Goal: Transaction & Acquisition: Book appointment/travel/reservation

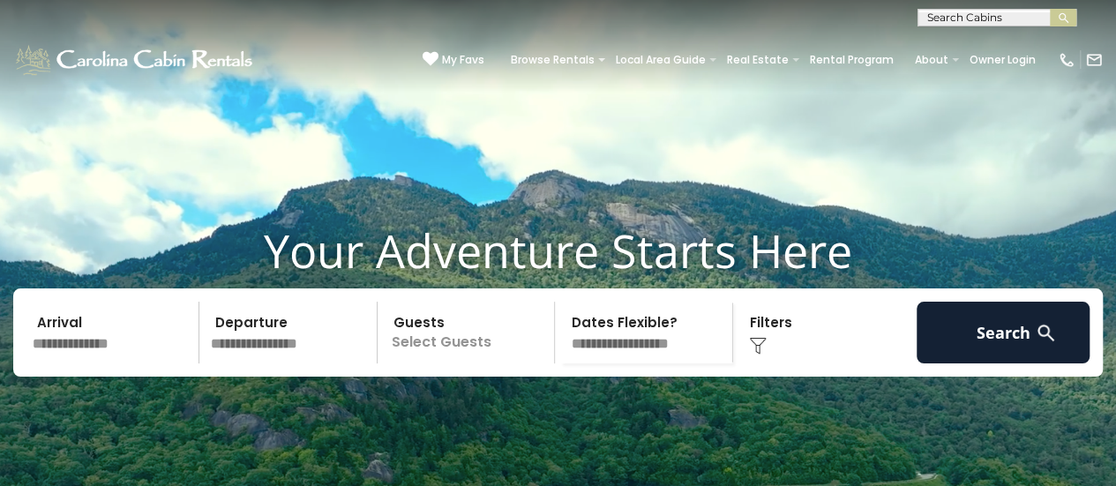
click at [96, 363] on input "text" at bounding box center [112, 333] width 173 height 62
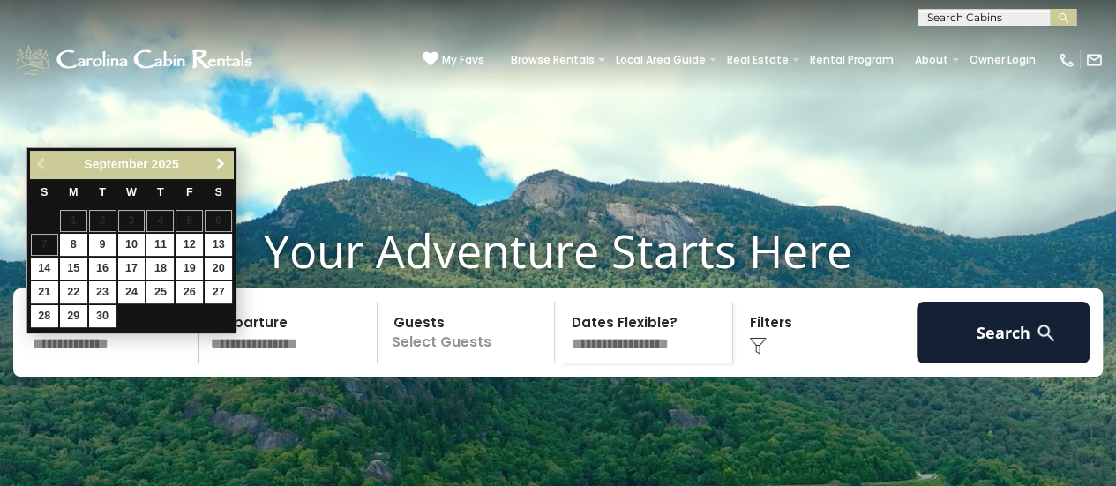
click at [222, 163] on span "Next" at bounding box center [220, 164] width 14 height 14
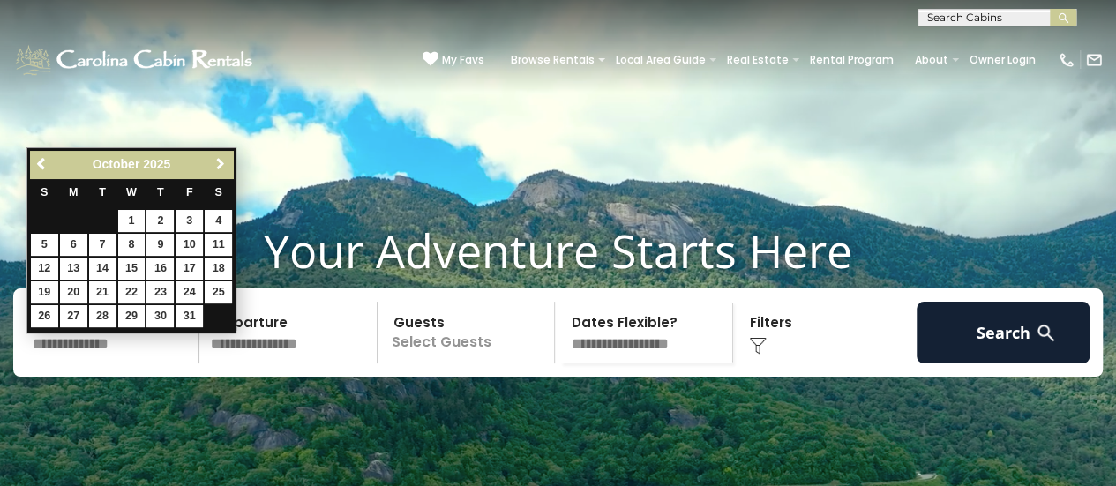
click at [222, 163] on span "Next" at bounding box center [220, 164] width 14 height 14
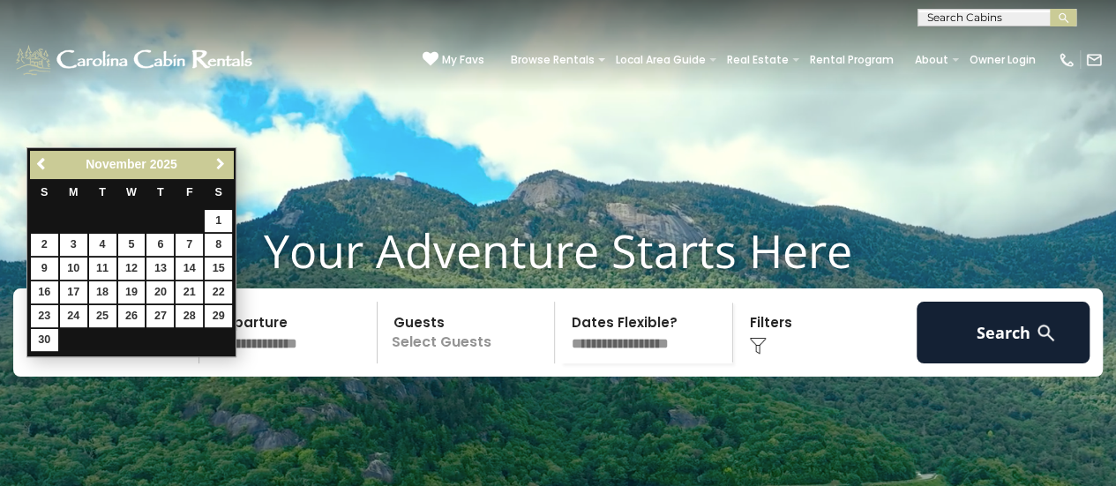
click at [222, 163] on span "Next" at bounding box center [220, 164] width 14 height 14
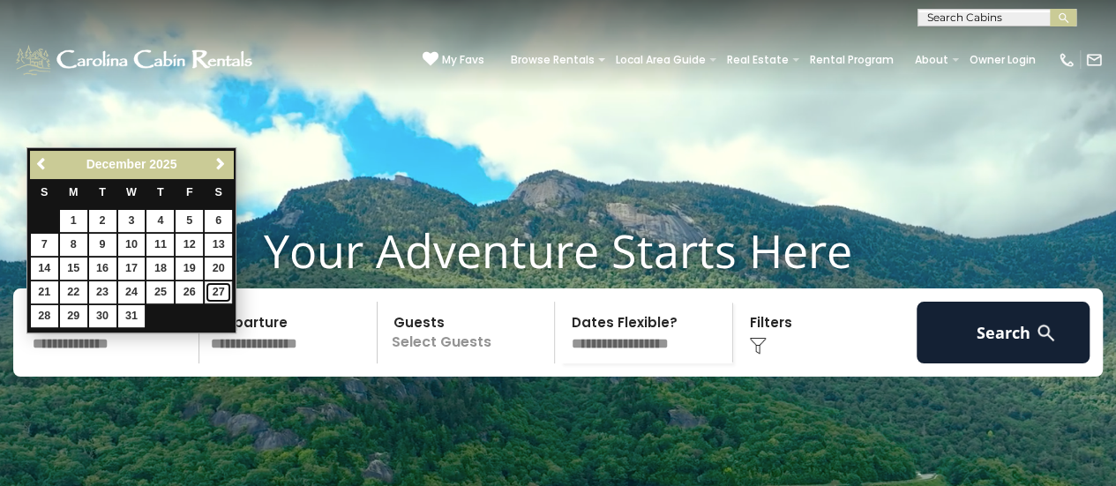
click at [213, 287] on link "27" at bounding box center [218, 292] width 27 height 22
type input "********"
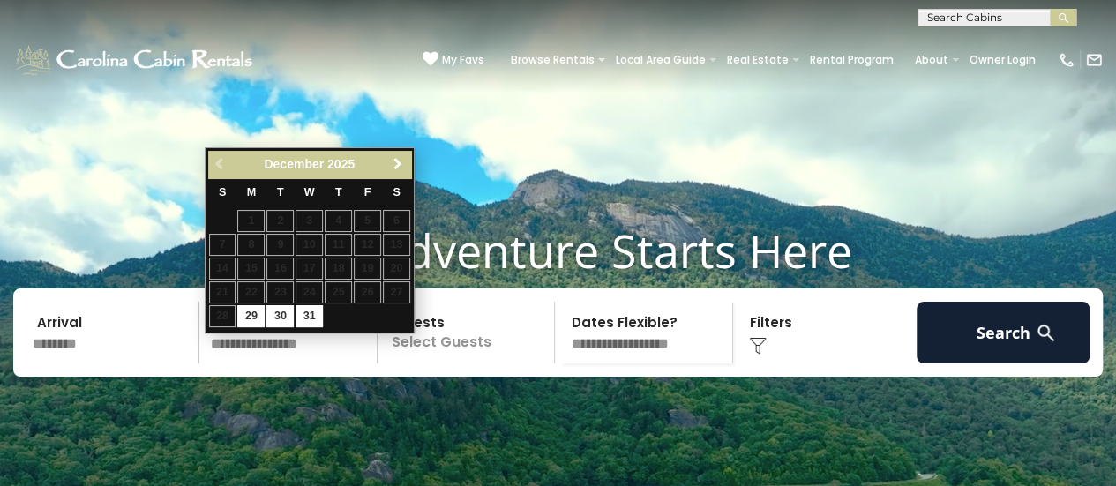
click at [397, 158] on span "Next" at bounding box center [398, 164] width 14 height 14
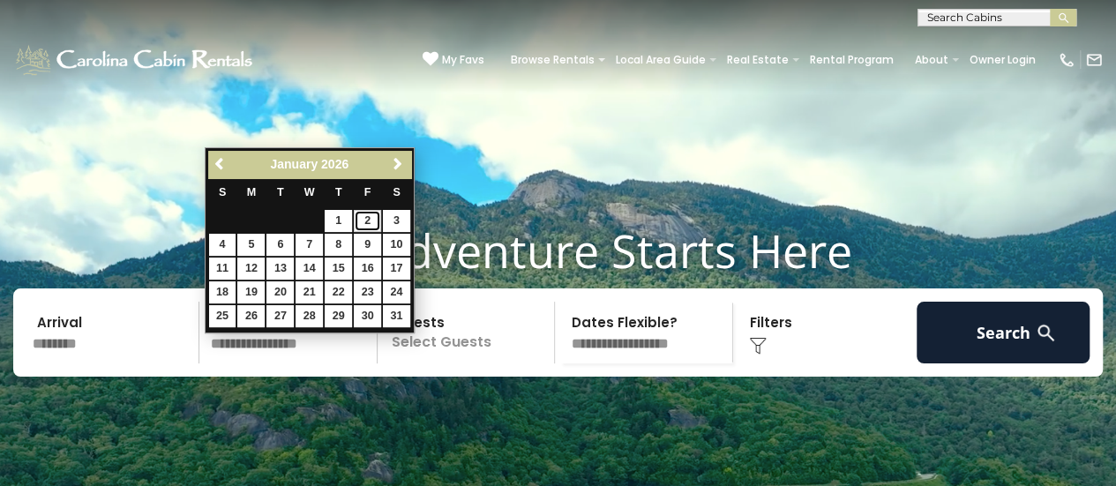
click at [371, 220] on link "2" at bounding box center [367, 221] width 27 height 22
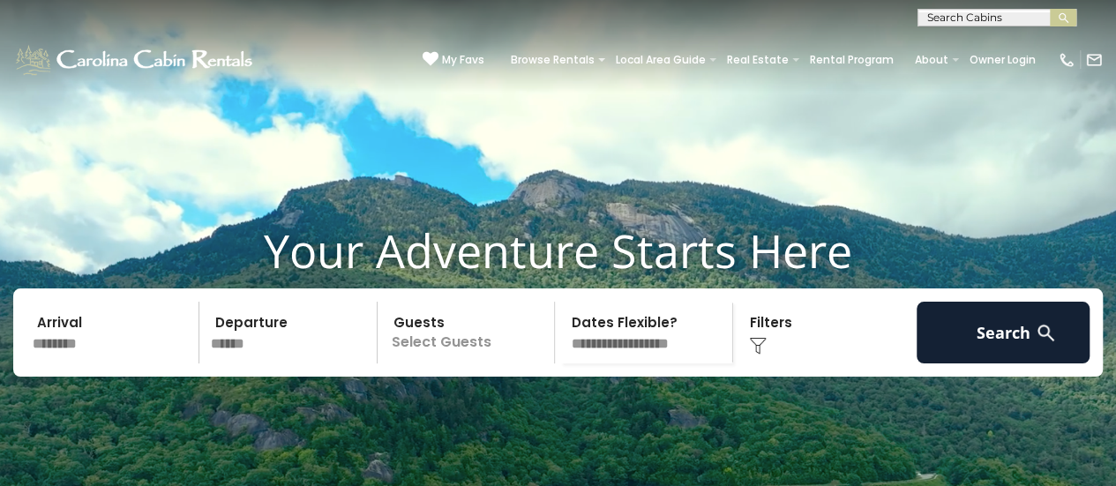
click at [243, 363] on input "******" at bounding box center [291, 333] width 173 height 62
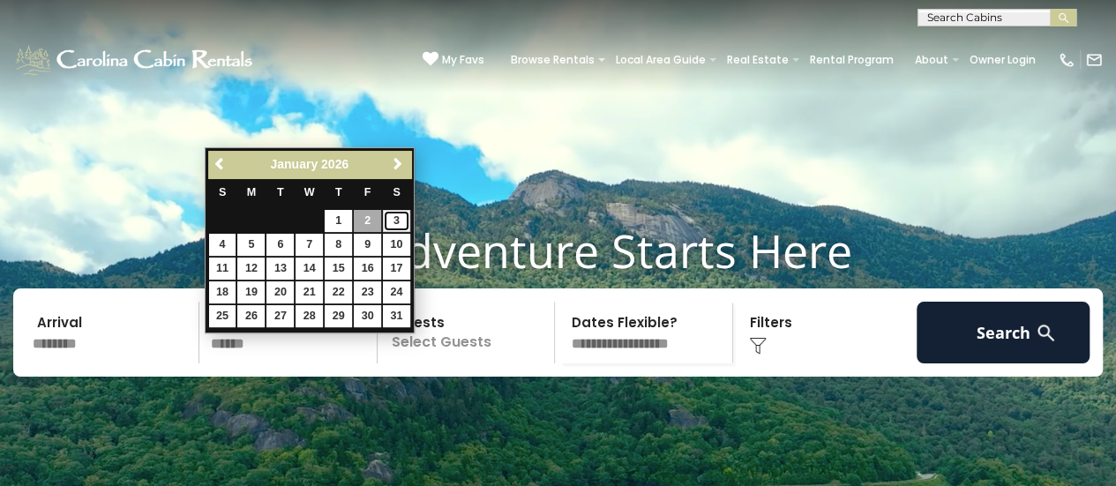
click at [393, 221] on link "3" at bounding box center [396, 221] width 27 height 22
type input "******"
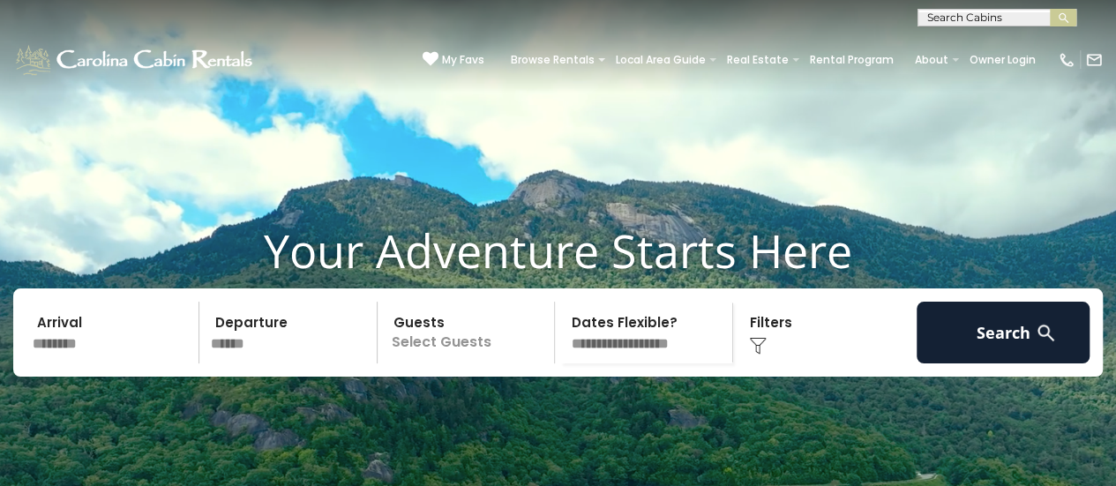
click at [450, 363] on p "Select Guests" at bounding box center [469, 333] width 172 height 62
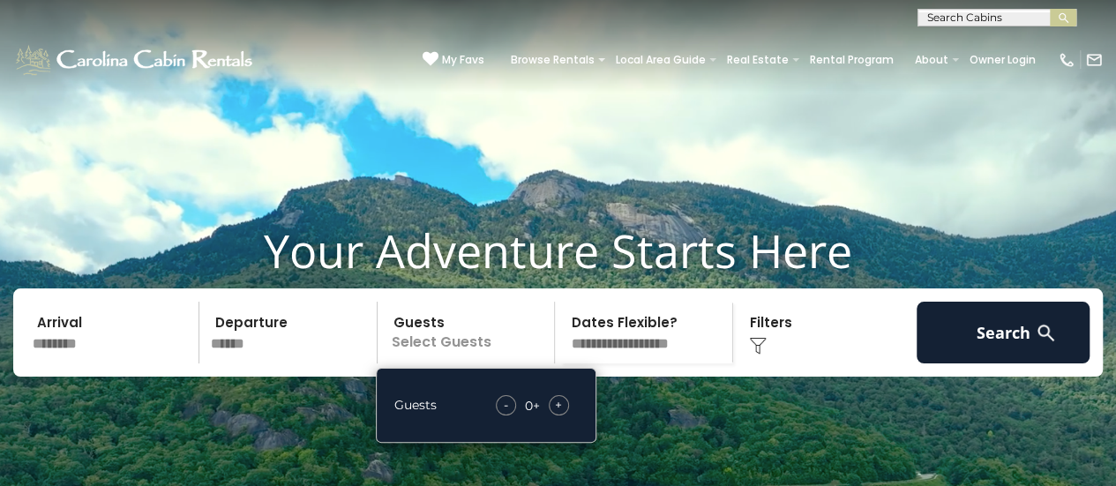
click at [565, 415] on div "+" at bounding box center [559, 405] width 20 height 20
click at [758, 355] on img at bounding box center [758, 346] width 18 height 18
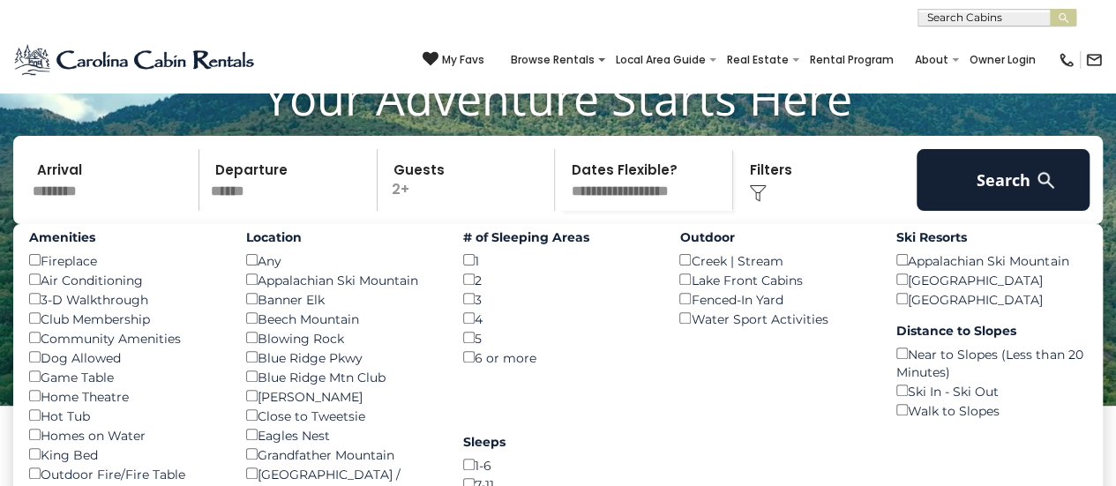
scroll to position [168, 0]
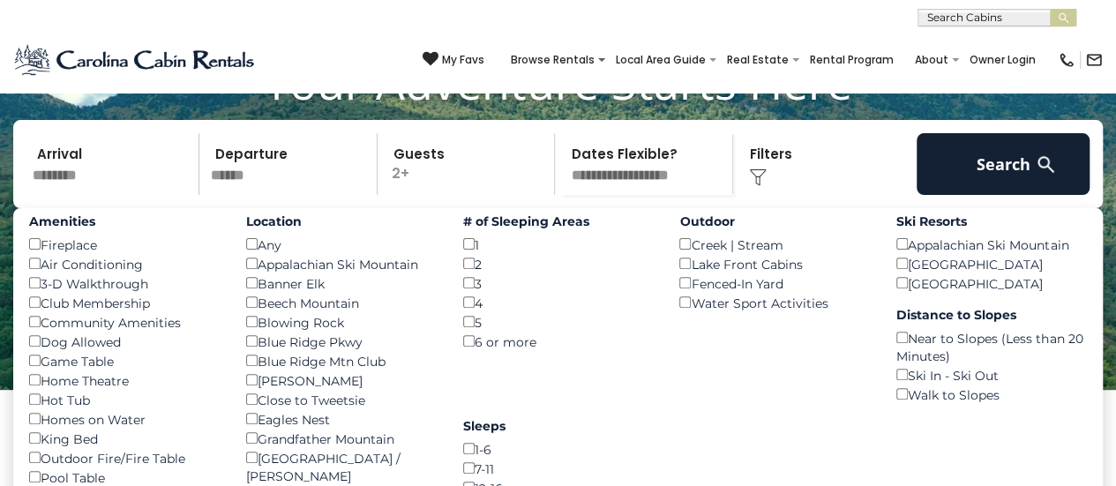
click at [1044, 176] on img at bounding box center [1046, 164] width 22 height 22
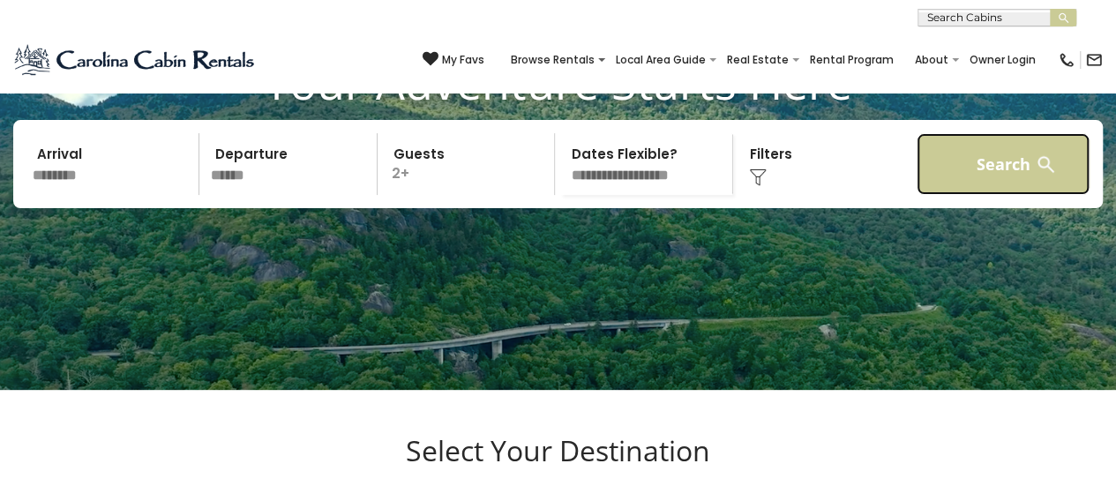
click at [1018, 192] on button "Search" at bounding box center [1003, 164] width 173 height 62
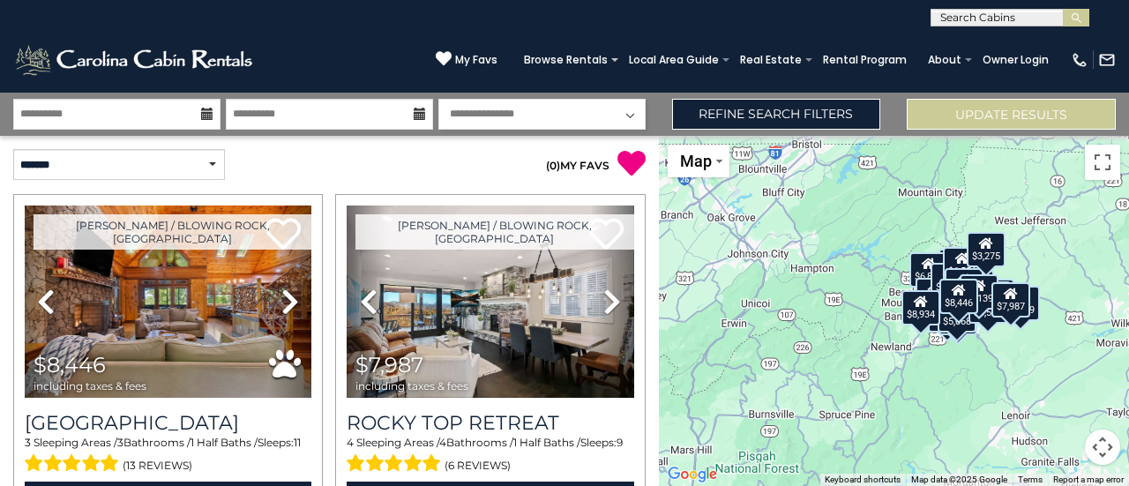
click at [205, 117] on icon at bounding box center [207, 114] width 12 height 12
click at [169, 115] on input "**********" at bounding box center [116, 114] width 207 height 31
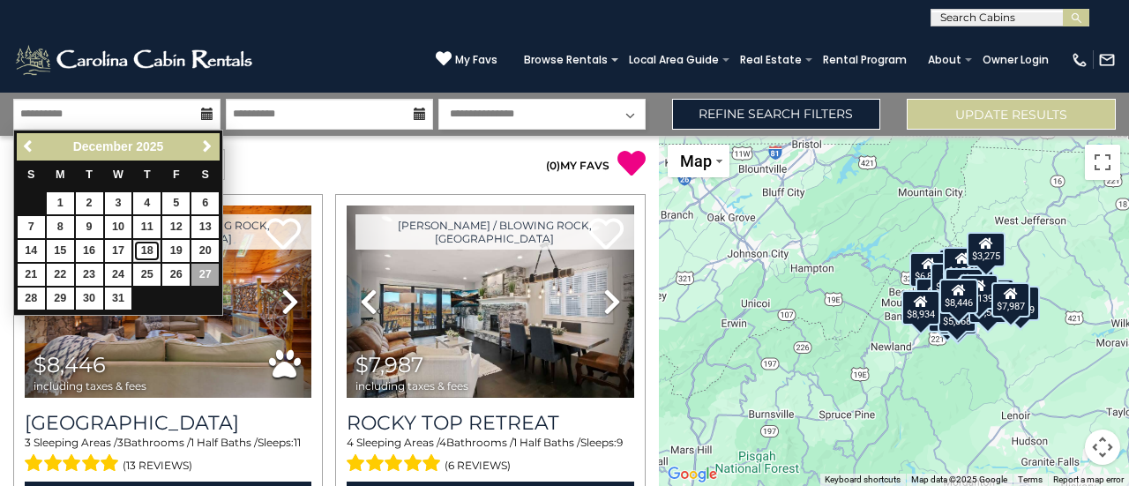
click at [148, 244] on link "18" at bounding box center [146, 251] width 27 height 22
type input "********"
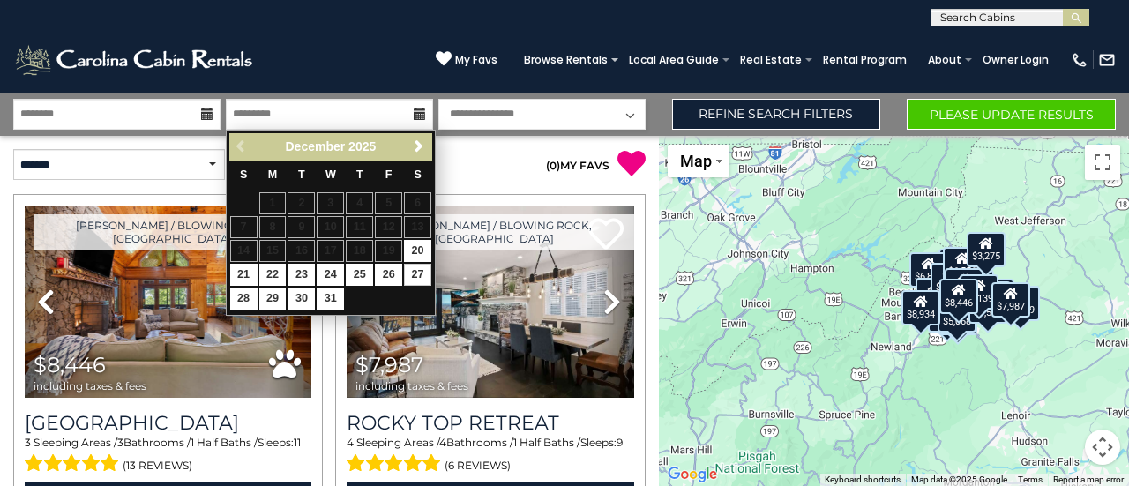
click at [203, 109] on icon at bounding box center [207, 114] width 12 height 12
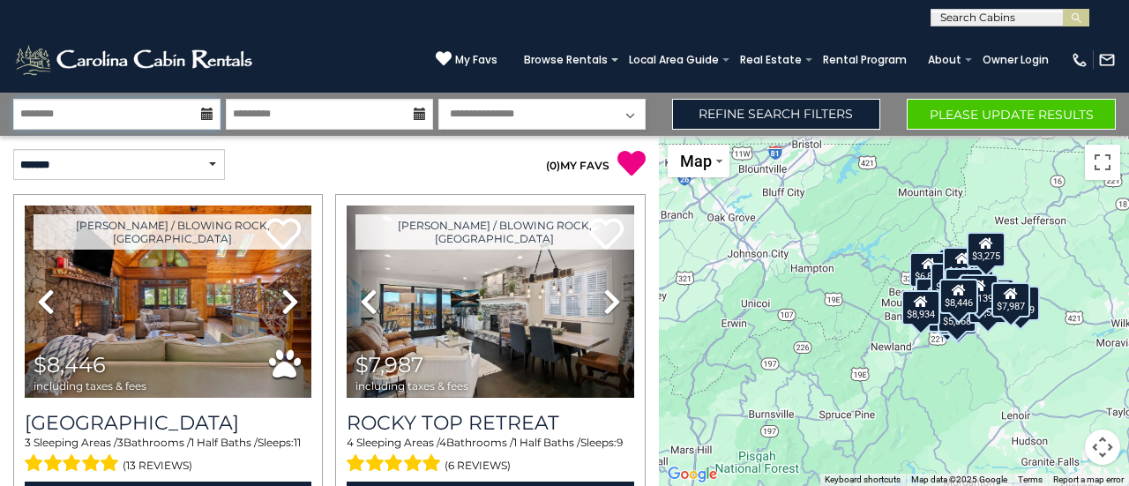
click at [194, 120] on input "********" at bounding box center [116, 114] width 207 height 31
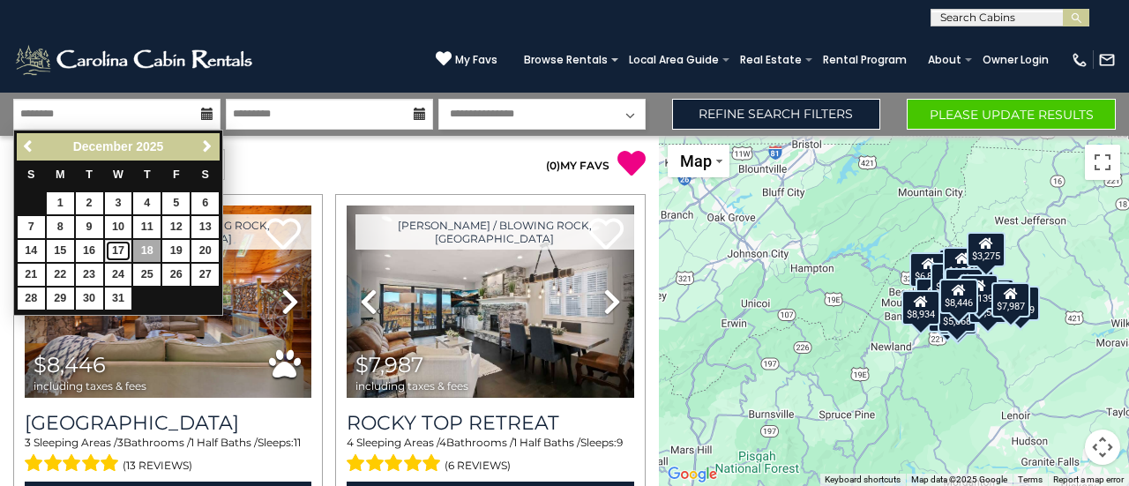
click at [118, 253] on link "17" at bounding box center [118, 251] width 27 height 22
type input "********"
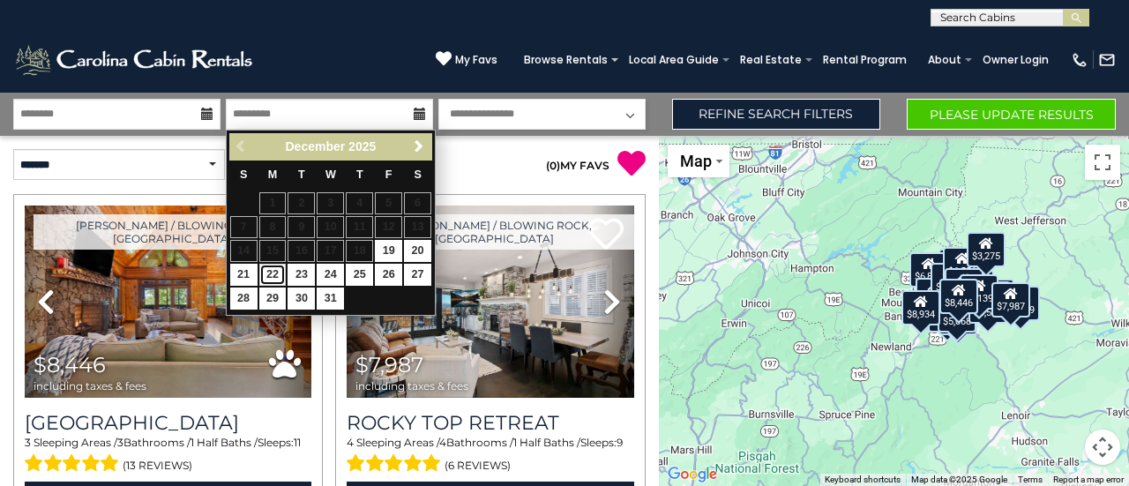
click at [265, 272] on link "22" at bounding box center [272, 275] width 27 height 22
type input "********"
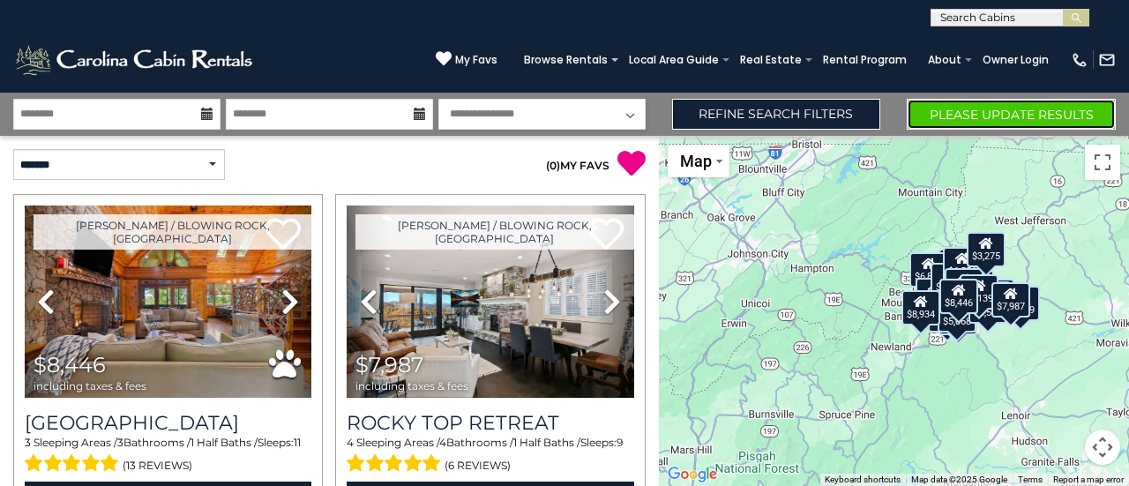
click at [1026, 114] on button "Please Update Results" at bounding box center [1011, 114] width 209 height 31
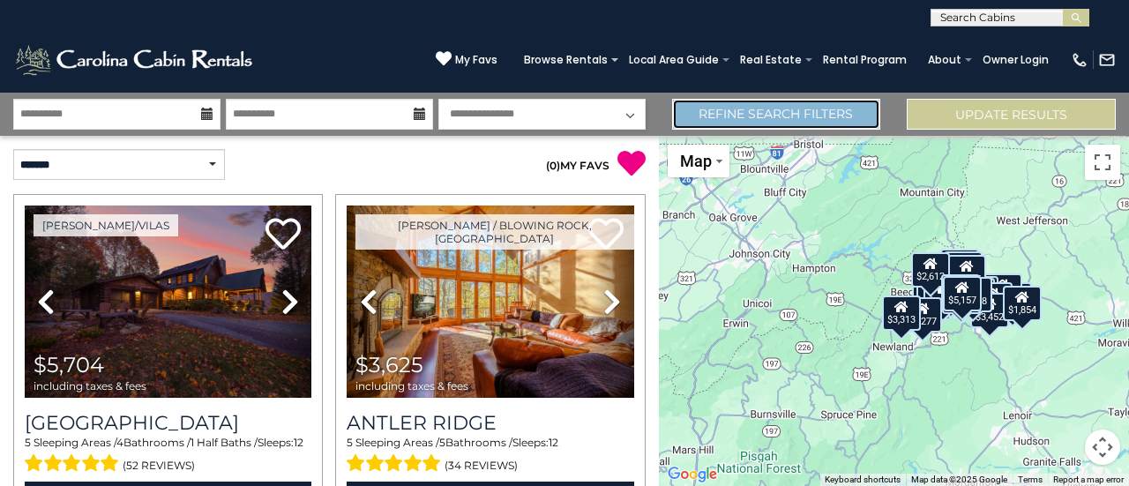
click at [736, 123] on link "Refine Search Filters" at bounding box center [776, 114] width 209 height 31
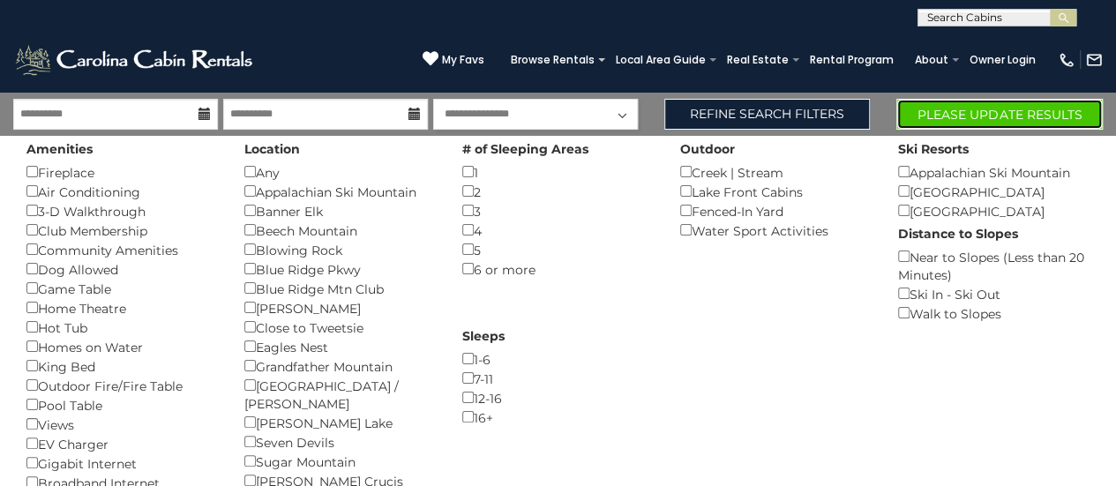
click at [977, 121] on button "Please Update Results" at bounding box center [999, 114] width 206 height 31
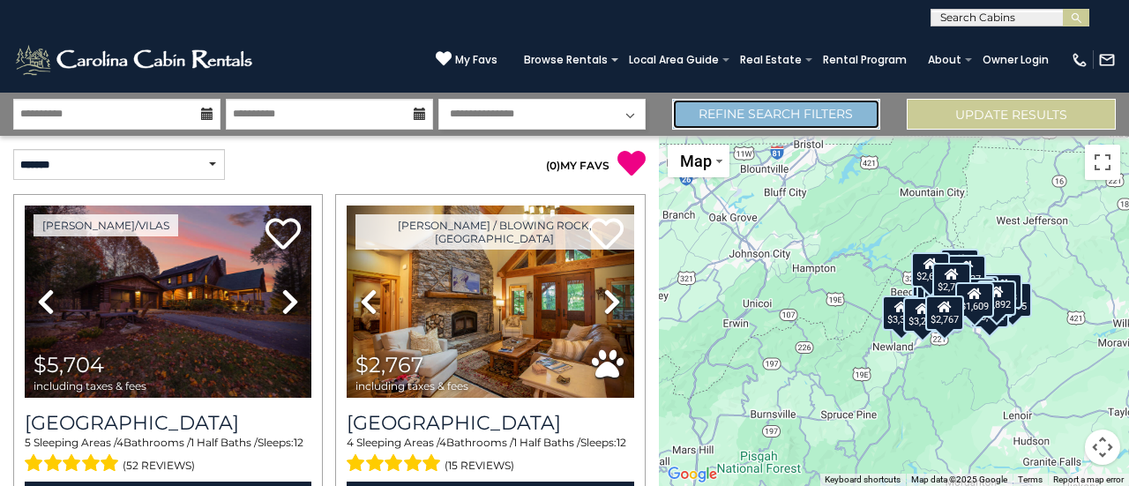
click at [785, 114] on link "Refine Search Filters" at bounding box center [776, 114] width 209 height 31
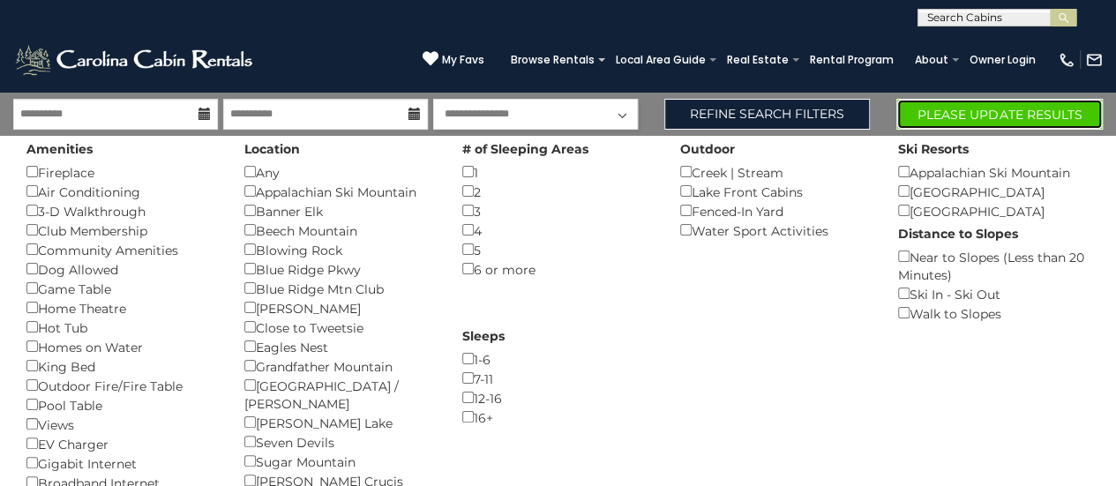
click at [993, 105] on button "Please Update Results" at bounding box center [999, 114] width 206 height 31
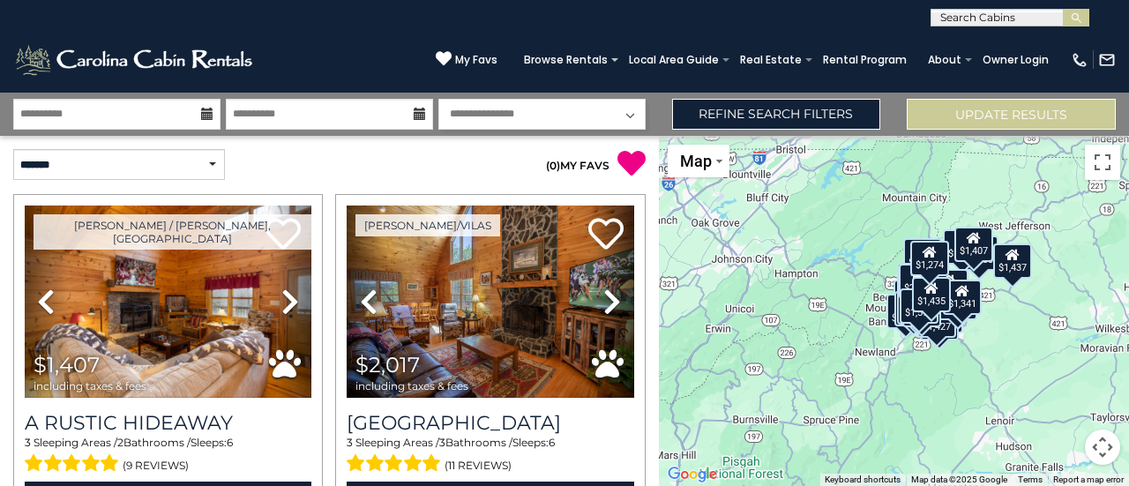
click at [205, 114] on icon at bounding box center [207, 114] width 12 height 12
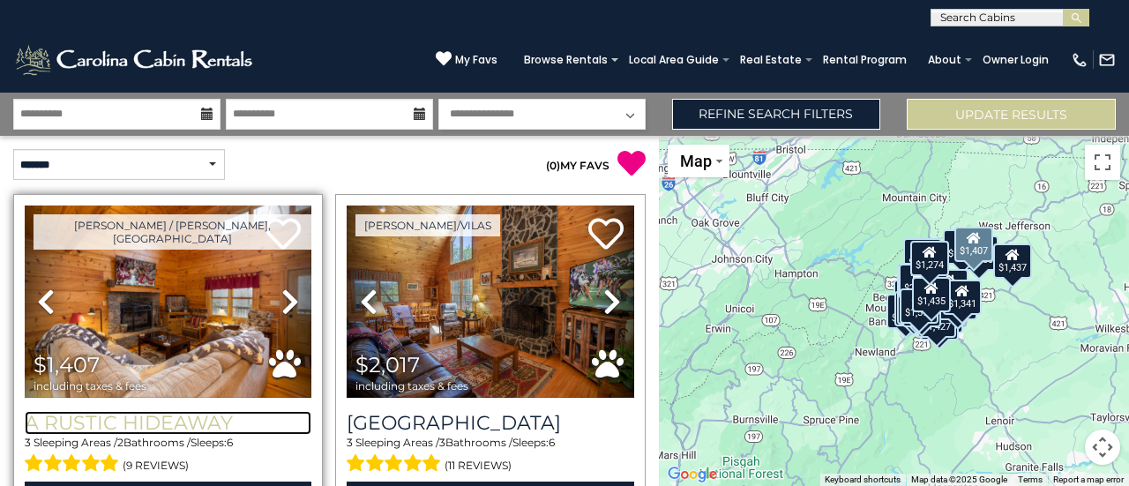
click at [136, 418] on h3 "A Rustic Hideaway" at bounding box center [168, 423] width 287 height 24
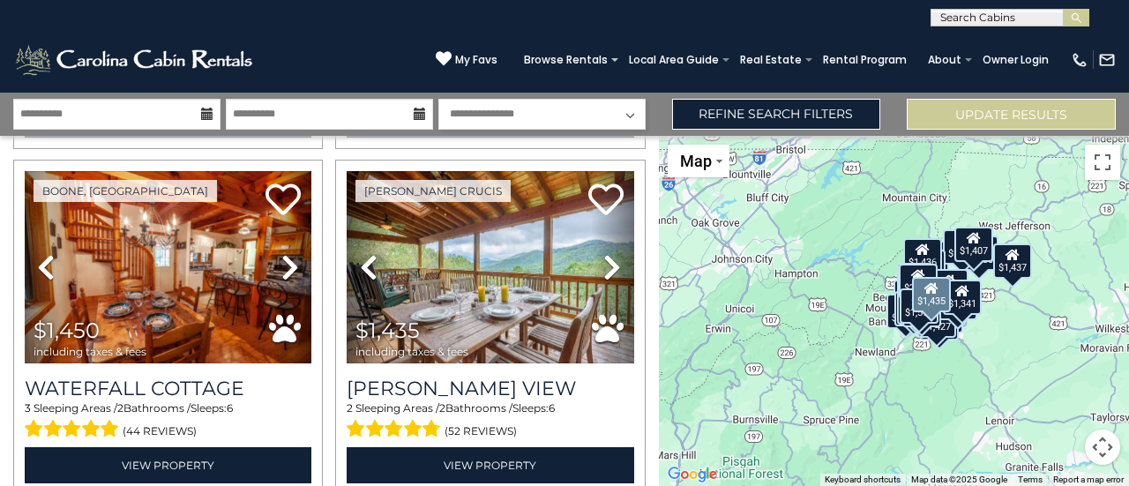
scroll to position [1074, 0]
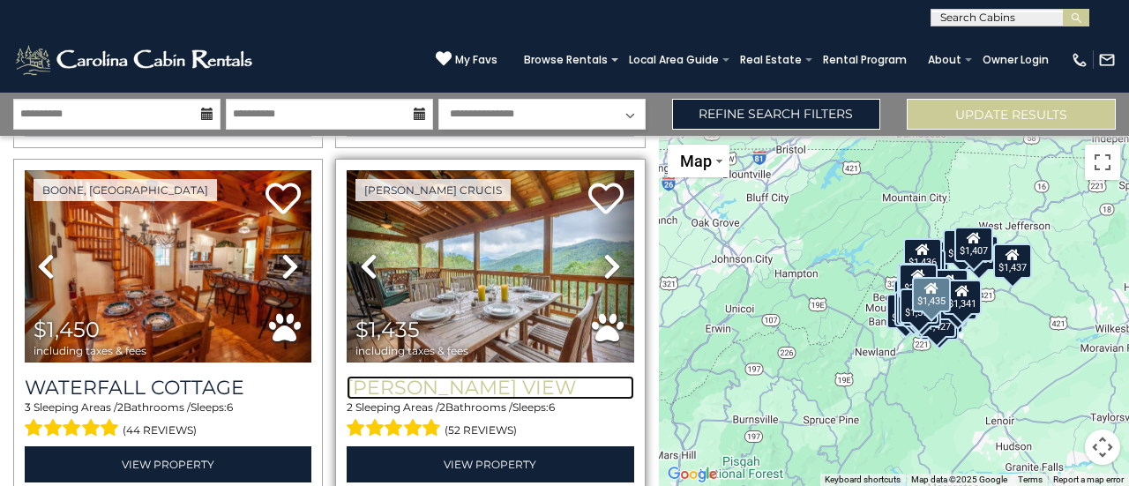
click at [437, 376] on h3 "[PERSON_NAME] View" at bounding box center [490, 388] width 287 height 24
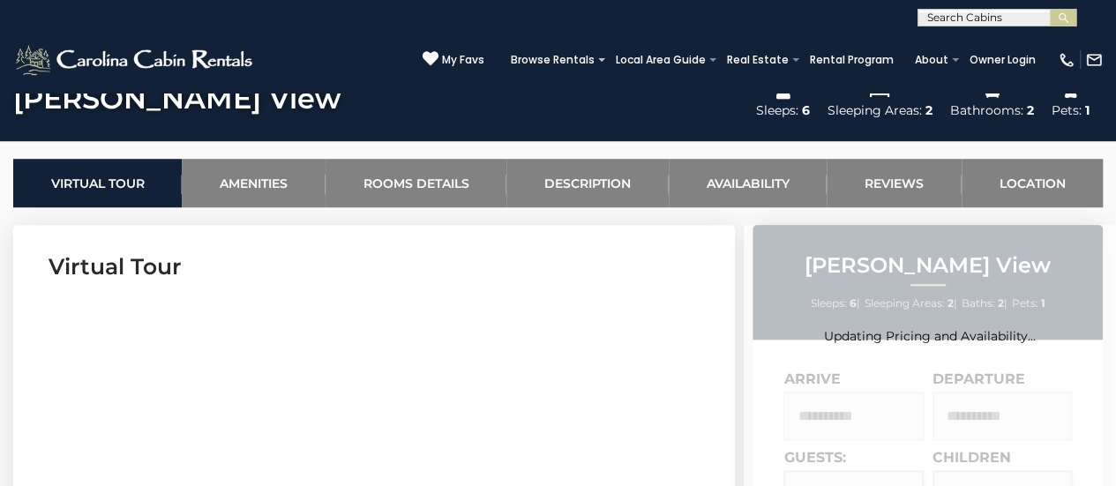
scroll to position [614, 0]
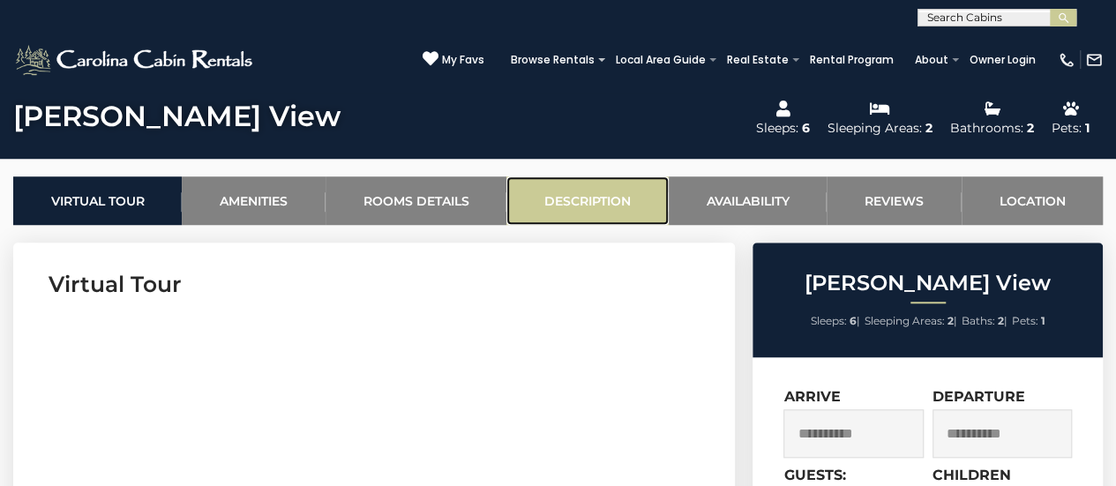
click at [589, 206] on link "Description" at bounding box center [586, 200] width 161 height 49
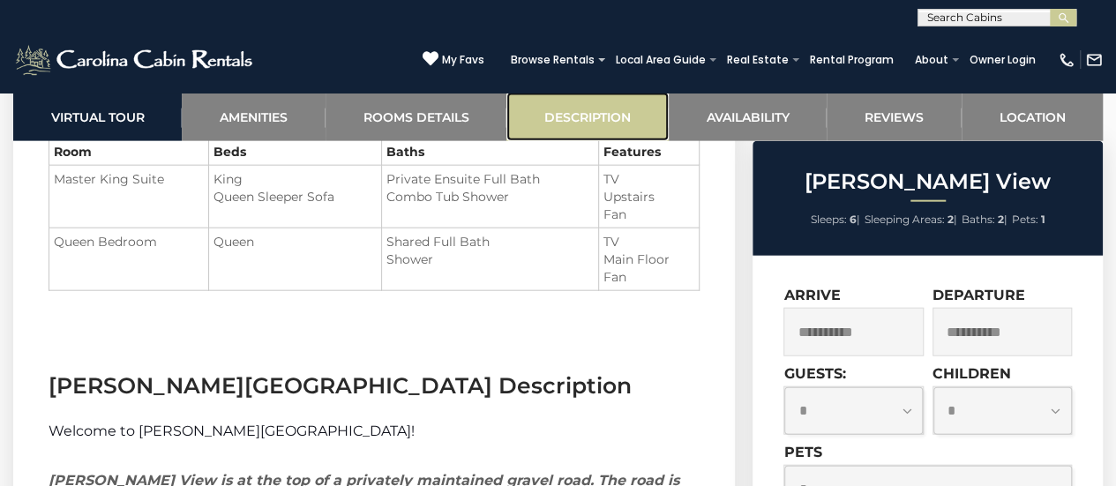
scroll to position [2186, 0]
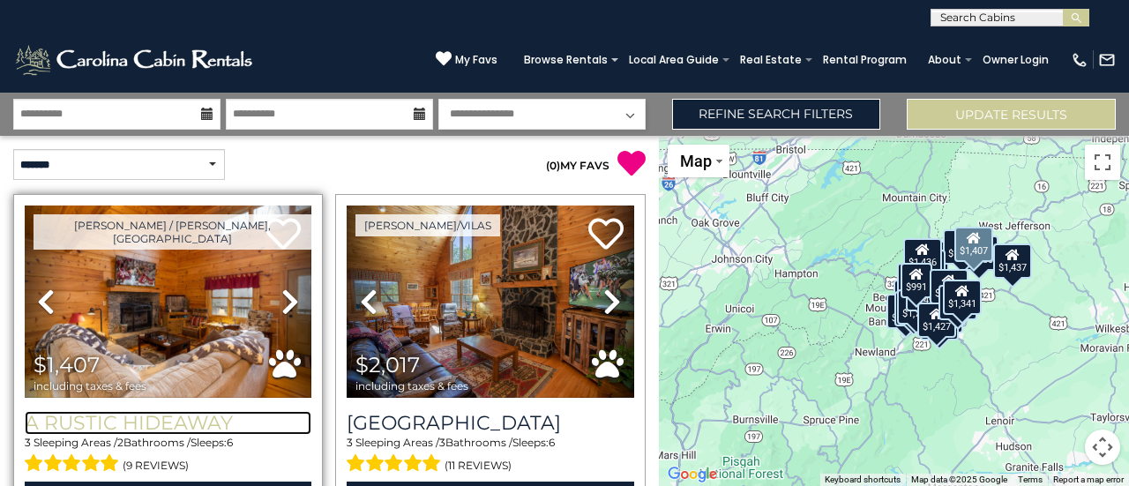
click at [183, 421] on h3 "A Rustic Hideaway" at bounding box center [168, 423] width 287 height 24
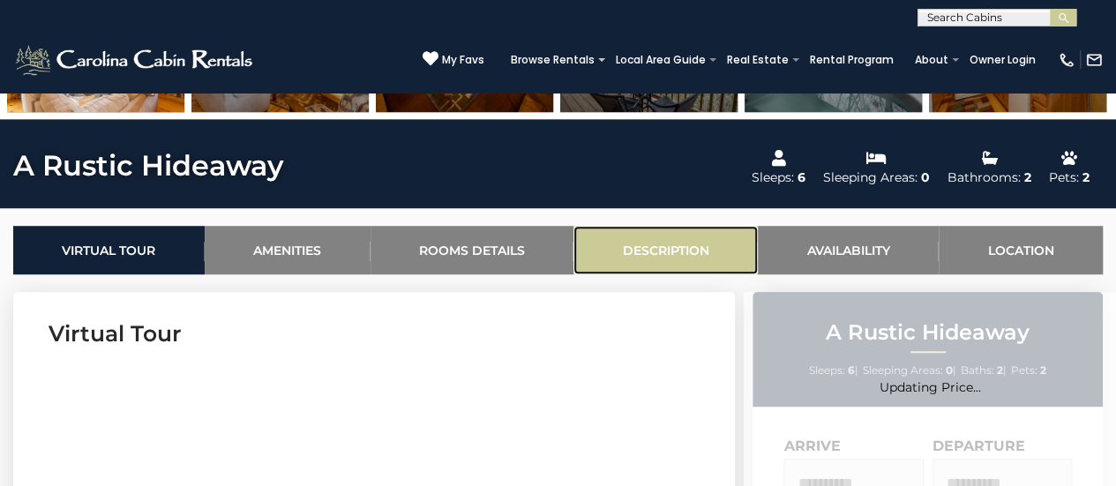
click at [663, 242] on link "Description" at bounding box center [665, 250] width 184 height 49
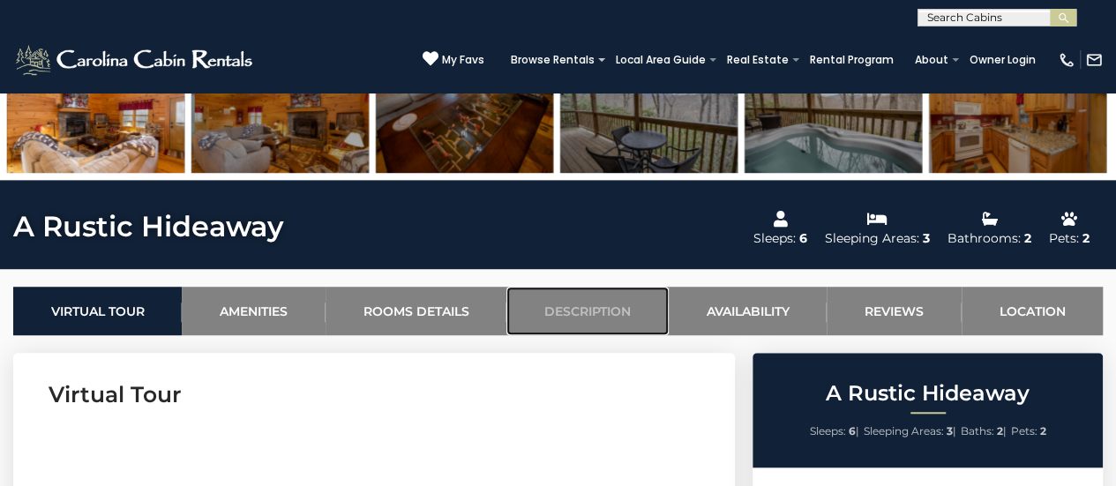
scroll to position [503, 0]
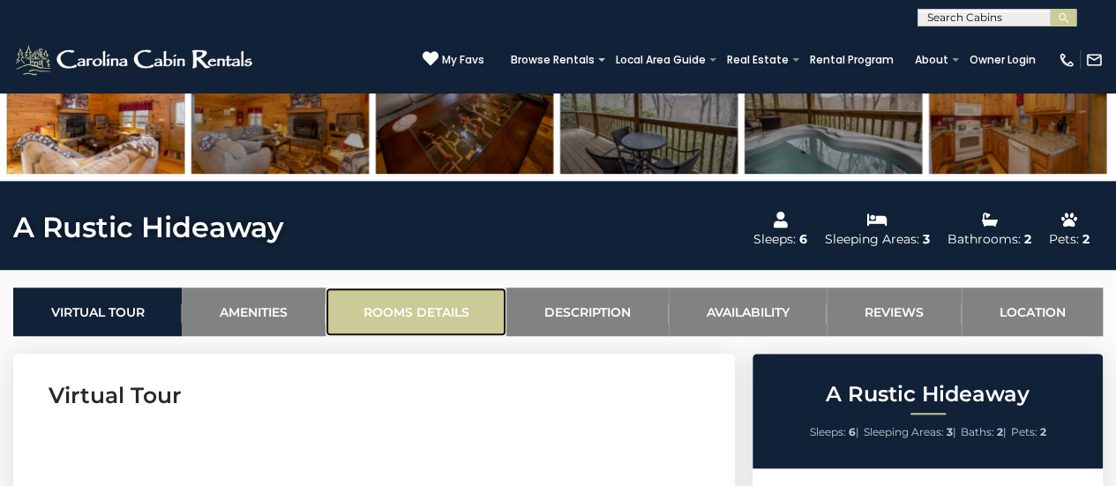
click at [403, 320] on link "Rooms Details" at bounding box center [416, 312] width 181 height 49
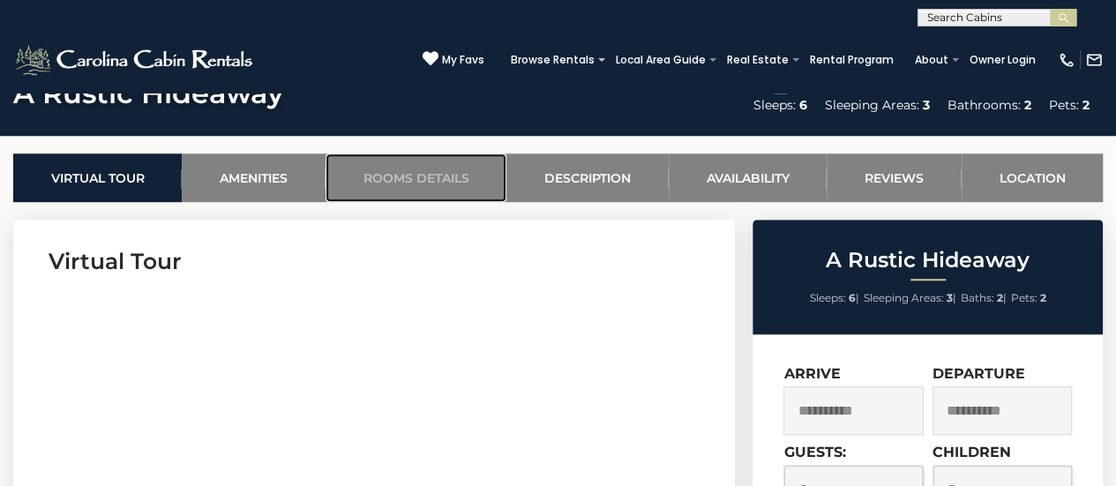
scroll to position [902, 0]
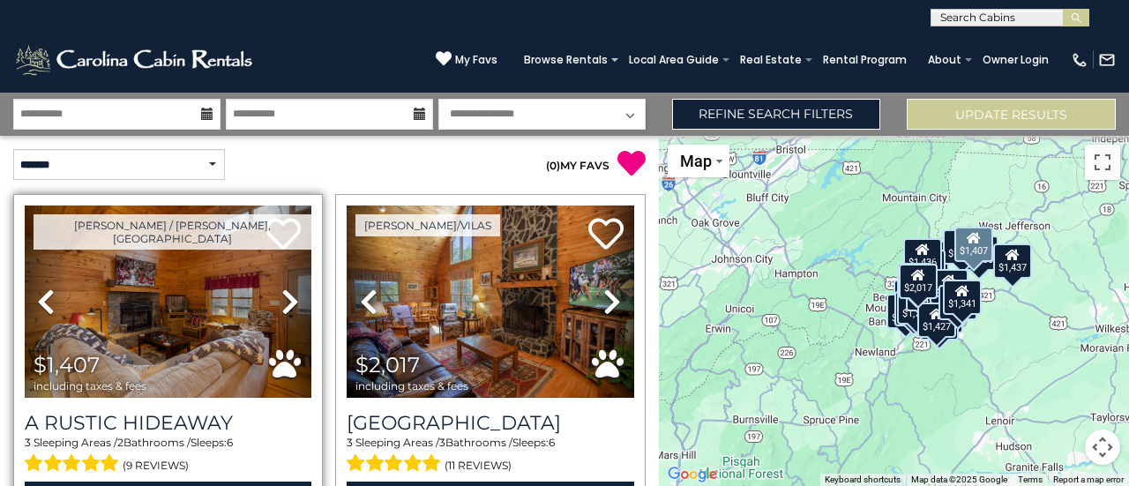
click at [288, 306] on icon at bounding box center [290, 302] width 18 height 28
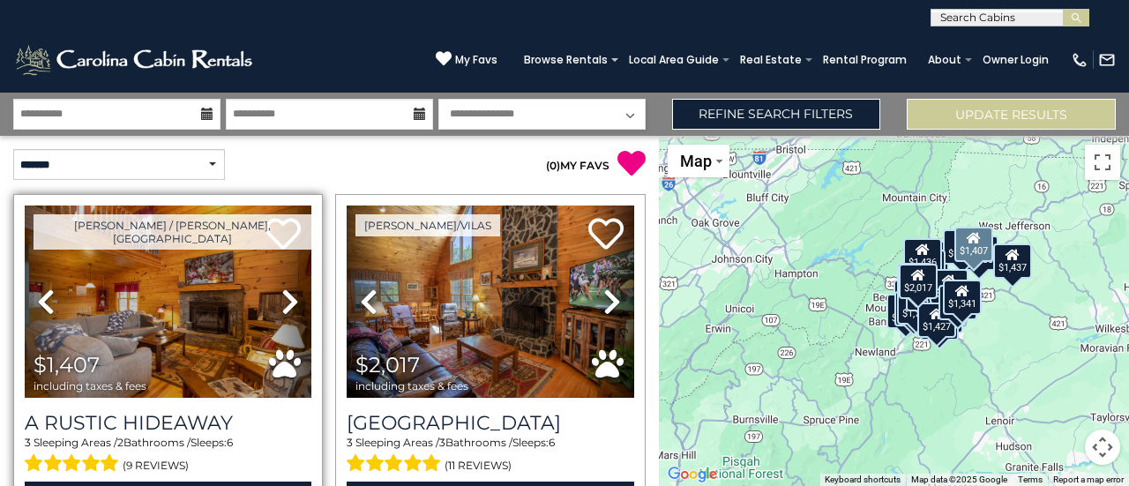
click at [288, 306] on icon at bounding box center [290, 302] width 18 height 28
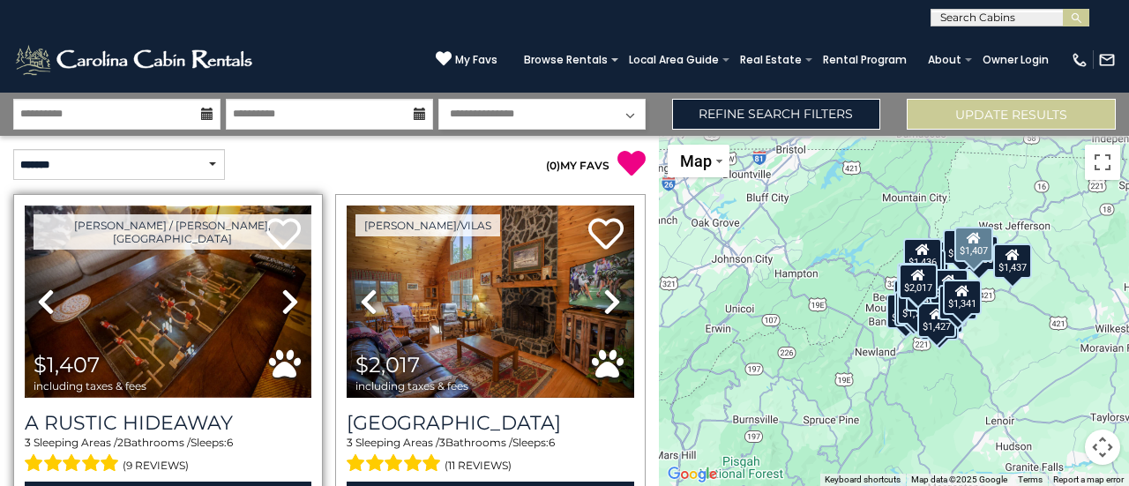
click at [174, 301] on img at bounding box center [168, 302] width 287 height 192
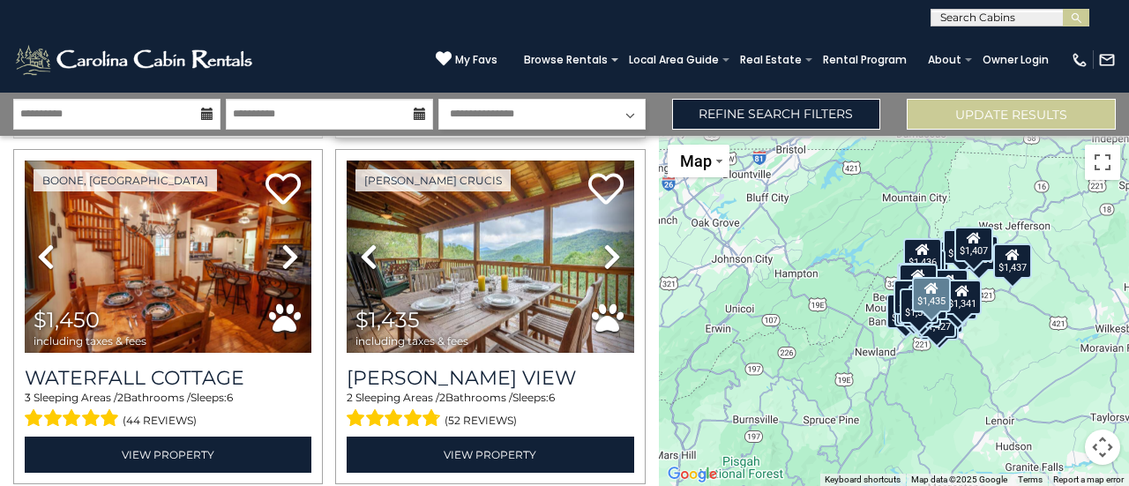
scroll to position [1084, 0]
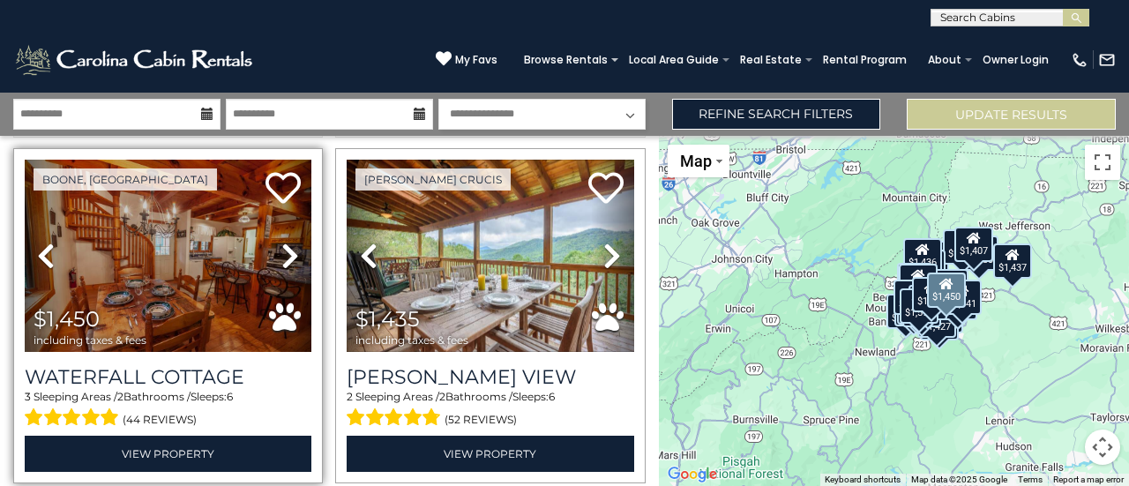
click at [282, 243] on icon at bounding box center [290, 256] width 18 height 28
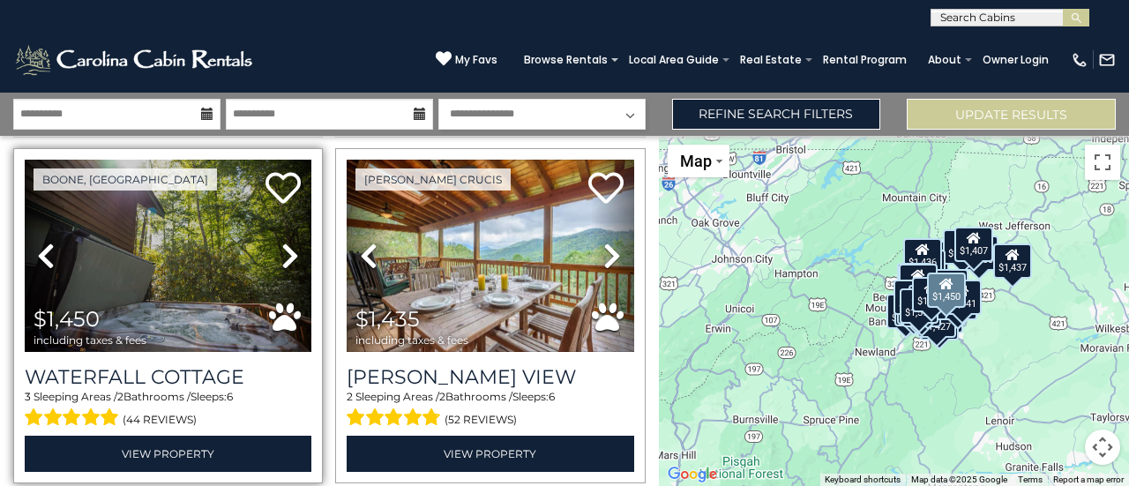
click at [282, 243] on icon at bounding box center [290, 256] width 18 height 28
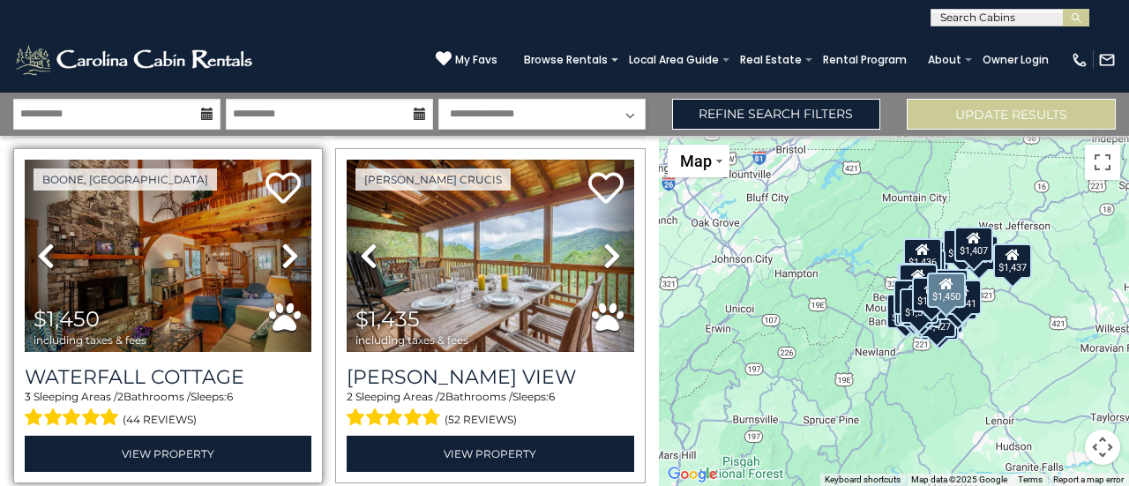
click at [282, 243] on icon at bounding box center [290, 256] width 18 height 28
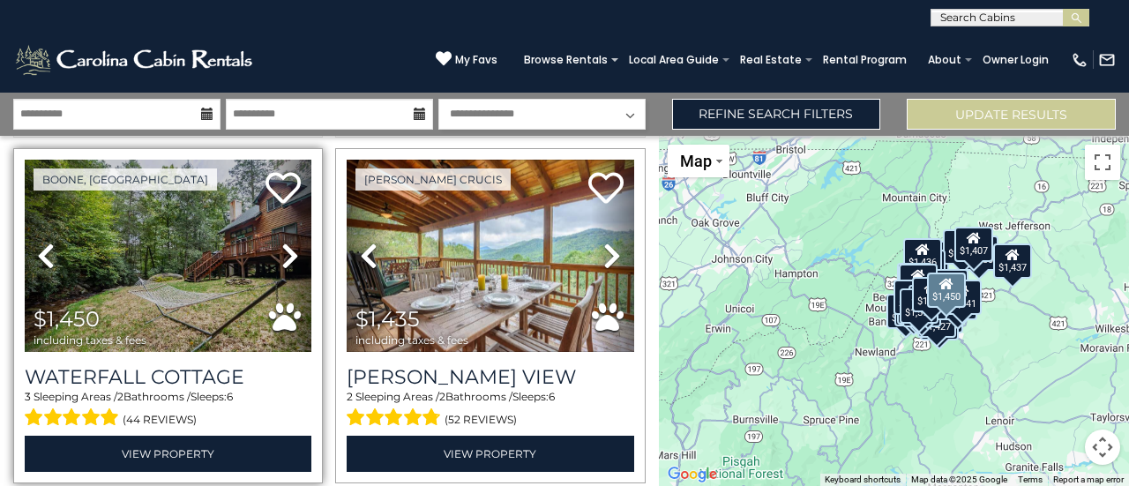
click at [282, 243] on icon at bounding box center [290, 256] width 18 height 28
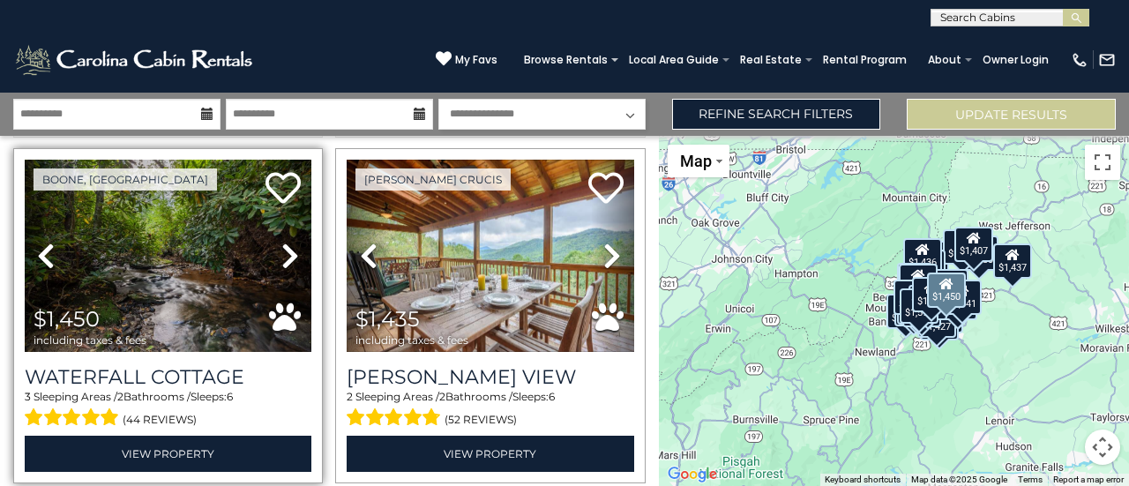
click at [282, 243] on icon at bounding box center [290, 256] width 18 height 28
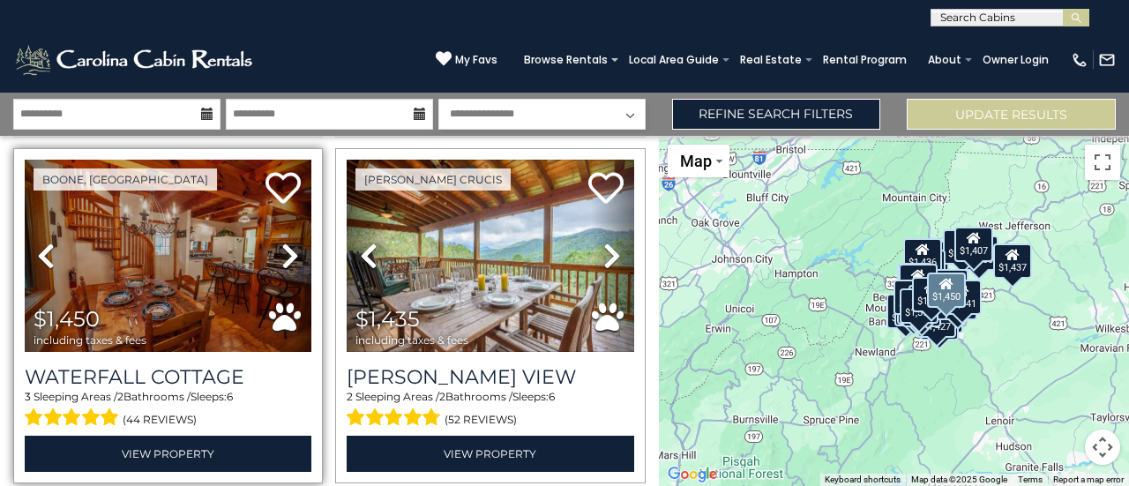
click at [282, 243] on icon at bounding box center [290, 256] width 18 height 28
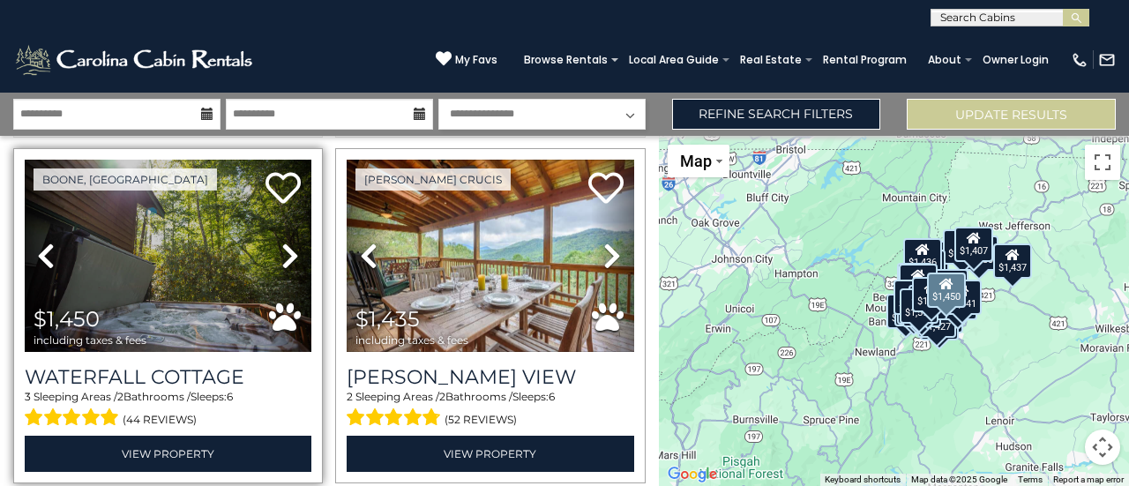
click at [282, 243] on icon at bounding box center [290, 256] width 18 height 28
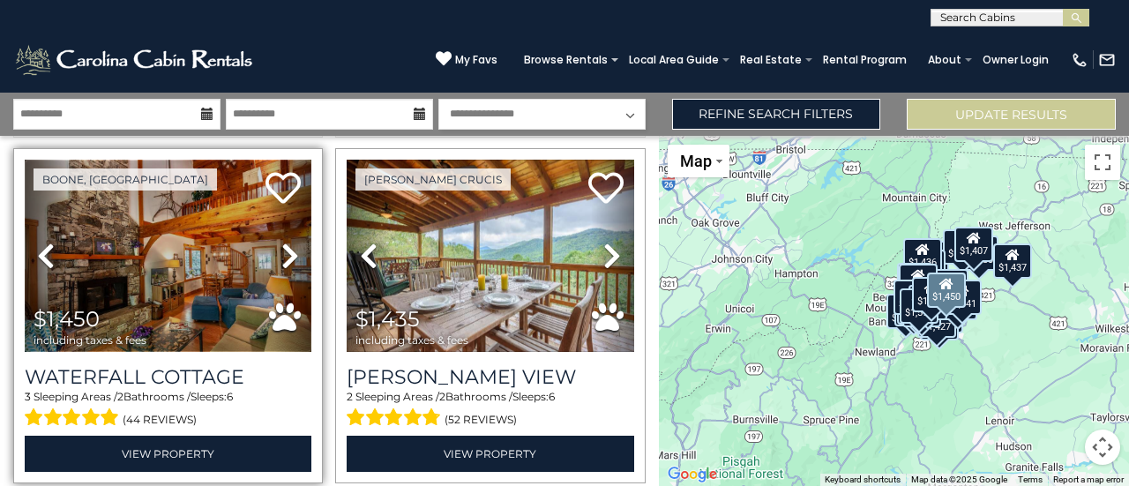
click at [201, 245] on img at bounding box center [168, 256] width 287 height 192
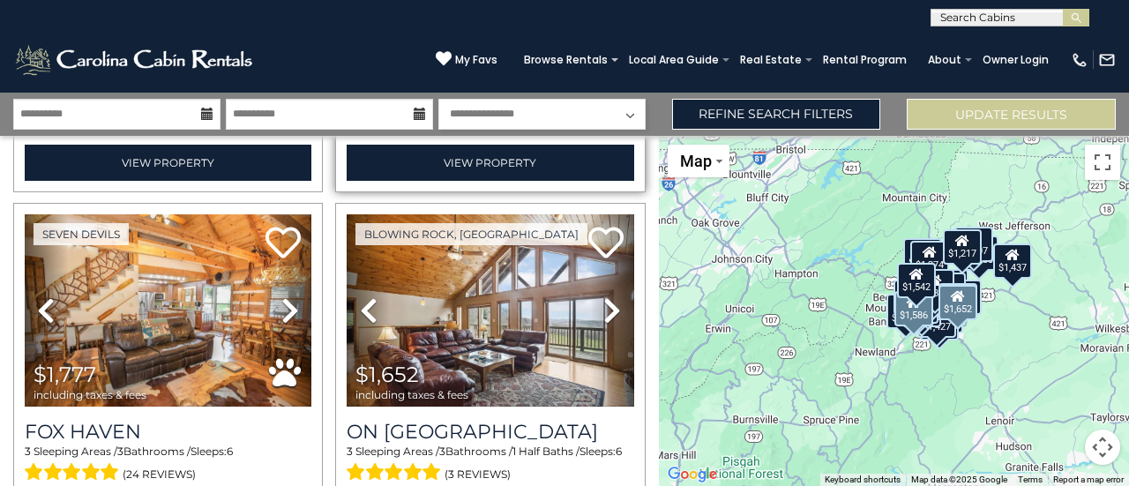
scroll to position [3106, 0]
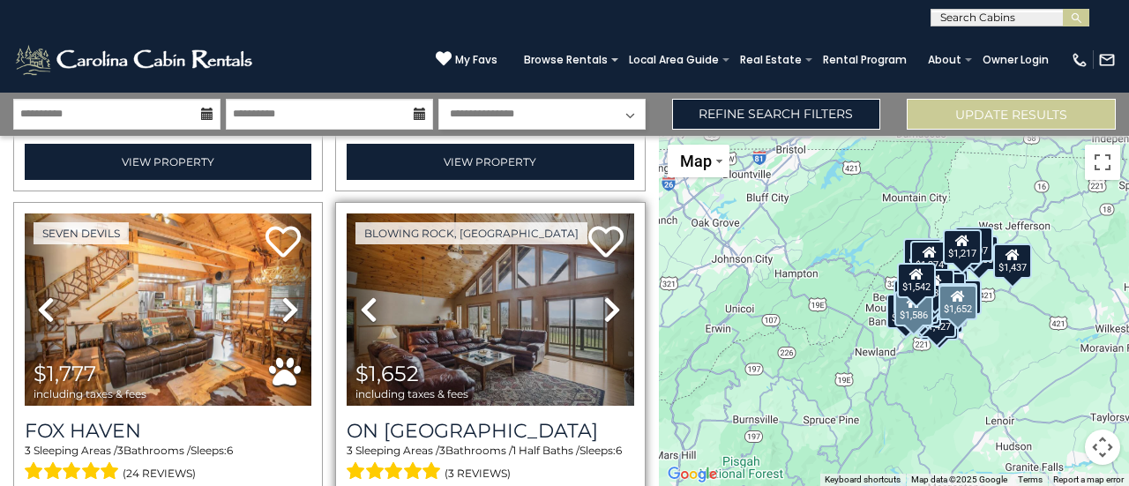
click at [603, 296] on icon at bounding box center [612, 310] width 18 height 28
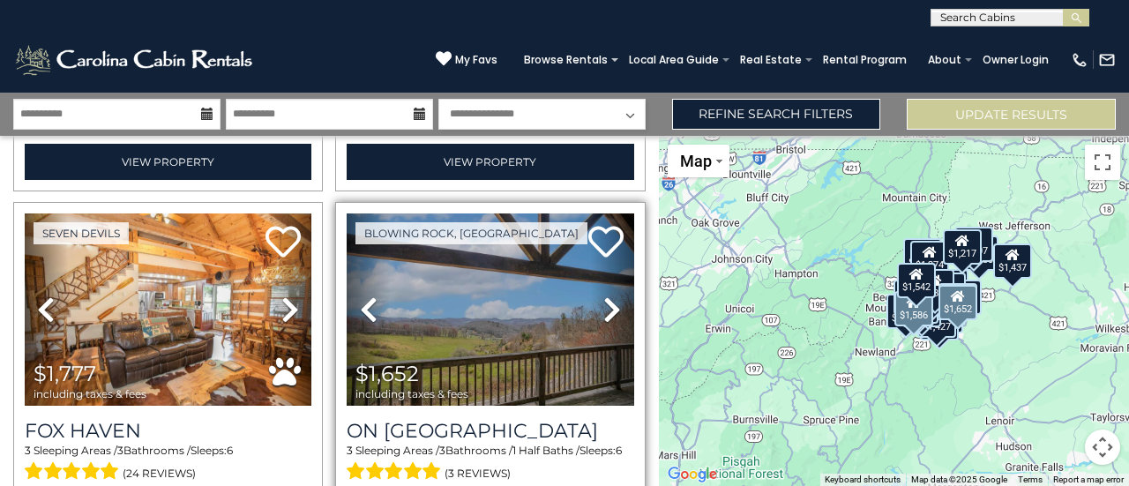
click at [603, 296] on icon at bounding box center [612, 310] width 18 height 28
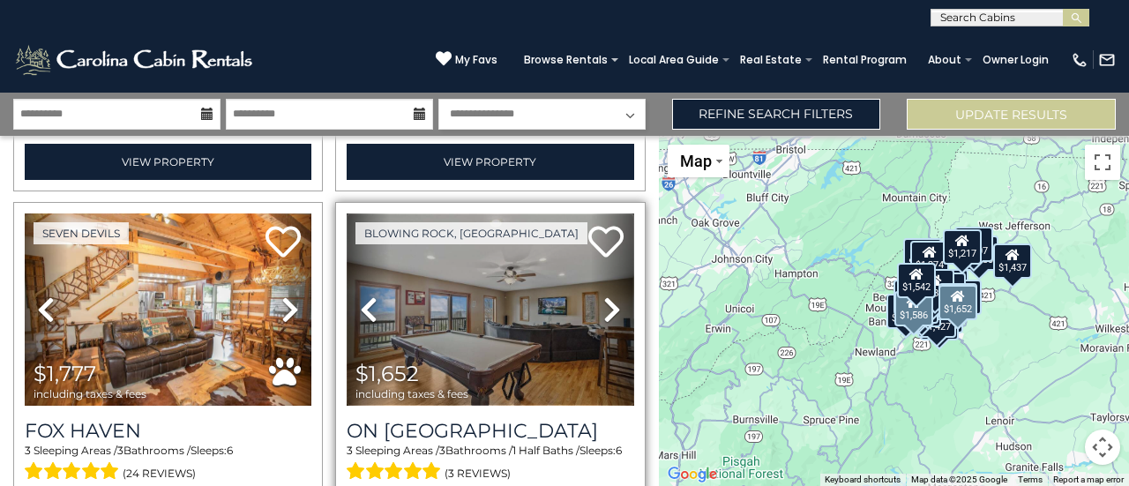
click at [475, 303] on img at bounding box center [490, 309] width 287 height 192
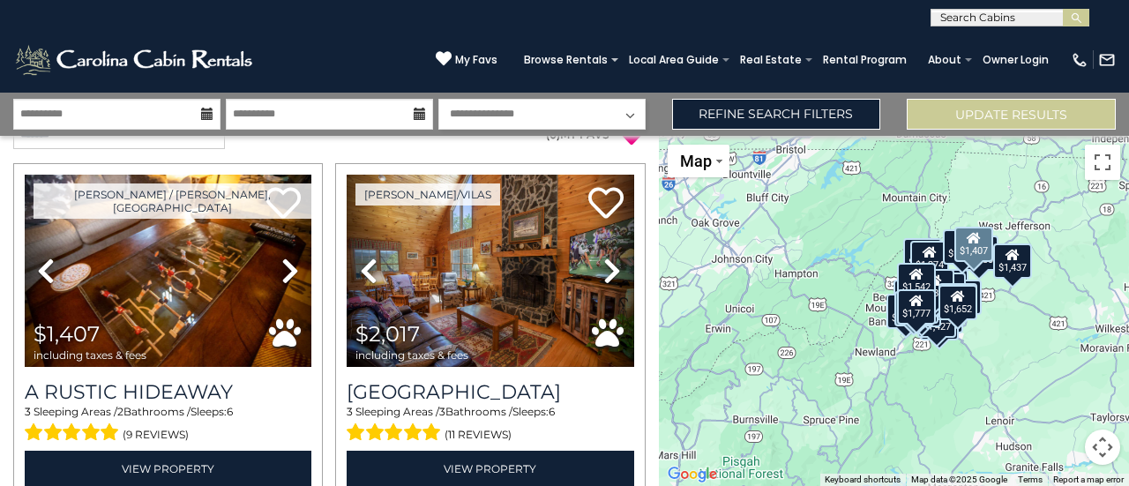
scroll to position [0, 0]
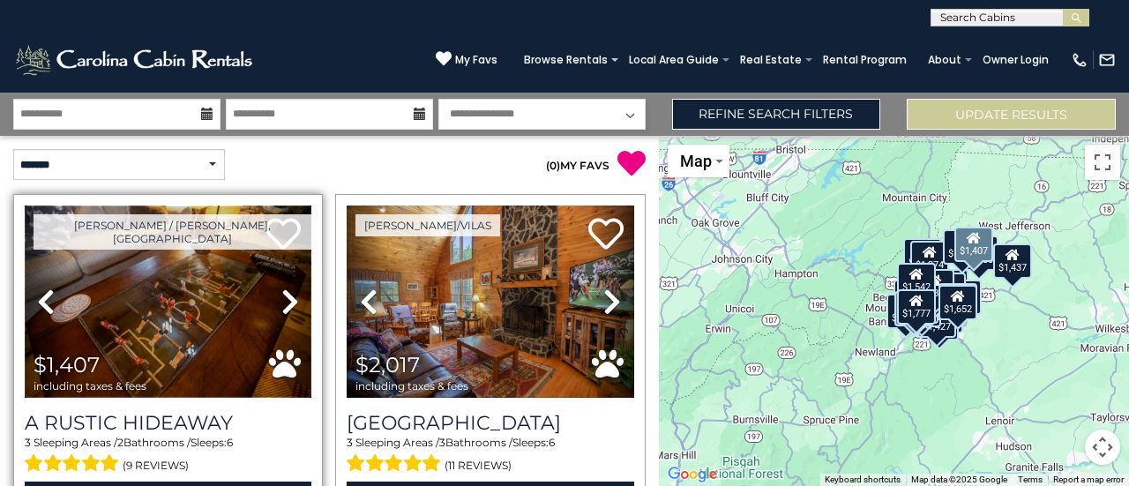
click at [187, 320] on img at bounding box center [168, 302] width 287 height 192
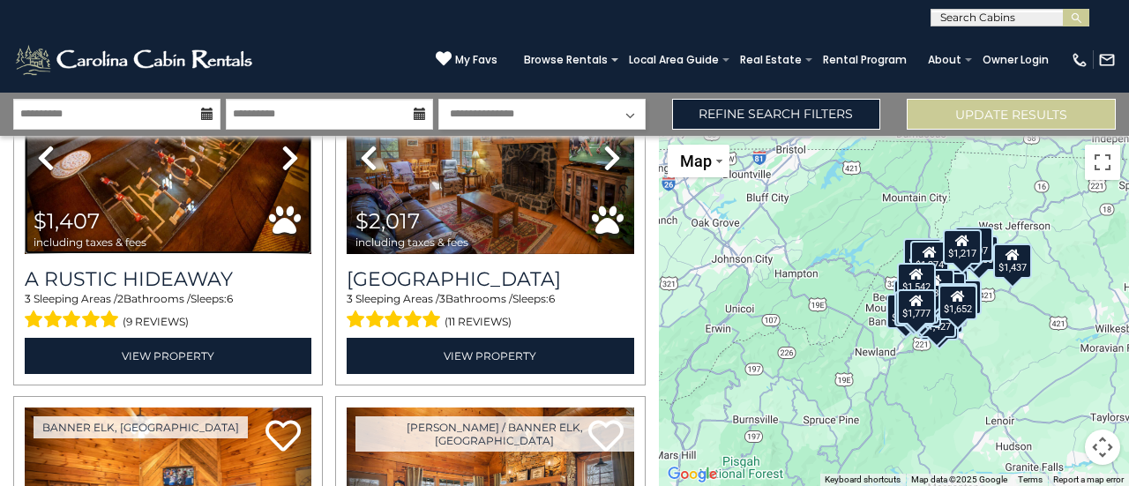
scroll to position [145, 0]
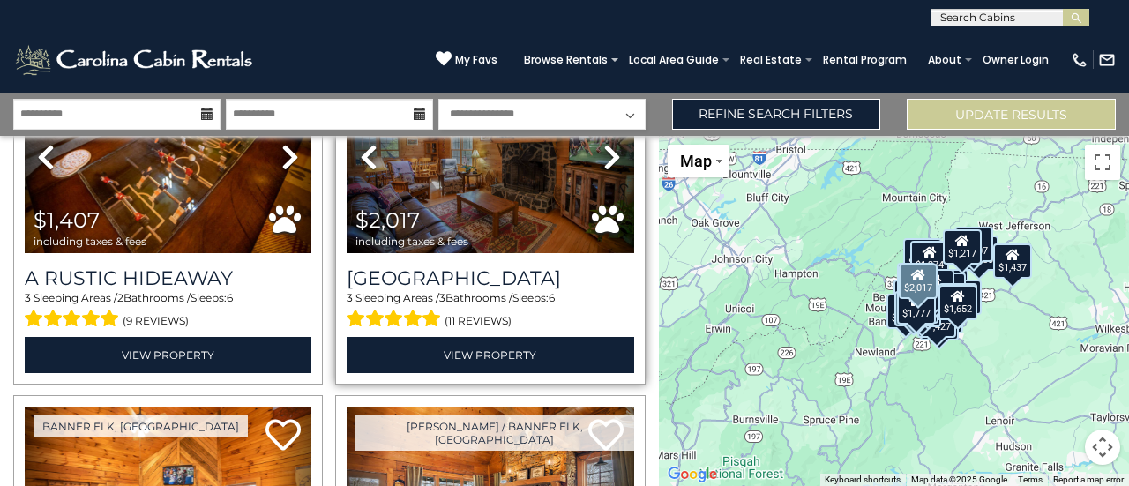
click at [355, 173] on link "Previous" at bounding box center [368, 157] width 43 height 192
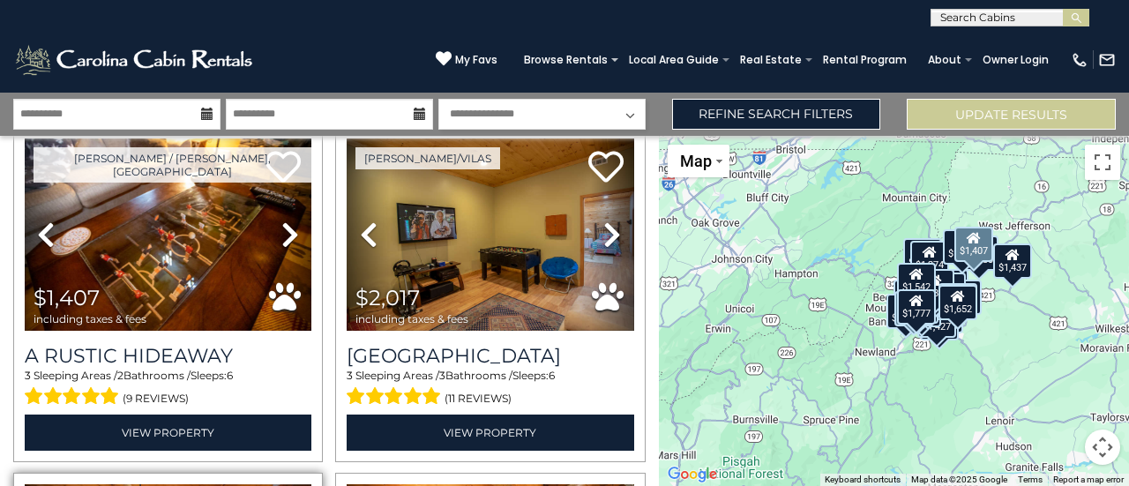
scroll to position [57, 0]
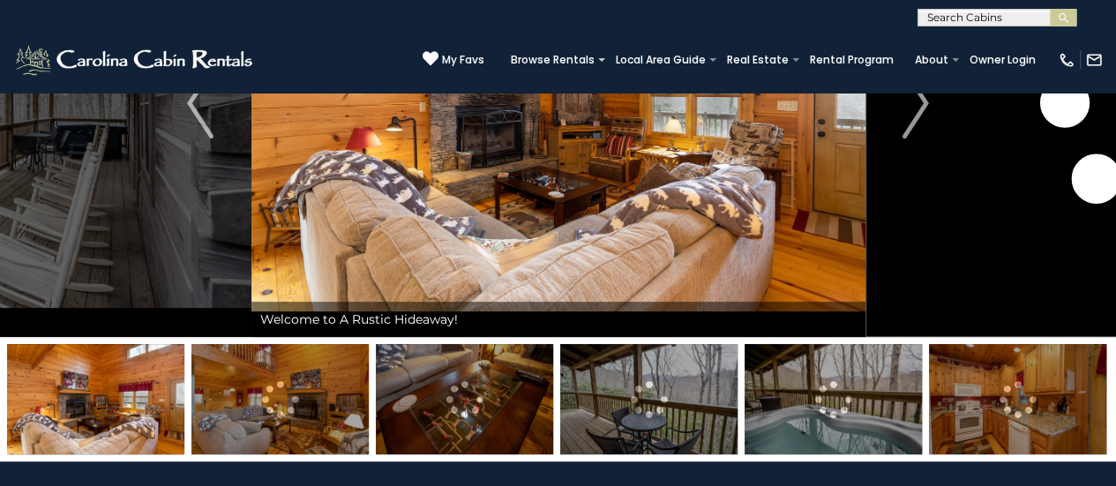
scroll to position [59, 0]
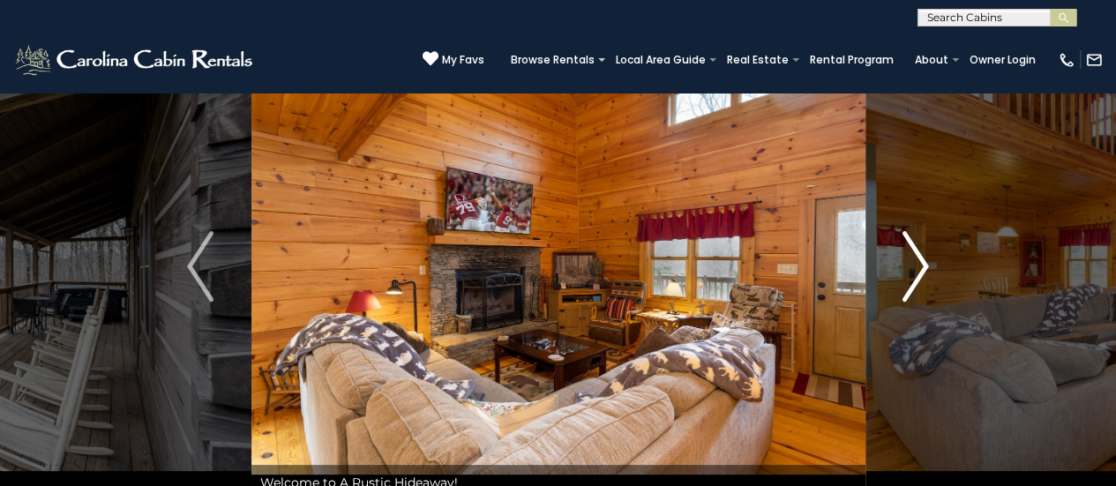
click at [921, 271] on img "Next" at bounding box center [915, 266] width 26 height 71
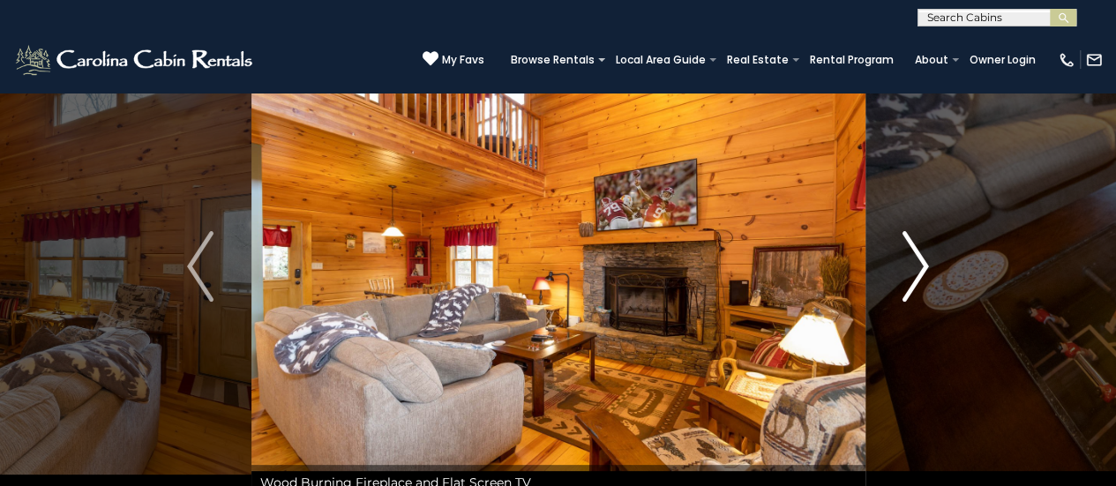
click at [921, 271] on img "Next" at bounding box center [915, 266] width 26 height 71
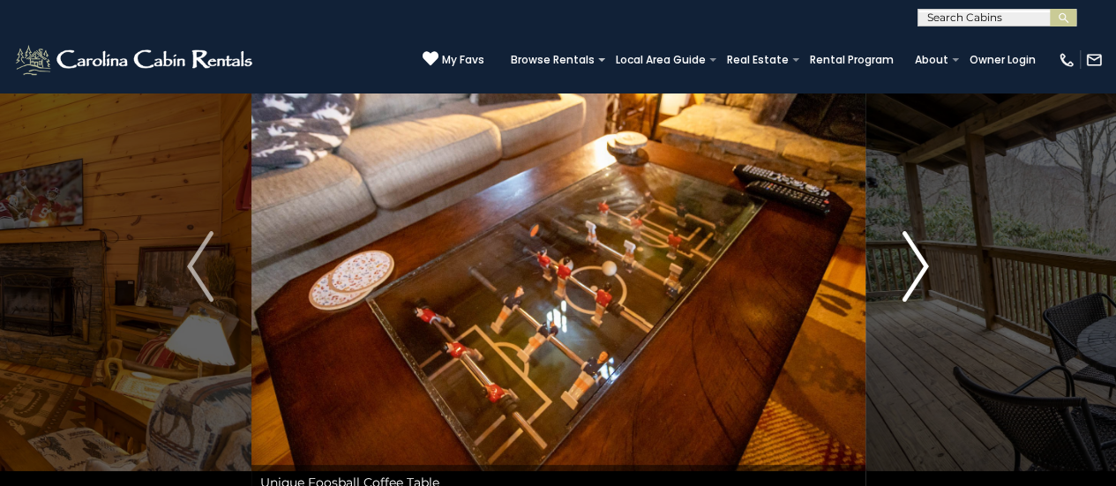
click at [921, 271] on img "Next" at bounding box center [915, 266] width 26 height 71
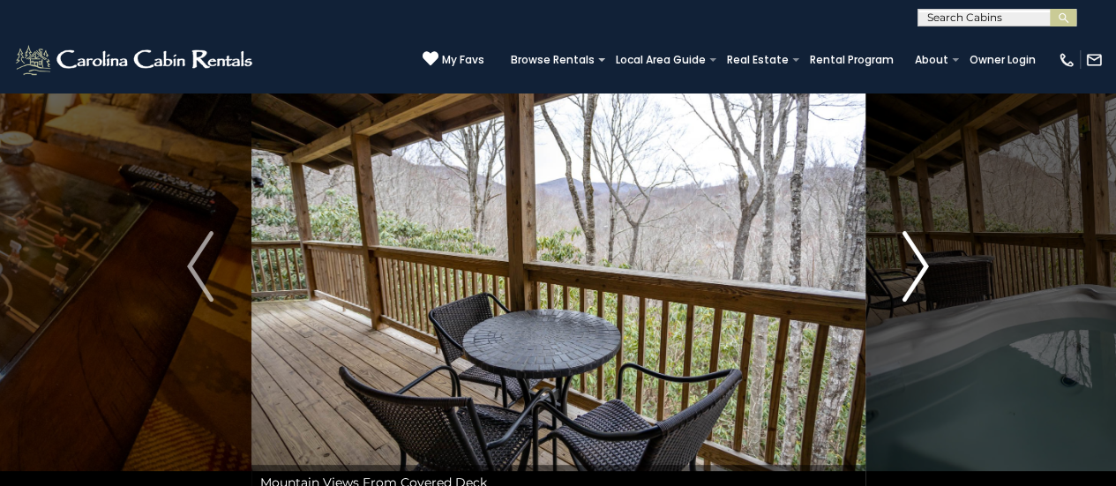
click at [921, 271] on img "Next" at bounding box center [915, 266] width 26 height 71
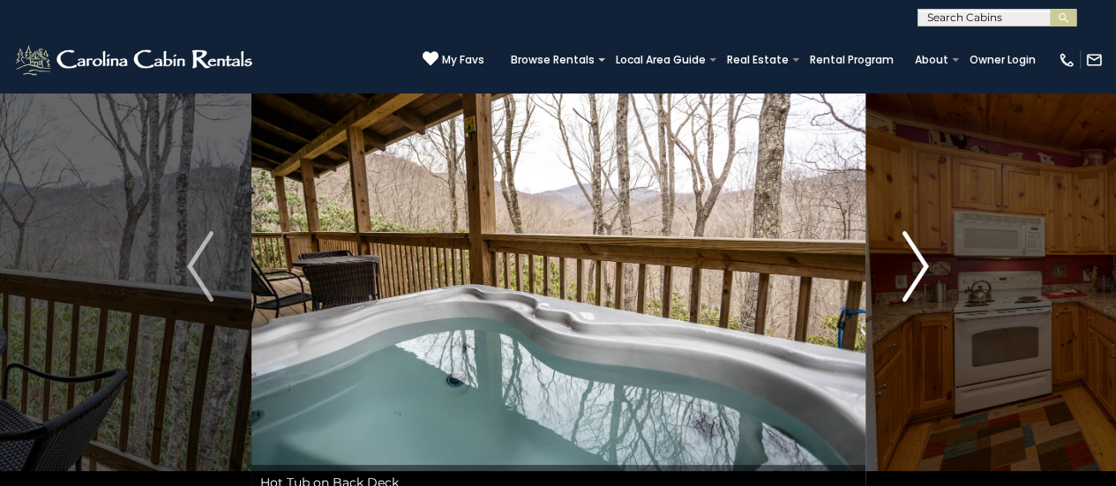
click at [921, 271] on img "Next" at bounding box center [915, 266] width 26 height 71
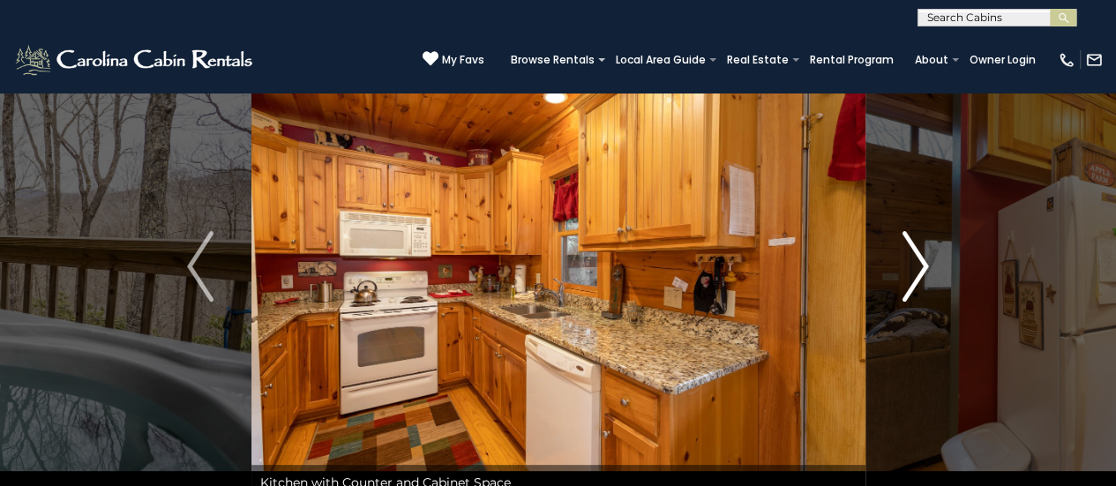
click at [921, 271] on img "Next" at bounding box center [915, 266] width 26 height 71
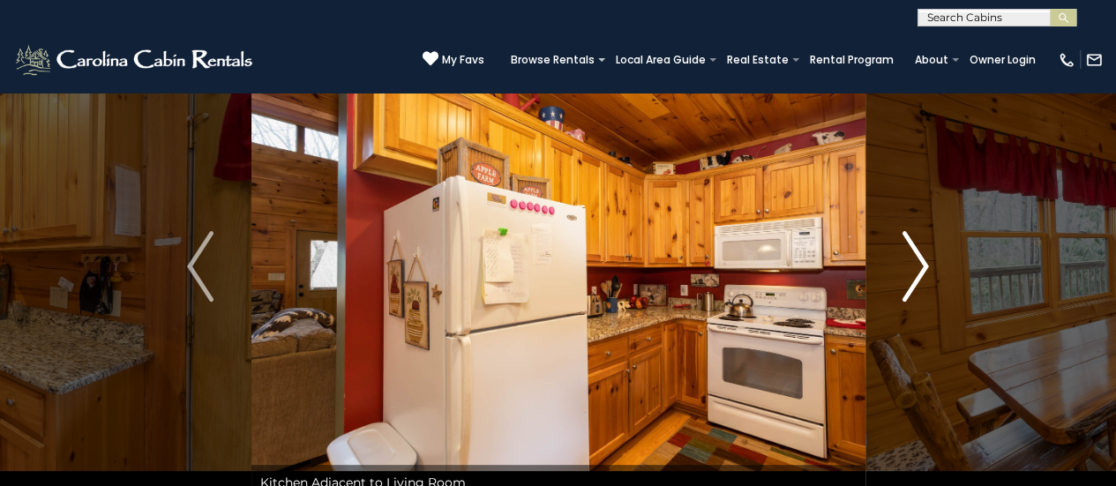
click at [921, 271] on img "Next" at bounding box center [915, 266] width 26 height 71
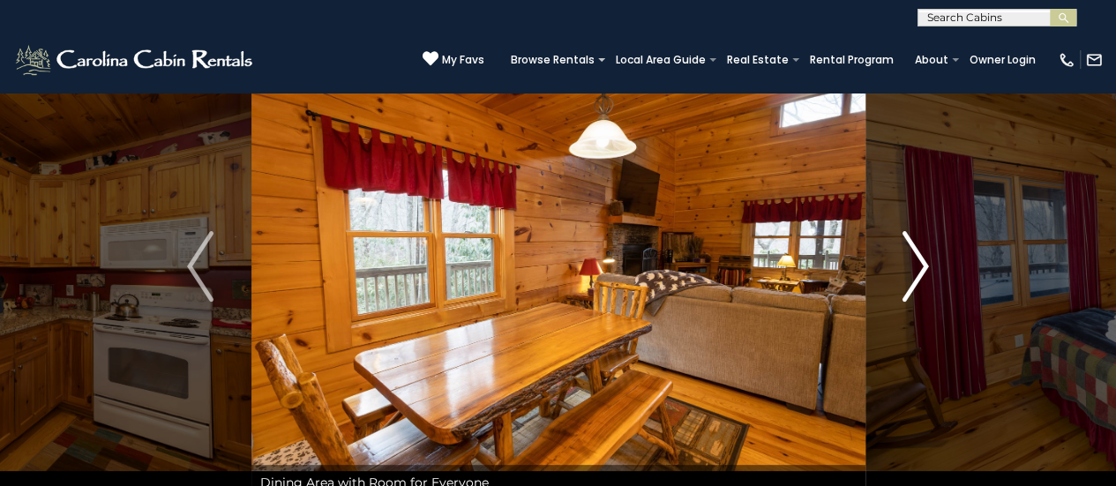
click at [921, 271] on img "Next" at bounding box center [915, 266] width 26 height 71
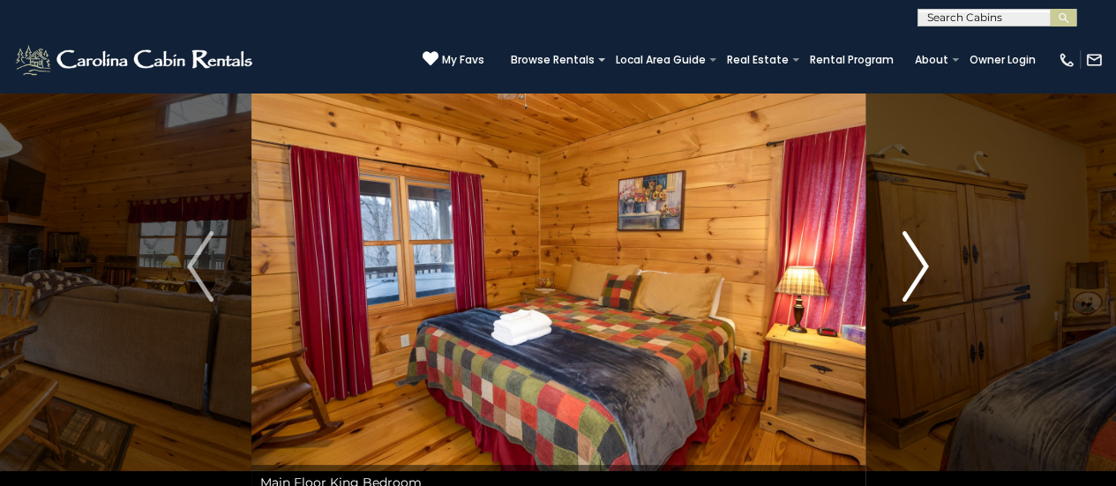
click at [921, 271] on img "Next" at bounding box center [915, 266] width 26 height 71
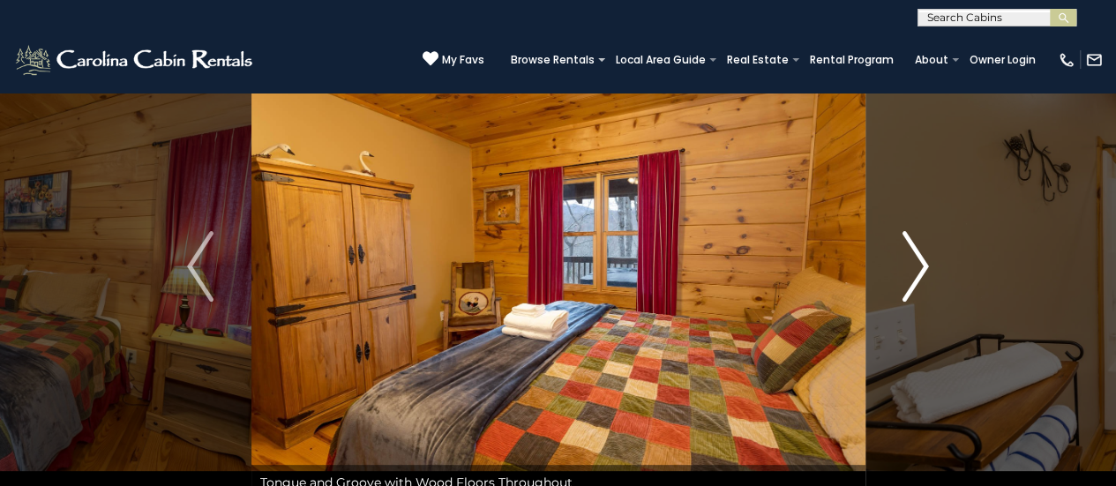
click at [921, 271] on img "Next" at bounding box center [915, 266] width 26 height 71
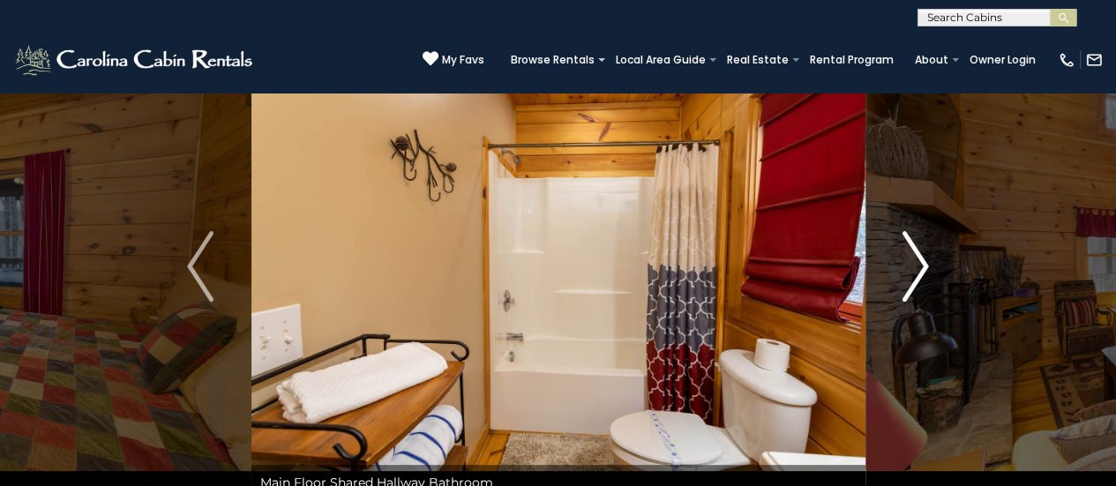
click at [921, 271] on img "Next" at bounding box center [915, 266] width 26 height 71
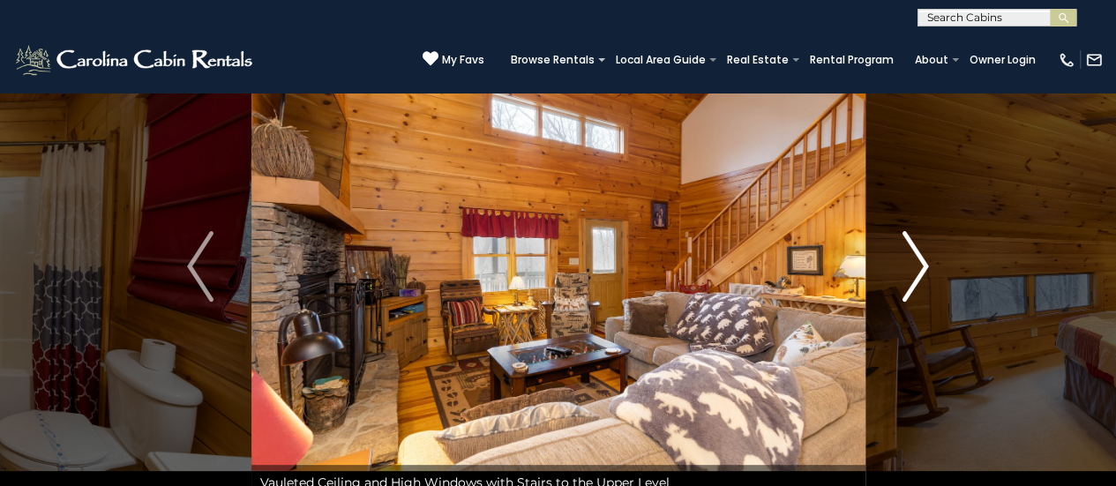
click at [921, 271] on img "Next" at bounding box center [915, 266] width 26 height 71
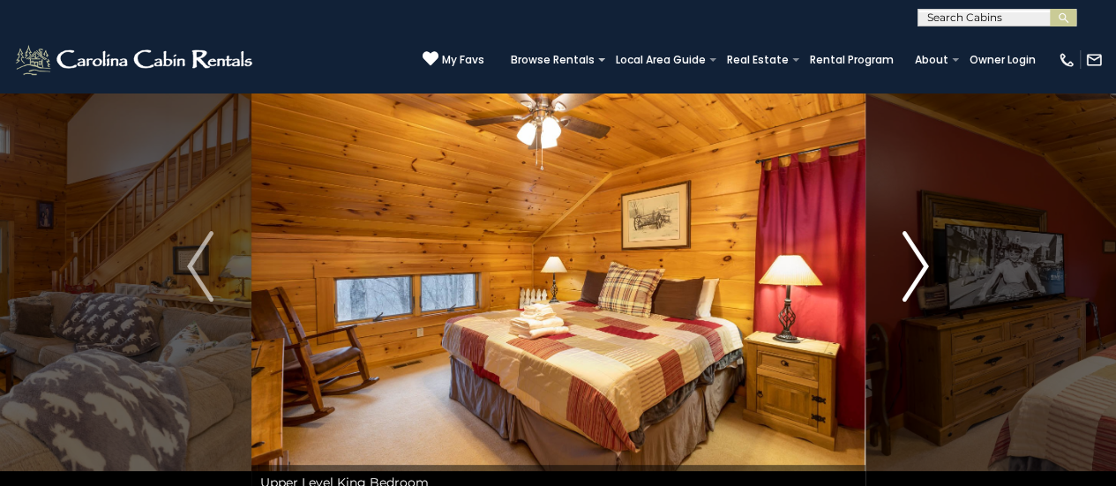
click at [921, 271] on img "Next" at bounding box center [915, 266] width 26 height 71
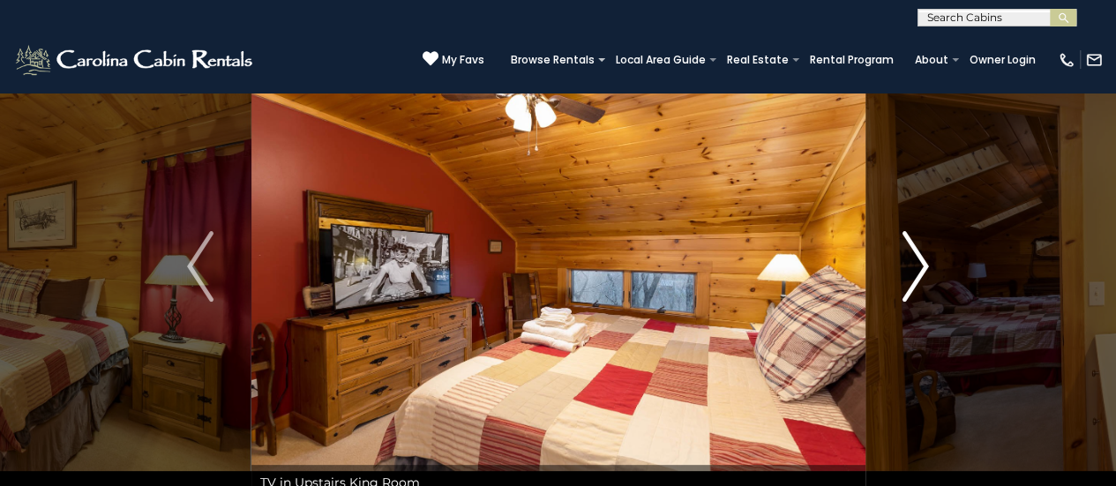
click at [921, 271] on img "Next" at bounding box center [915, 266] width 26 height 71
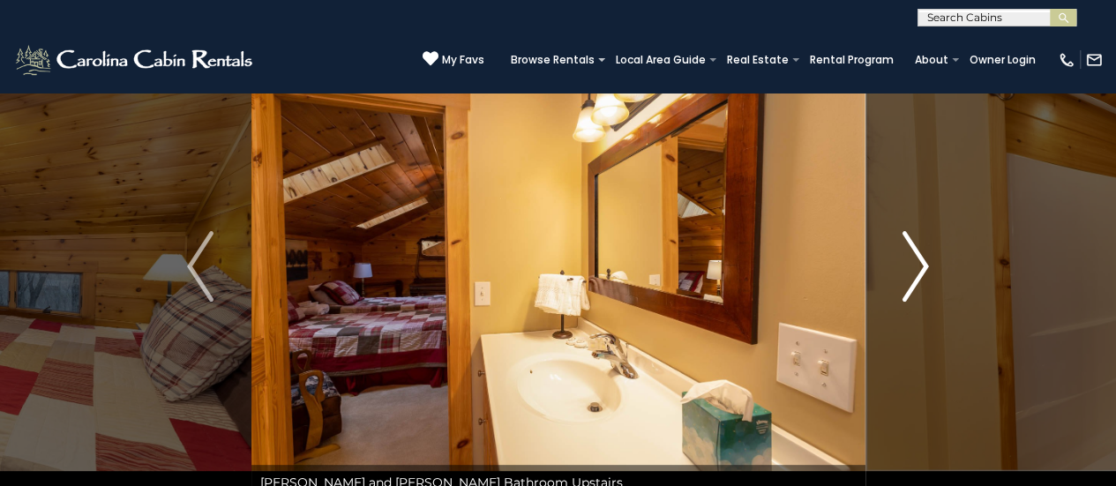
click at [921, 271] on img "Next" at bounding box center [915, 266] width 26 height 71
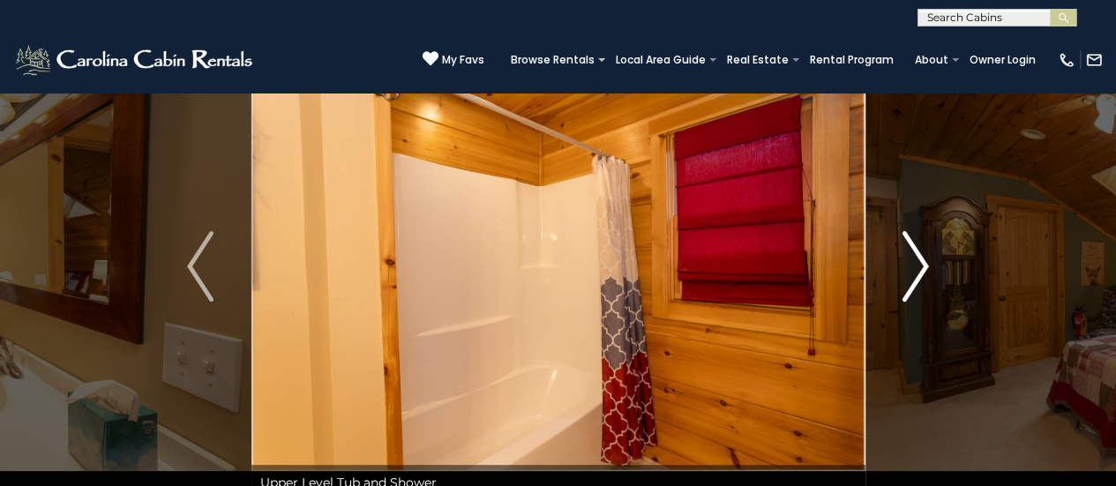
click at [921, 271] on img "Next" at bounding box center [915, 266] width 26 height 71
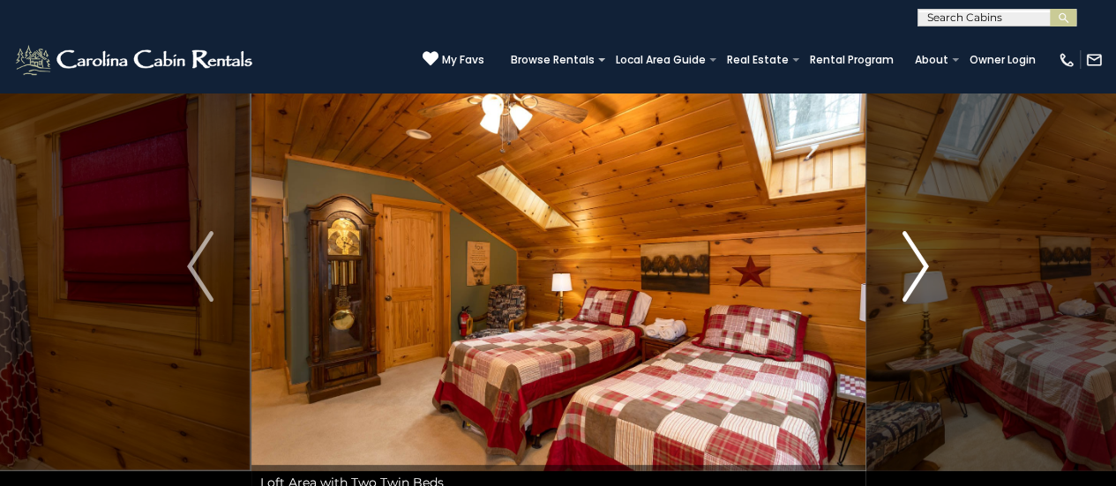
click at [921, 271] on img "Next" at bounding box center [915, 266] width 26 height 71
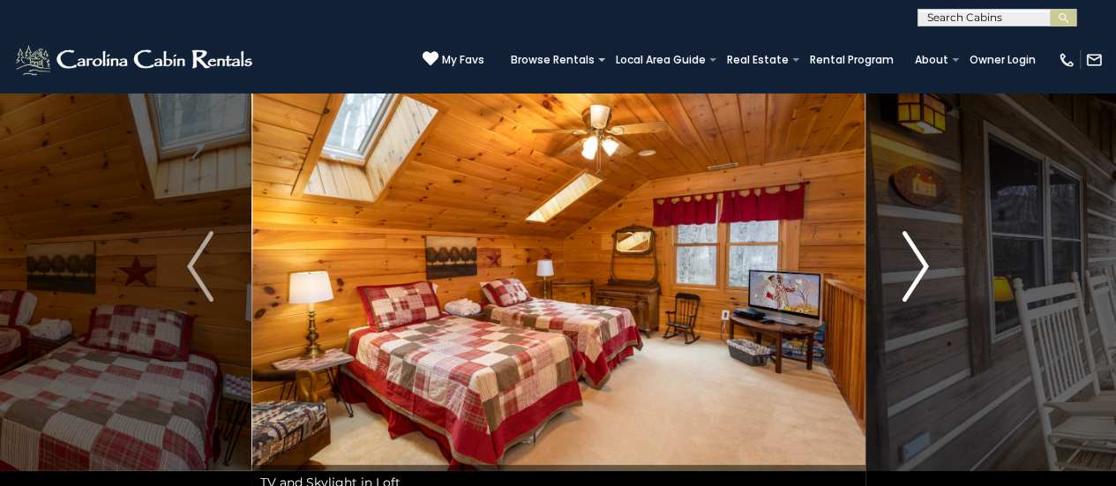
click at [921, 271] on img "Next" at bounding box center [915, 266] width 26 height 71
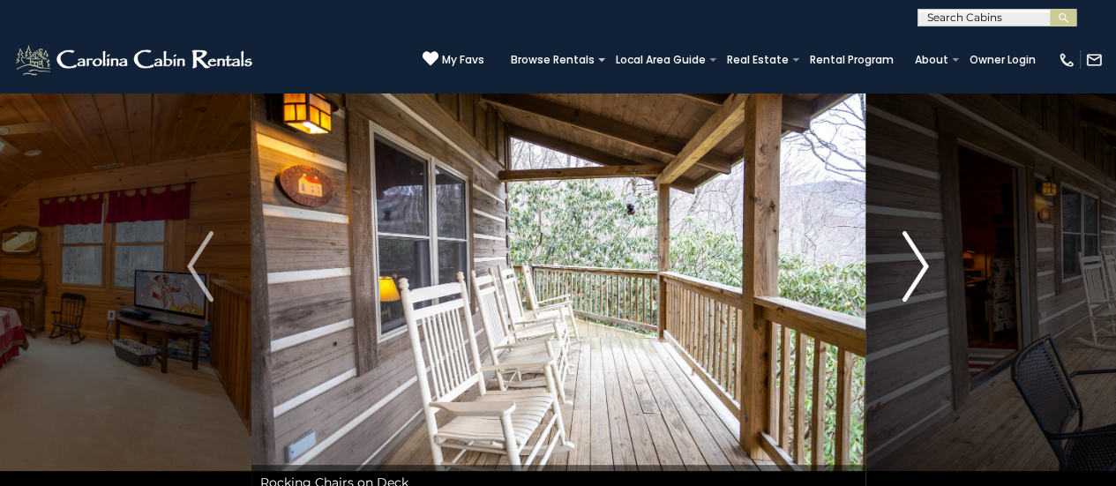
click at [921, 271] on img "Next" at bounding box center [915, 266] width 26 height 71
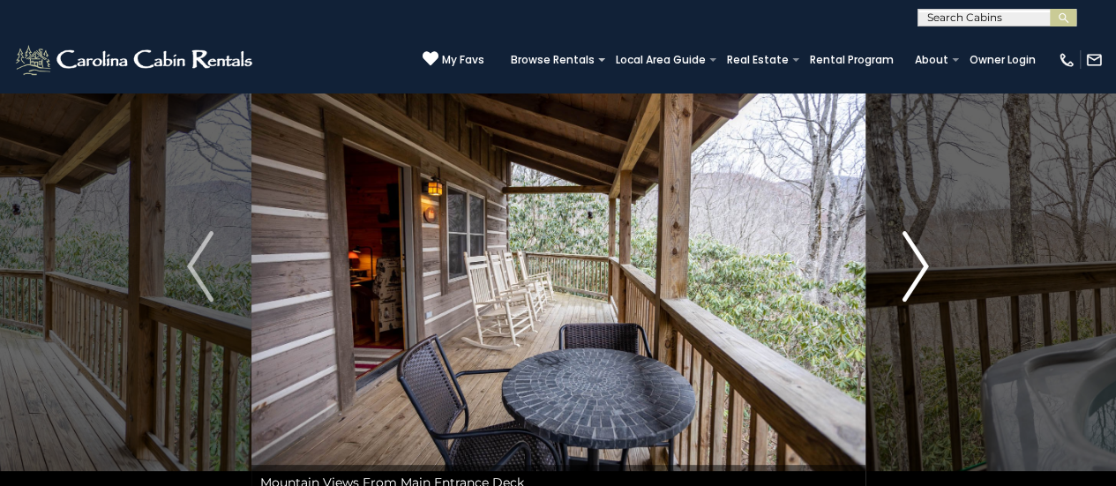
click at [921, 271] on img "Next" at bounding box center [915, 266] width 26 height 71
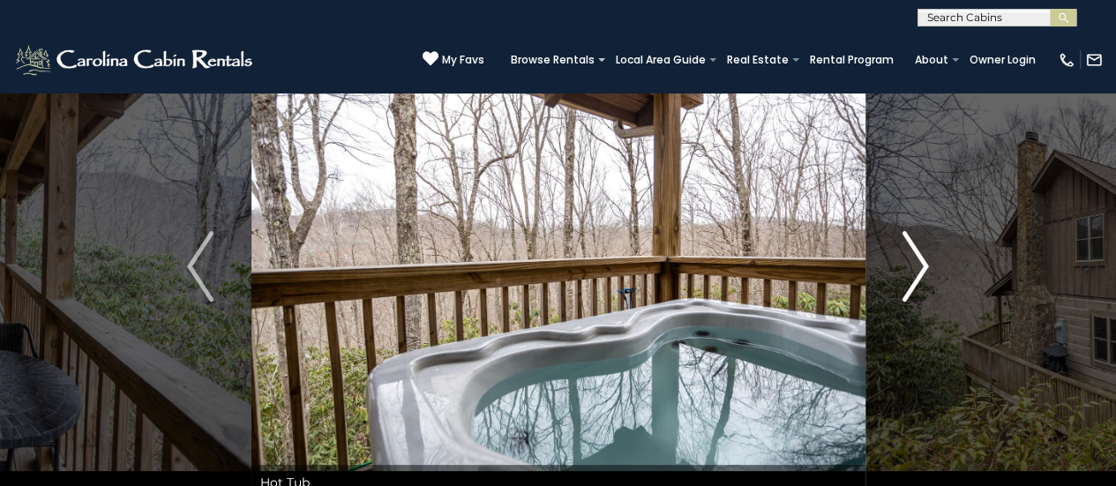
click at [921, 271] on img "Next" at bounding box center [915, 266] width 26 height 71
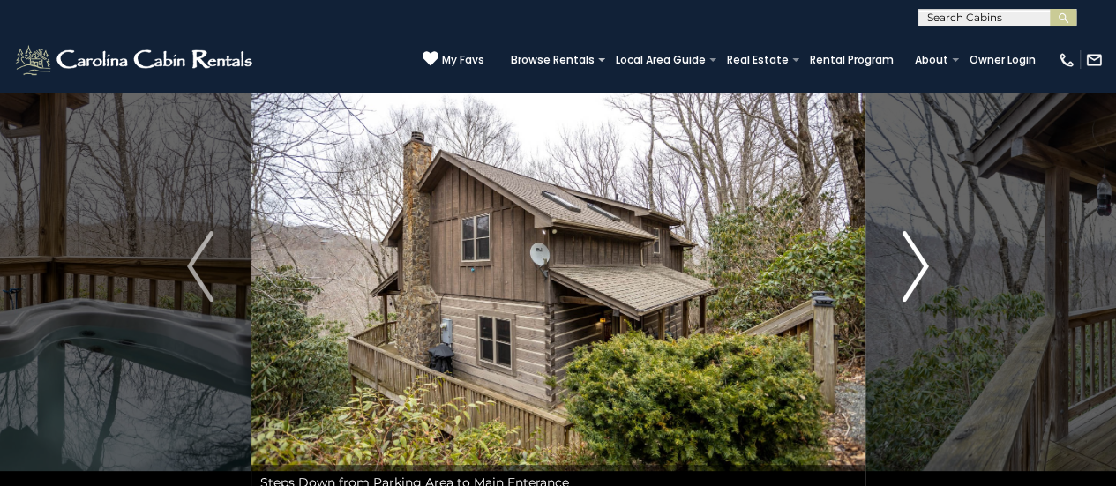
click at [921, 271] on img "Next" at bounding box center [915, 266] width 26 height 71
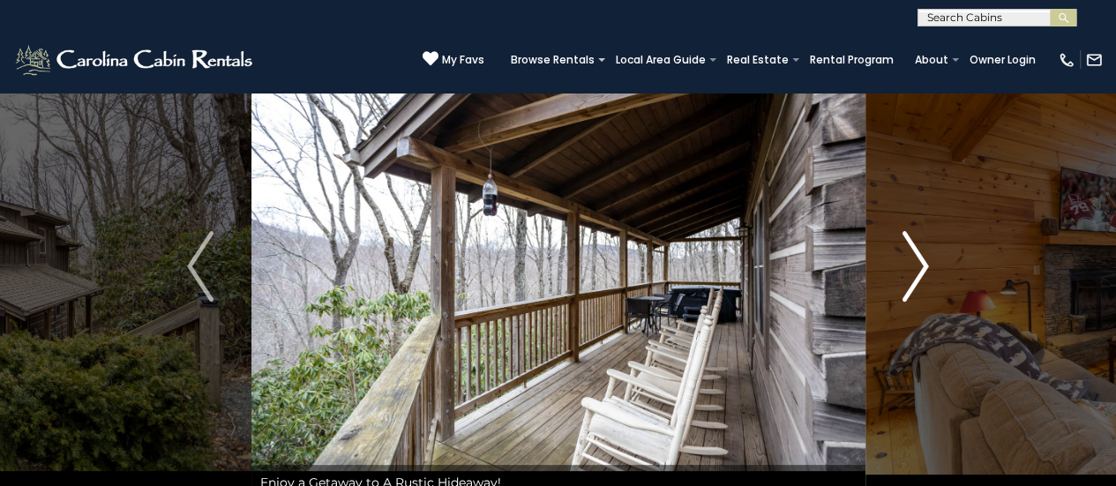
click at [921, 271] on img "Next" at bounding box center [915, 266] width 26 height 71
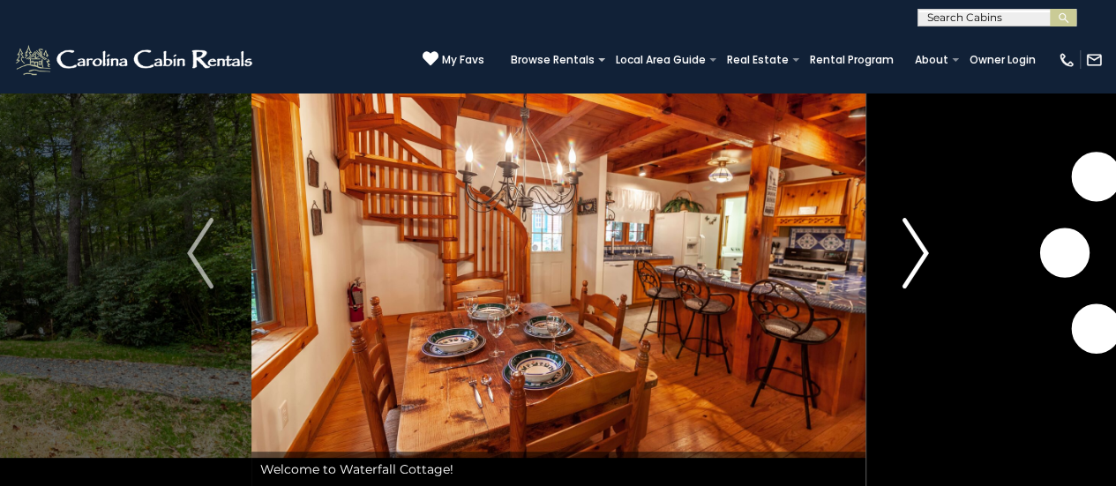
click at [912, 266] on img "Next" at bounding box center [915, 253] width 26 height 71
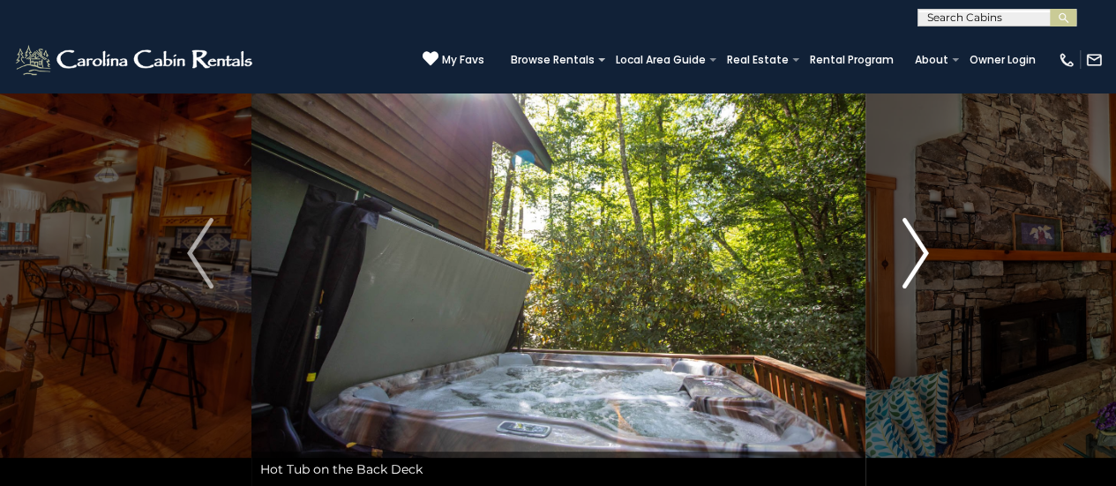
click at [912, 266] on img "Next" at bounding box center [915, 253] width 26 height 71
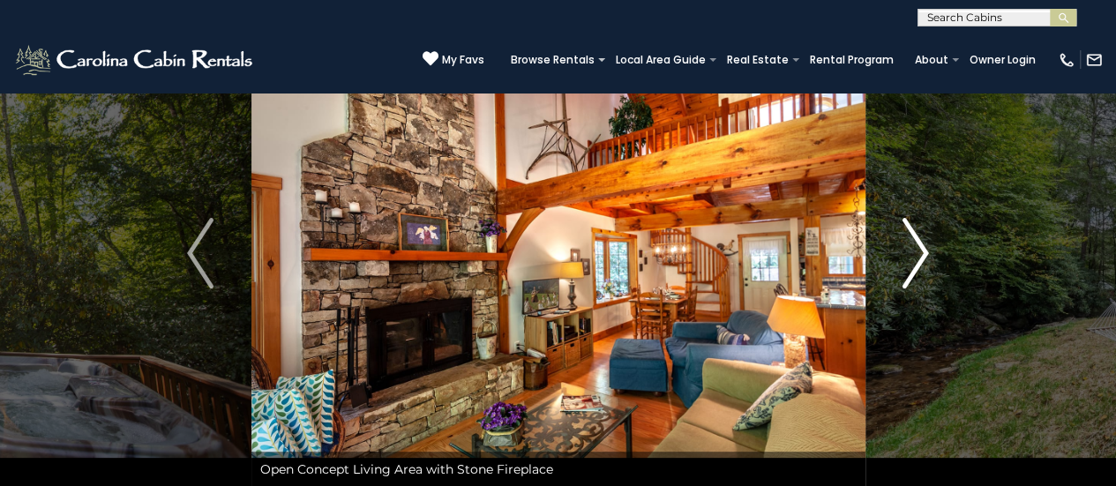
click at [912, 266] on img "Next" at bounding box center [915, 253] width 26 height 71
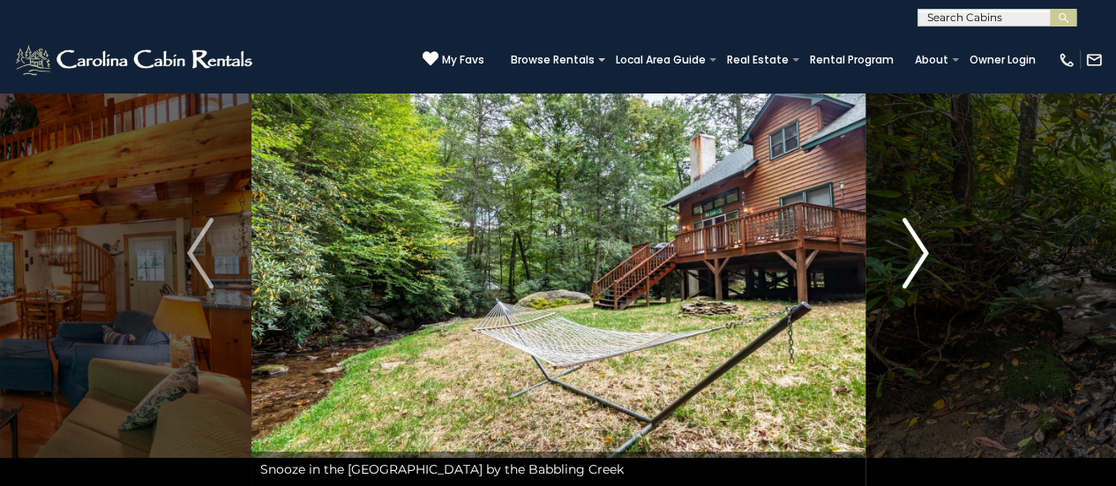
click at [912, 266] on img "Next" at bounding box center [915, 253] width 26 height 71
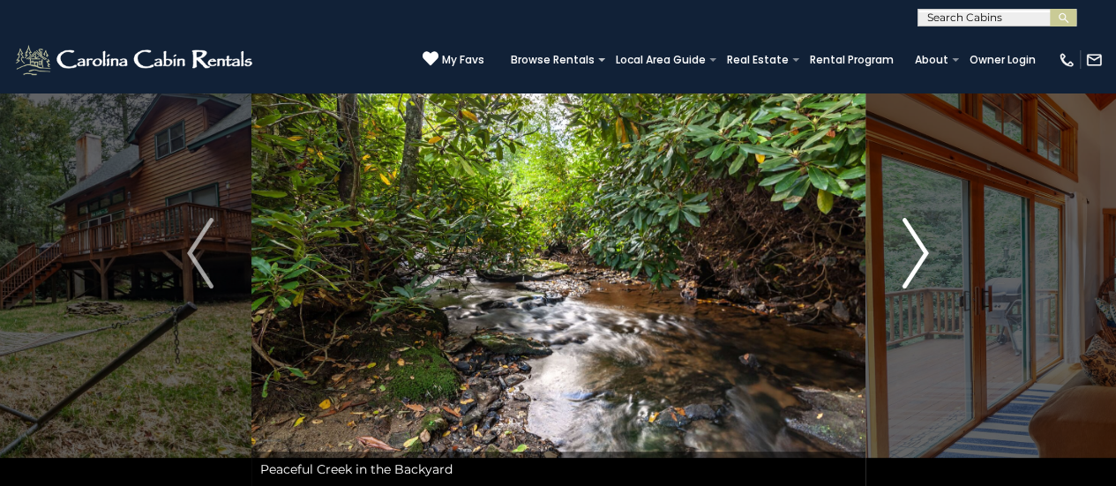
click at [912, 266] on img "Next" at bounding box center [915, 253] width 26 height 71
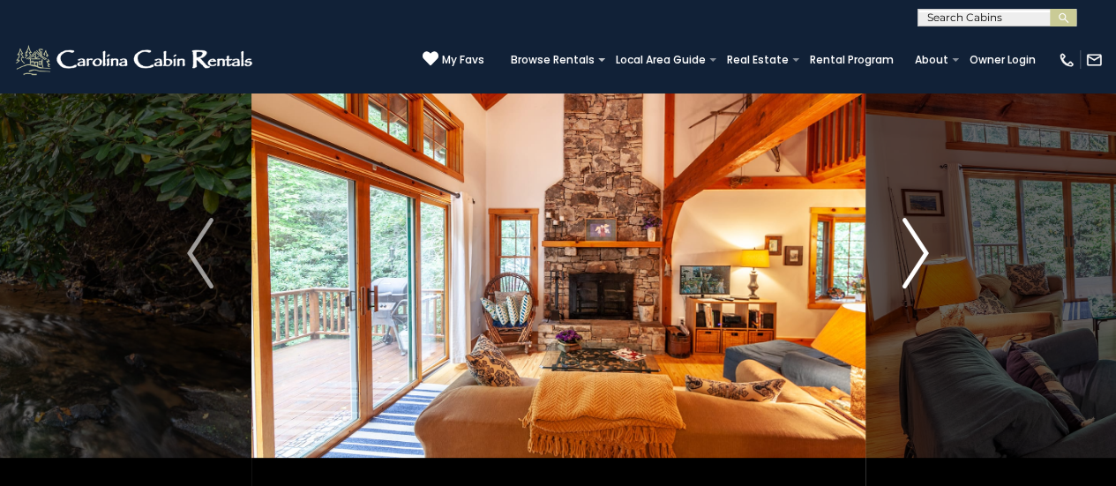
click at [912, 266] on img "Next" at bounding box center [915, 253] width 26 height 71
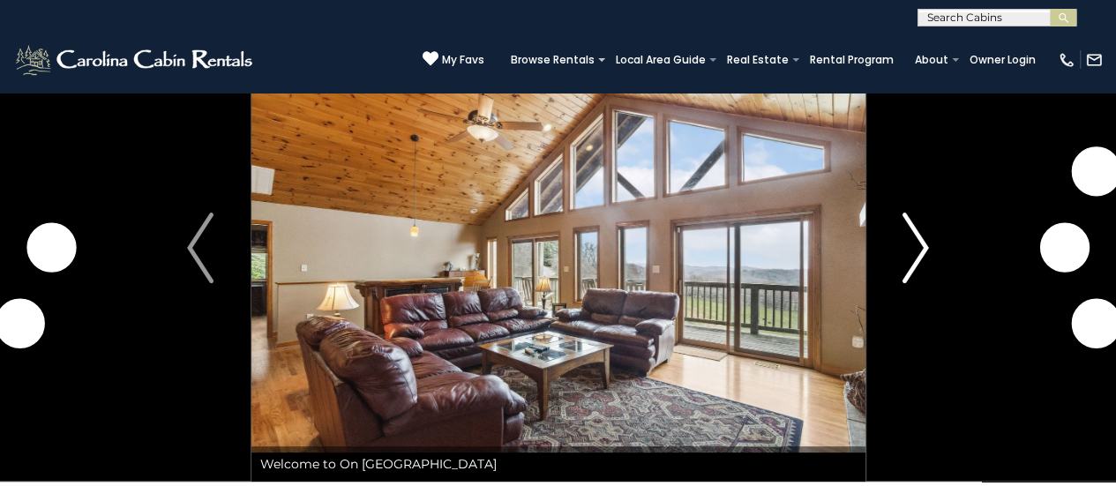
click at [917, 241] on img "Next" at bounding box center [915, 248] width 26 height 71
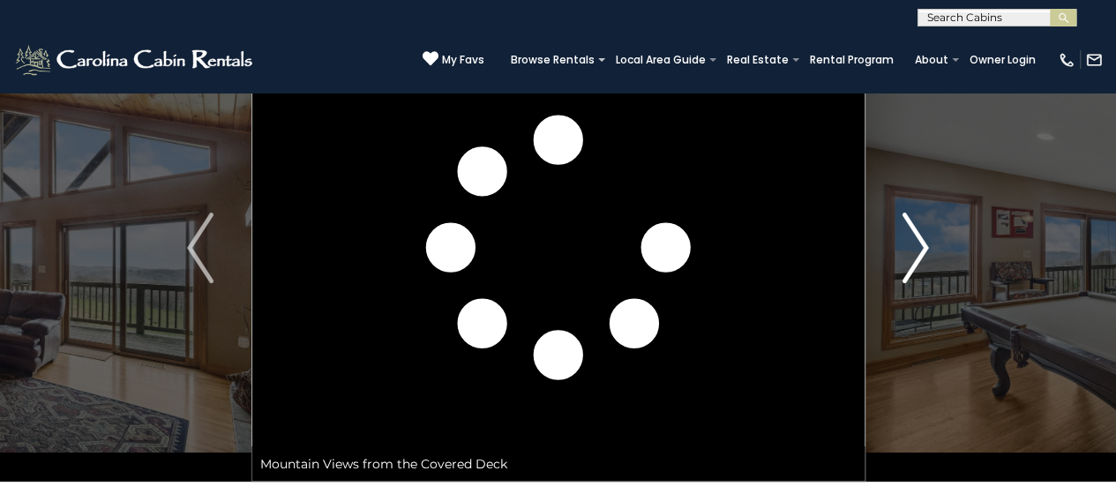
click at [917, 241] on img "Next" at bounding box center [915, 248] width 26 height 71
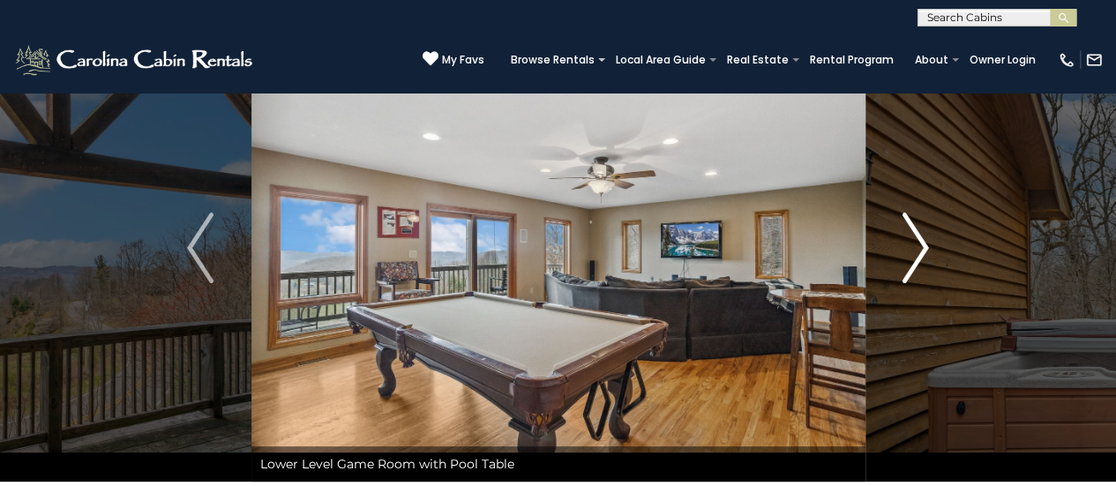
click at [917, 241] on img "Next" at bounding box center [915, 248] width 26 height 71
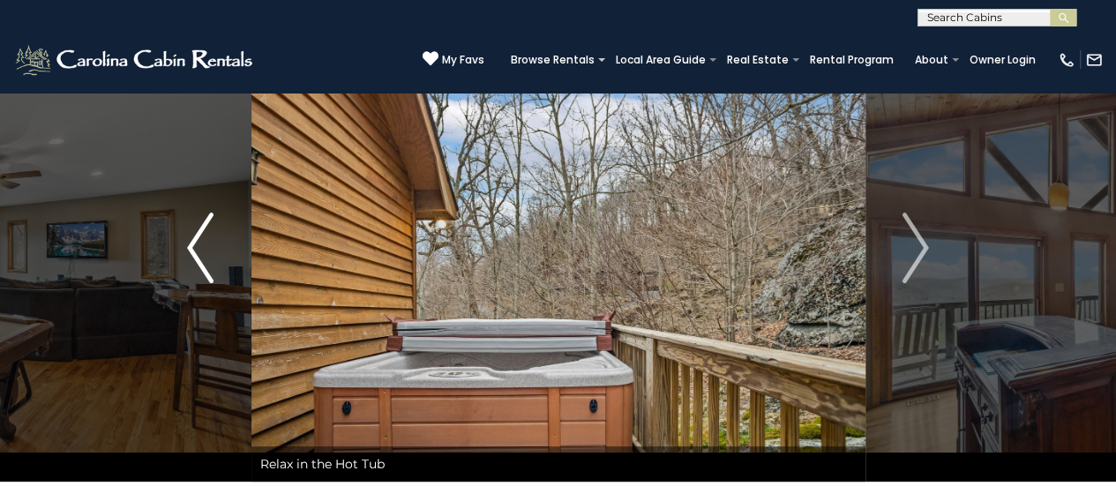
click at [213, 266] on img "Previous" at bounding box center [200, 248] width 26 height 71
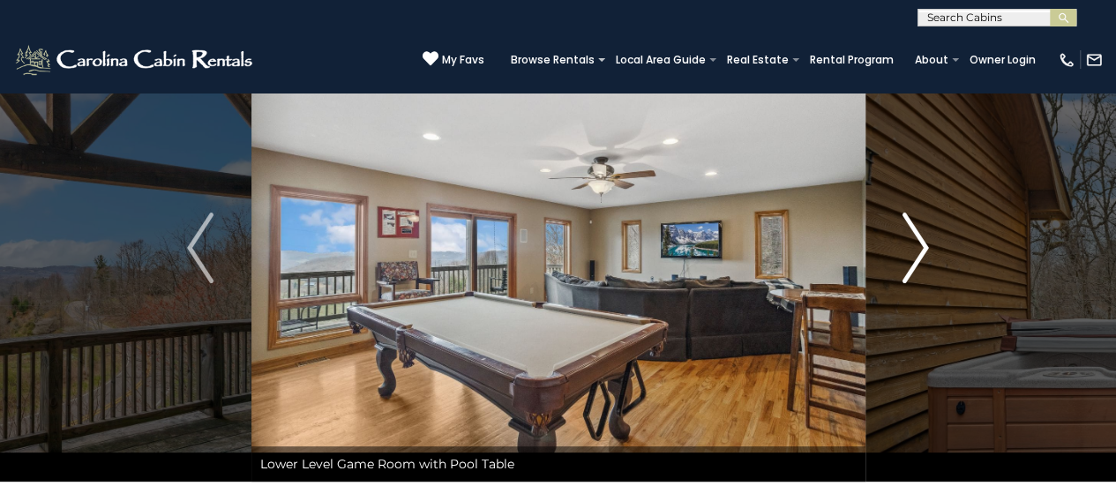
click at [926, 246] on img "Next" at bounding box center [915, 248] width 26 height 71
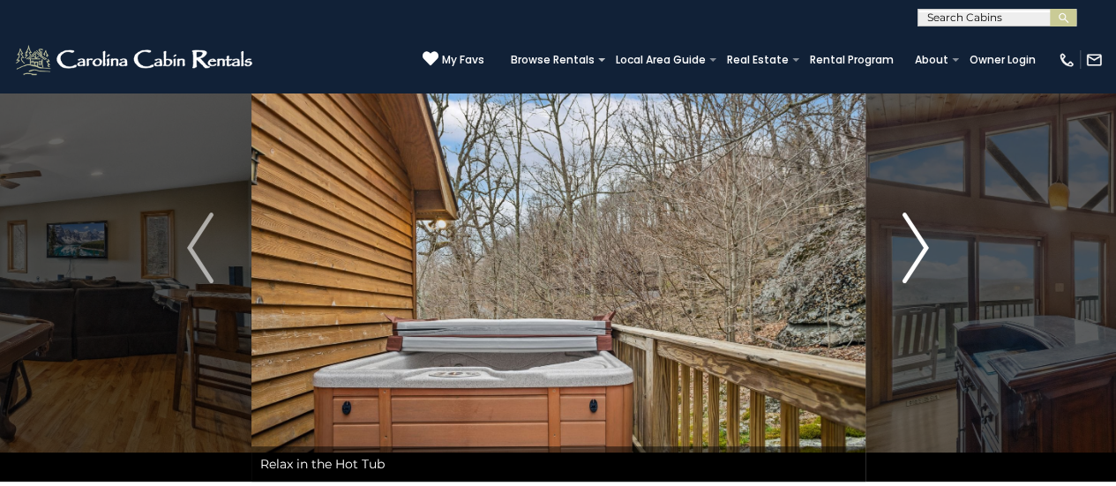
click at [926, 246] on img "Next" at bounding box center [915, 248] width 26 height 71
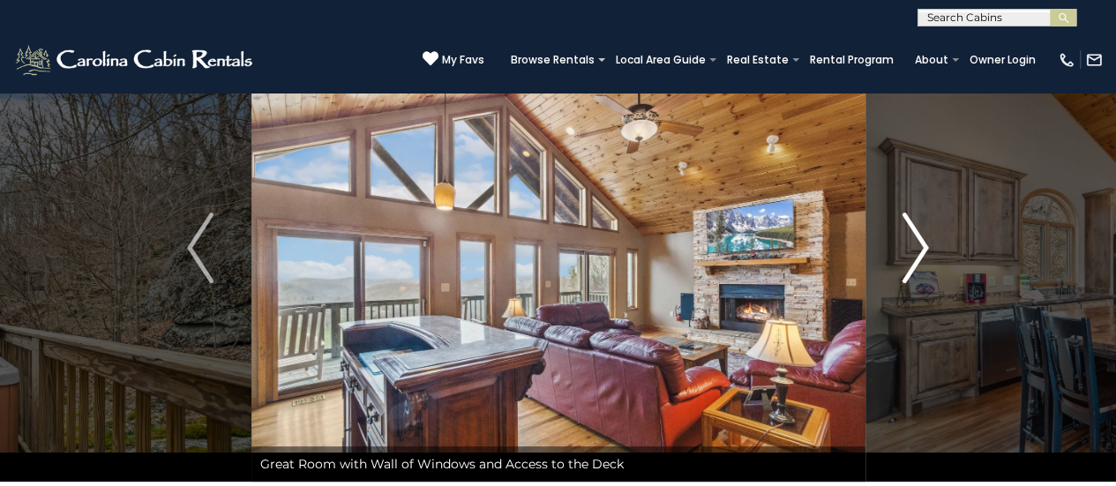
click at [934, 236] on button "Next" at bounding box center [914, 248] width 101 height 468
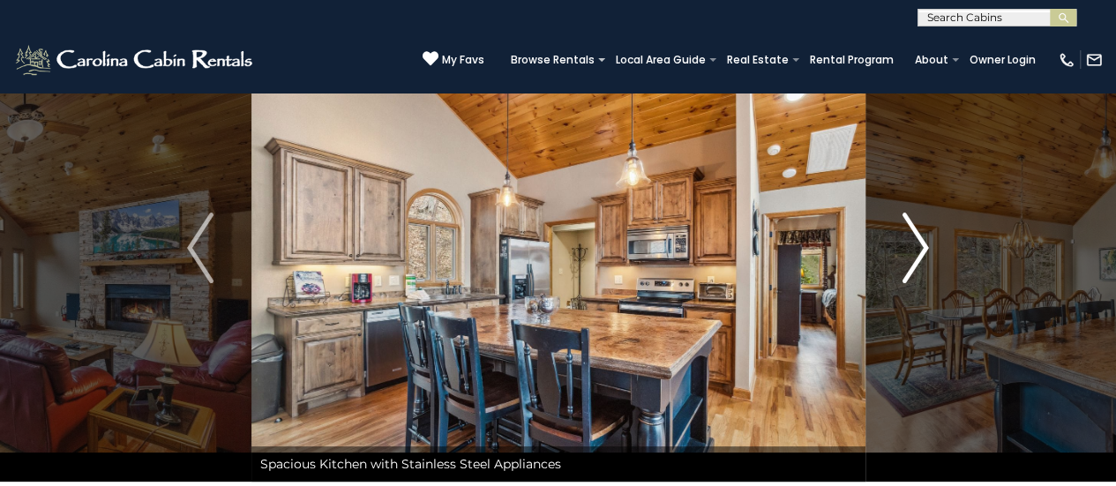
click at [934, 236] on button "Next" at bounding box center [914, 248] width 101 height 468
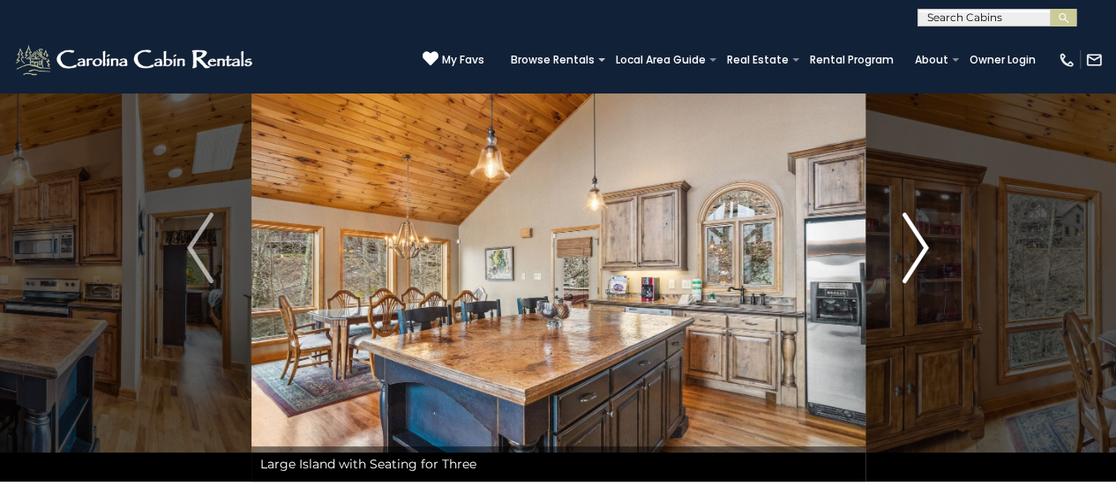
click at [934, 236] on button "Next" at bounding box center [914, 248] width 101 height 468
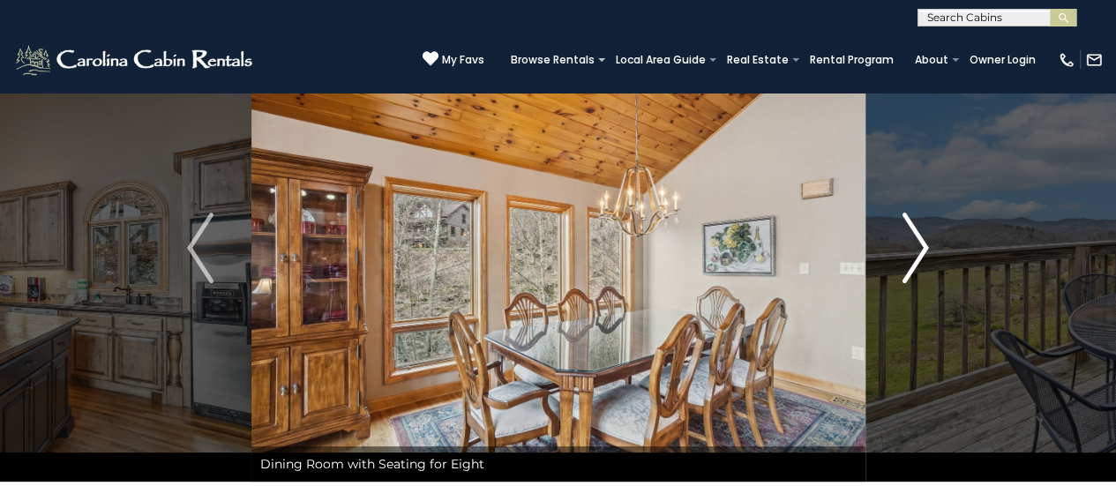
click at [934, 236] on button "Next" at bounding box center [914, 248] width 101 height 468
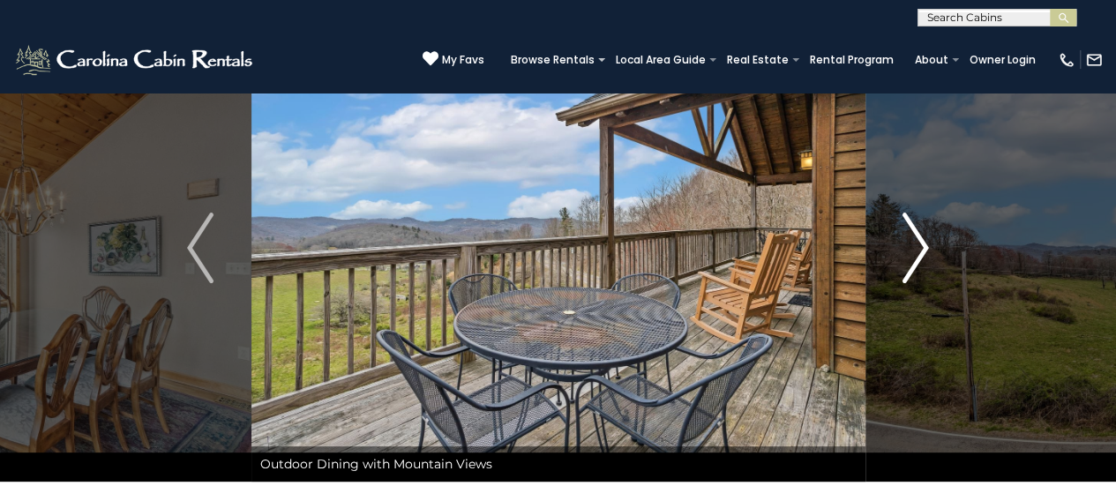
click at [934, 236] on button "Next" at bounding box center [914, 248] width 101 height 468
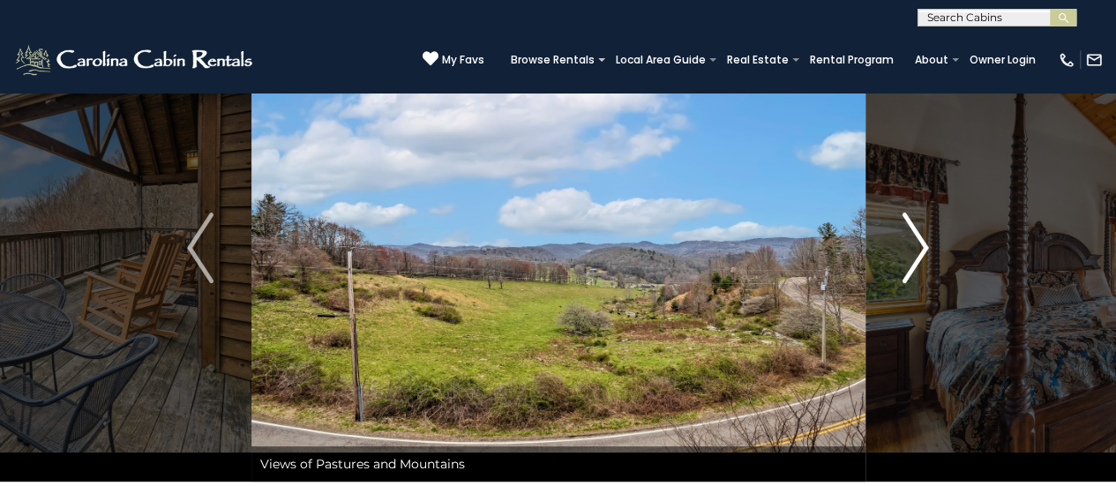
click at [934, 236] on button "Next" at bounding box center [914, 248] width 101 height 468
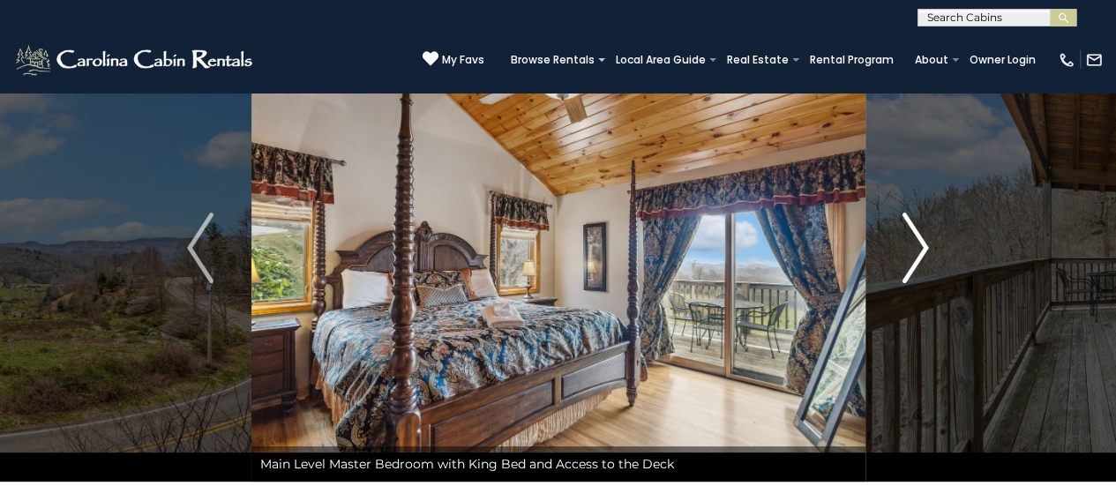
click at [934, 236] on button "Next" at bounding box center [914, 248] width 101 height 468
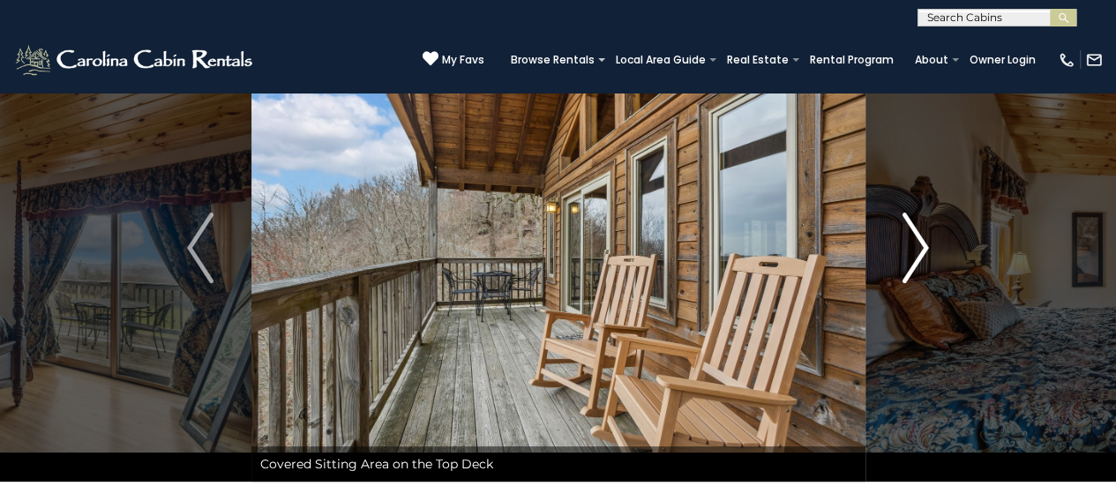
click at [934, 236] on button "Next" at bounding box center [914, 248] width 101 height 468
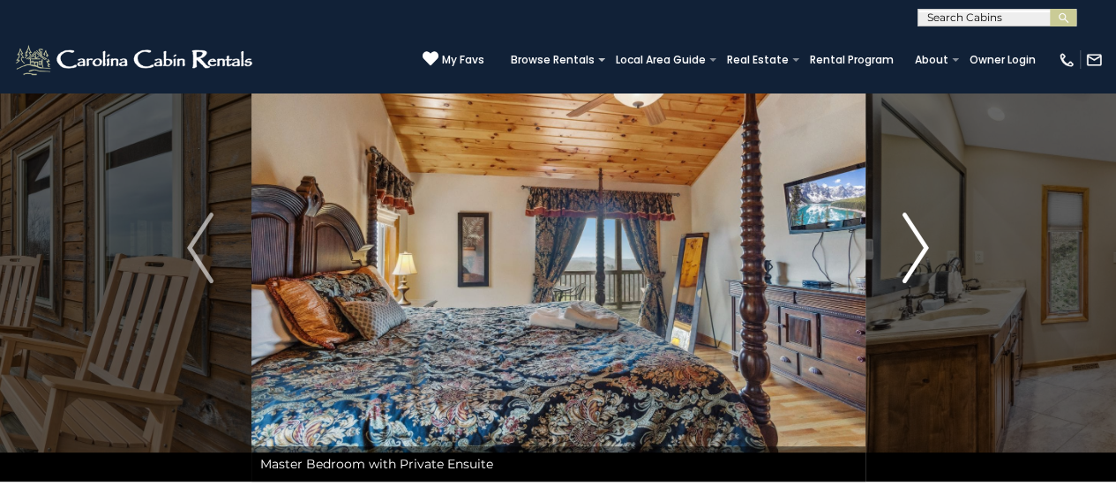
click at [934, 236] on button "Next" at bounding box center [914, 248] width 101 height 468
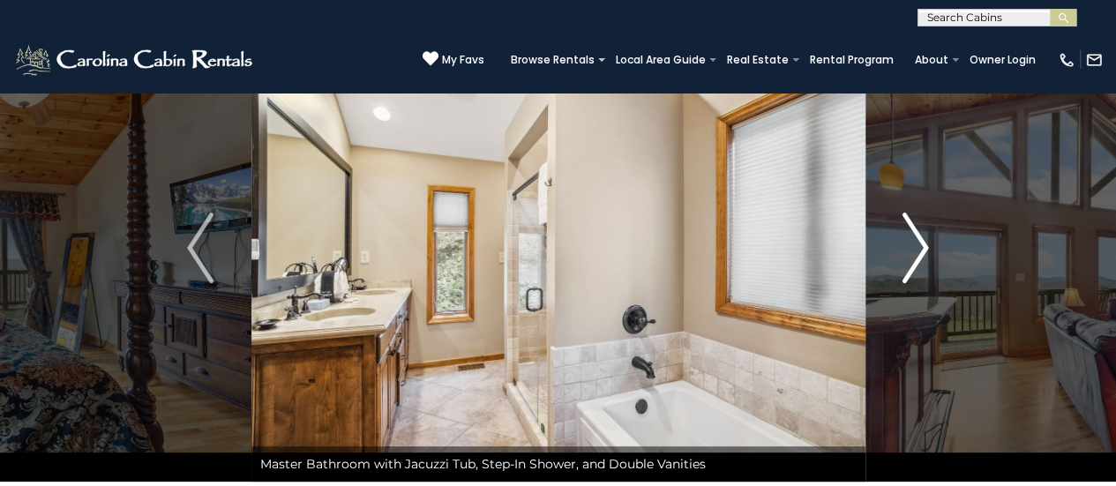
click at [934, 236] on button "Next" at bounding box center [914, 248] width 101 height 468
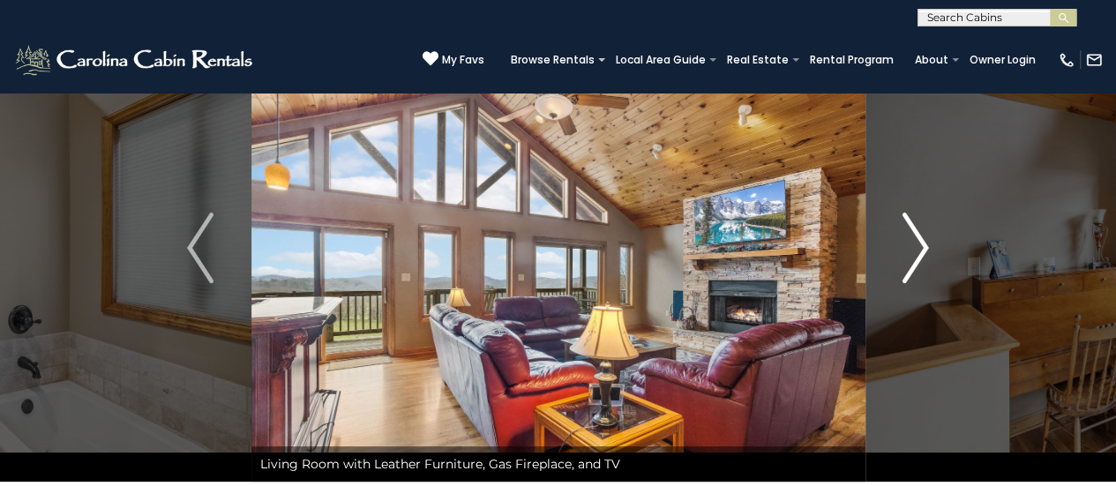
click at [934, 236] on button "Next" at bounding box center [914, 248] width 101 height 468
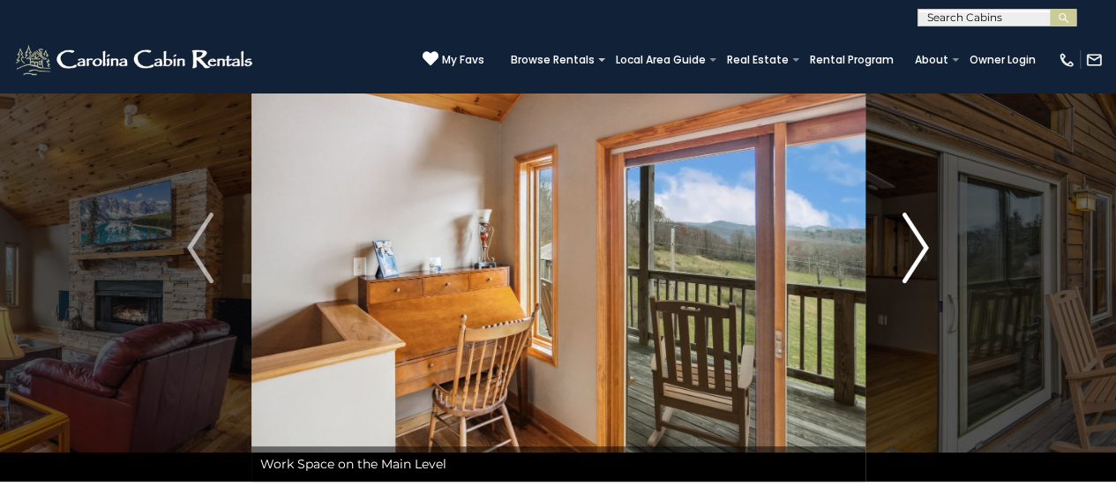
click at [934, 236] on button "Next" at bounding box center [914, 248] width 101 height 468
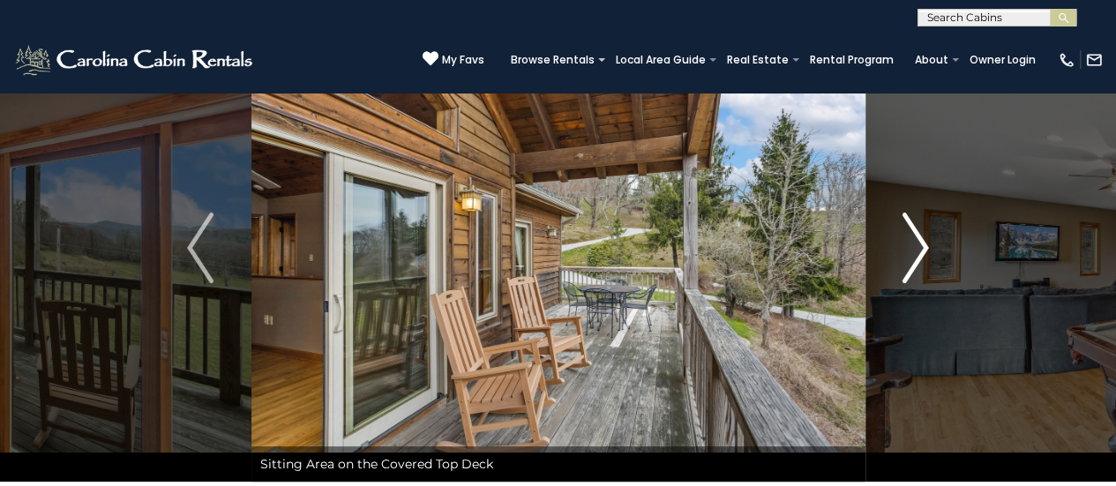
click at [934, 236] on button "Next" at bounding box center [914, 248] width 101 height 468
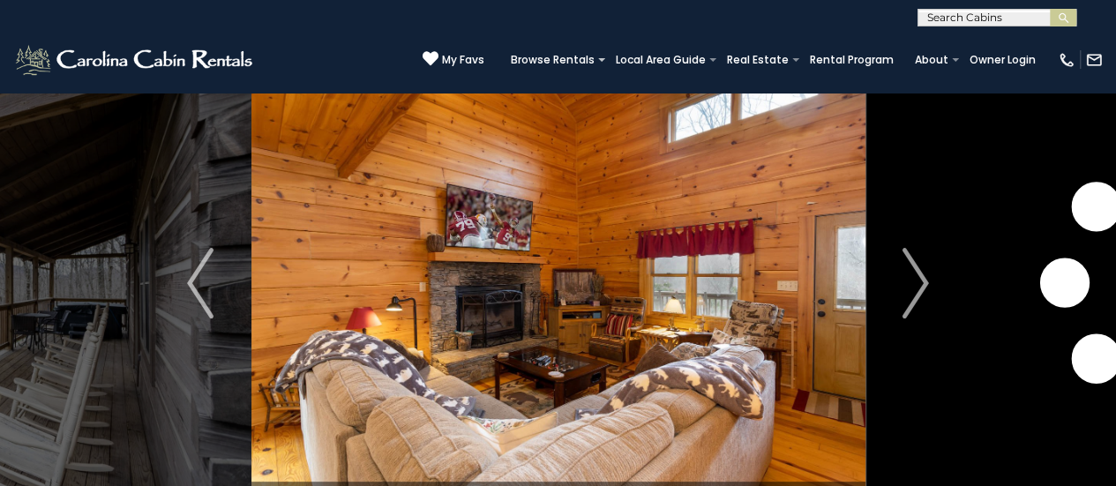
scroll to position [41, 0]
click at [915, 271] on img "Next" at bounding box center [915, 284] width 26 height 71
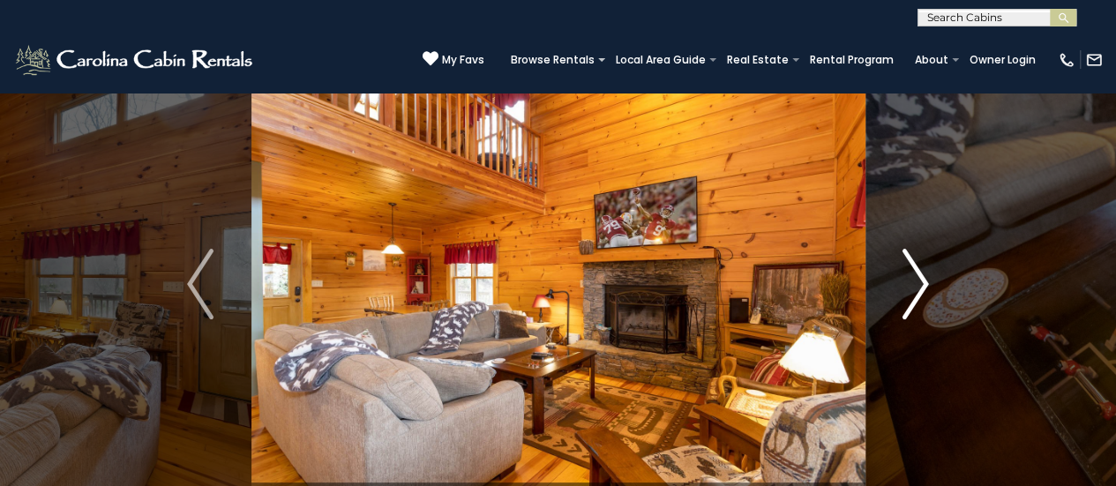
click at [915, 271] on img "Next" at bounding box center [915, 284] width 26 height 71
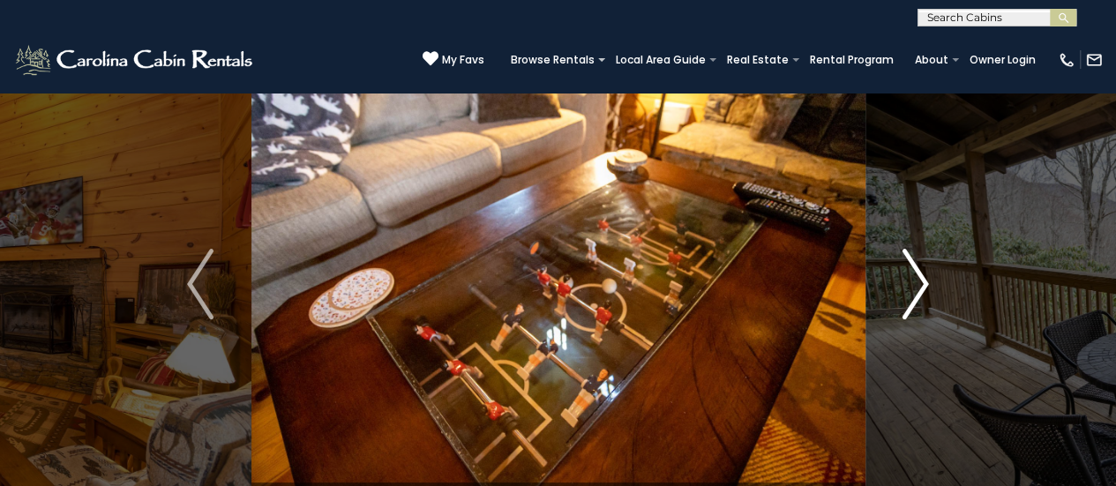
click at [915, 271] on img "Next" at bounding box center [915, 284] width 26 height 71
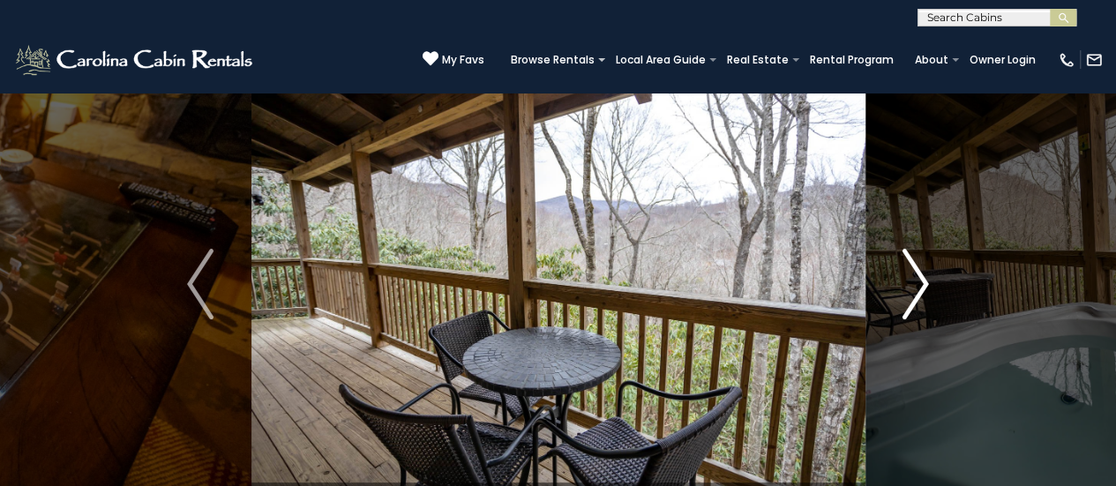
click at [918, 288] on img "Next" at bounding box center [915, 284] width 26 height 71
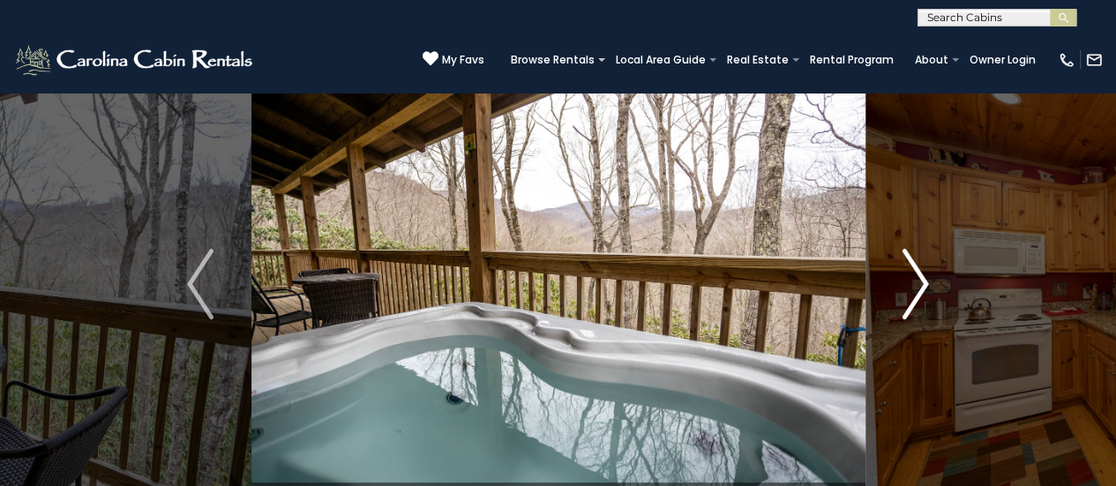
click at [918, 288] on img "Next" at bounding box center [915, 284] width 26 height 71
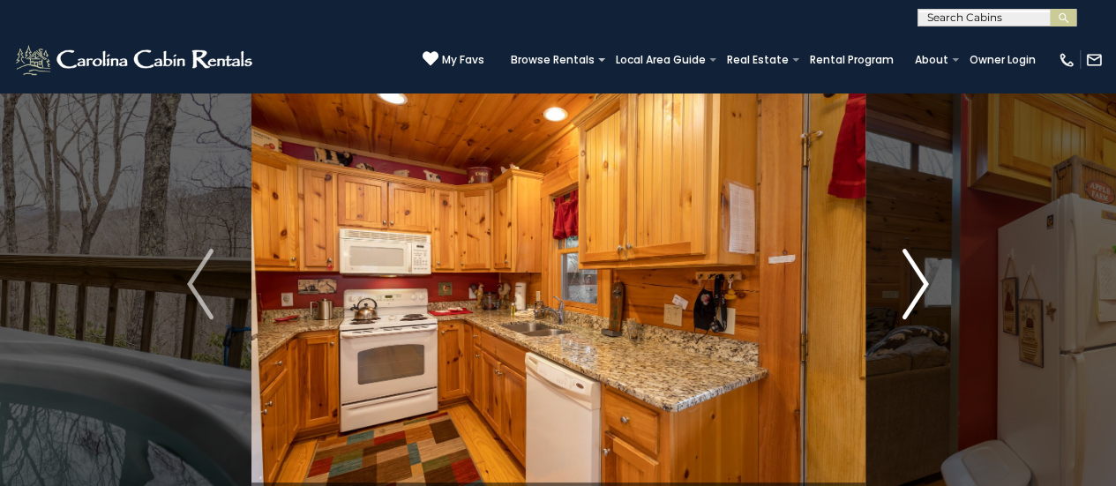
click at [918, 288] on img "Next" at bounding box center [915, 284] width 26 height 71
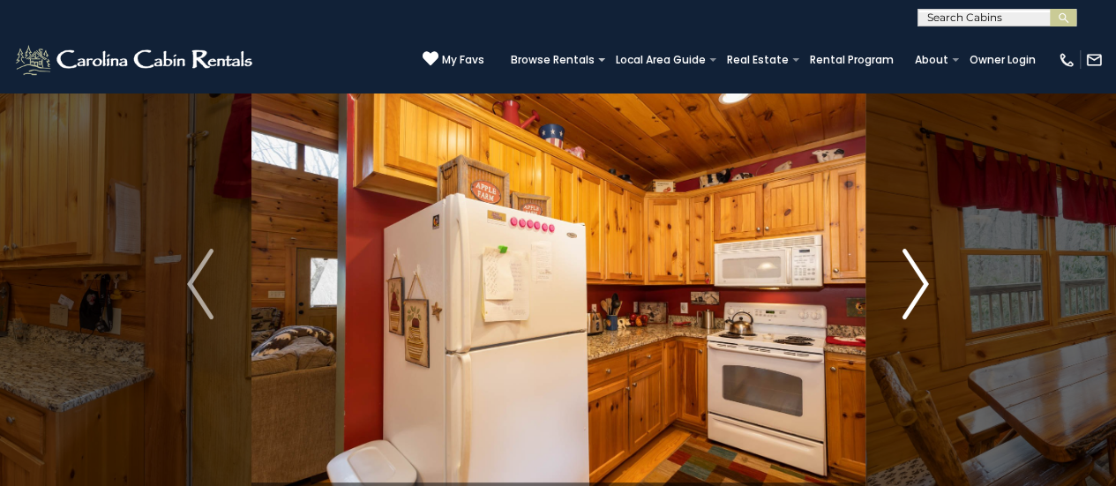
click at [918, 288] on img "Next" at bounding box center [915, 284] width 26 height 71
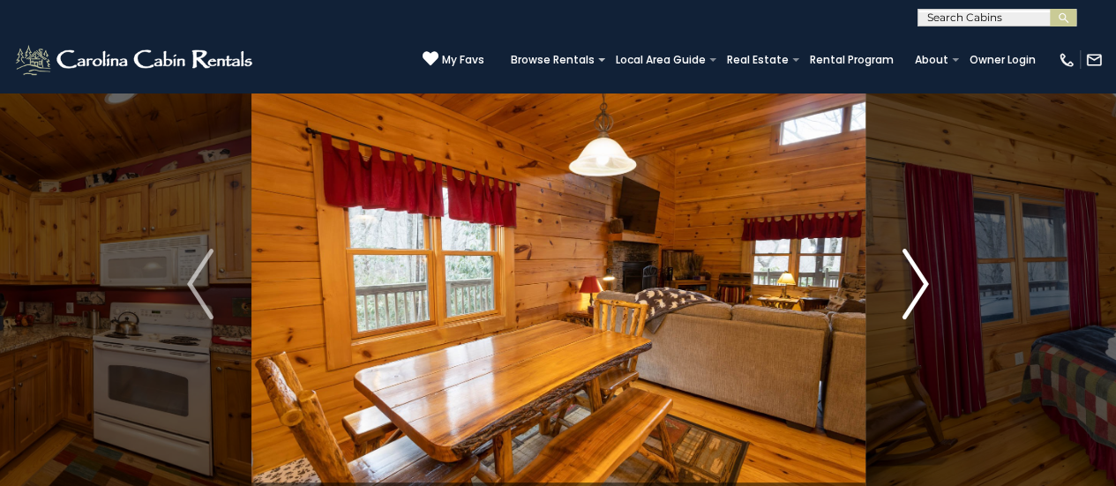
click at [918, 288] on img "Next" at bounding box center [915, 284] width 26 height 71
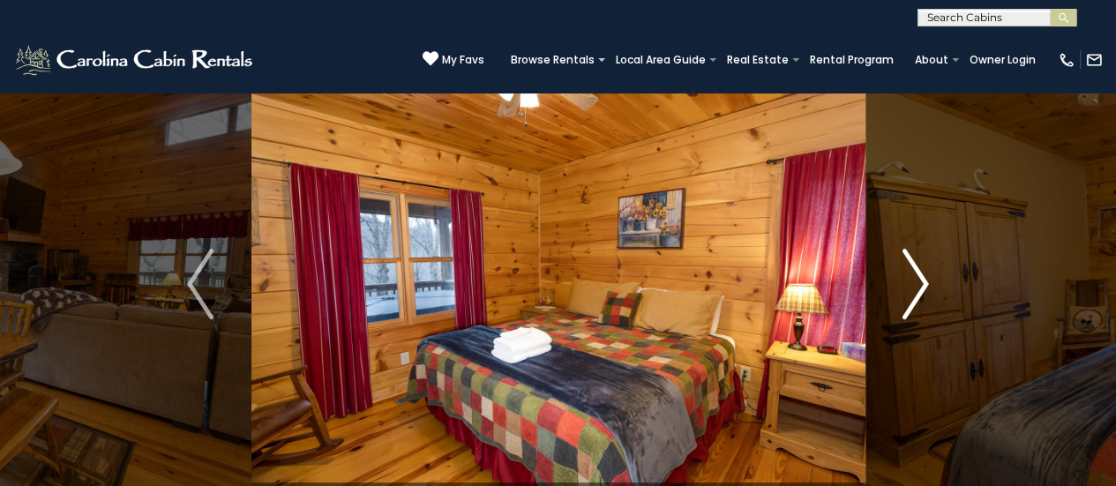
click at [918, 288] on img "Next" at bounding box center [915, 284] width 26 height 71
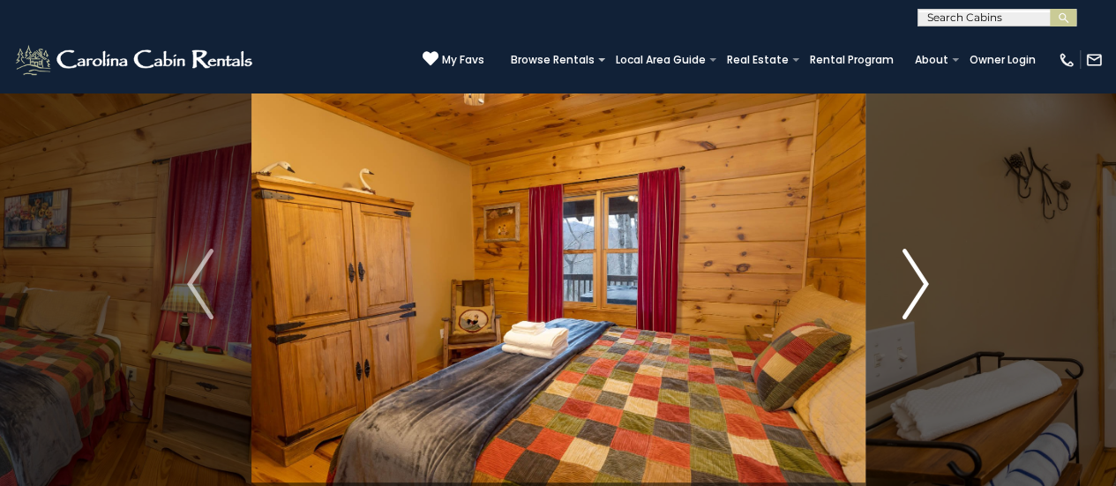
click at [928, 276] on button "Next" at bounding box center [914, 284] width 101 height 468
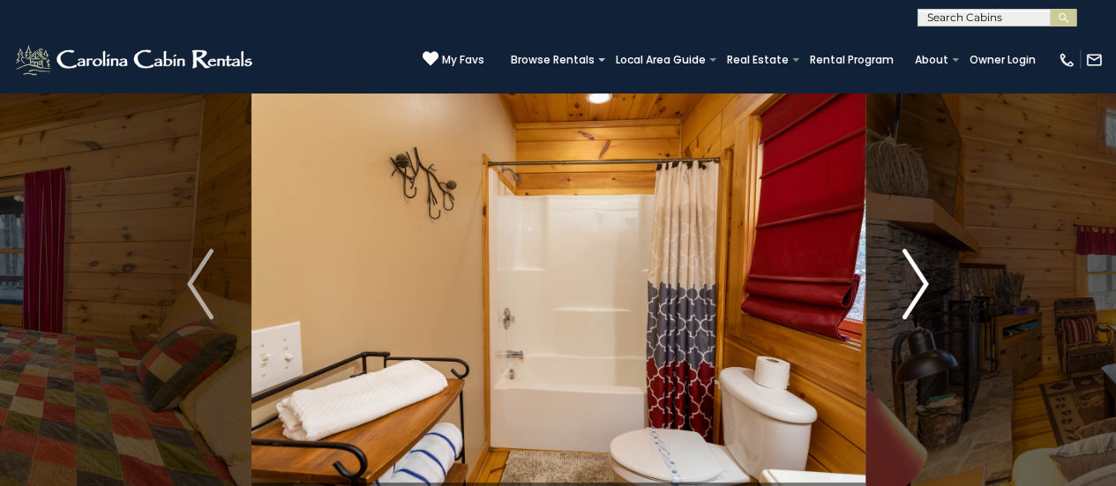
click at [928, 276] on button "Next" at bounding box center [914, 284] width 101 height 468
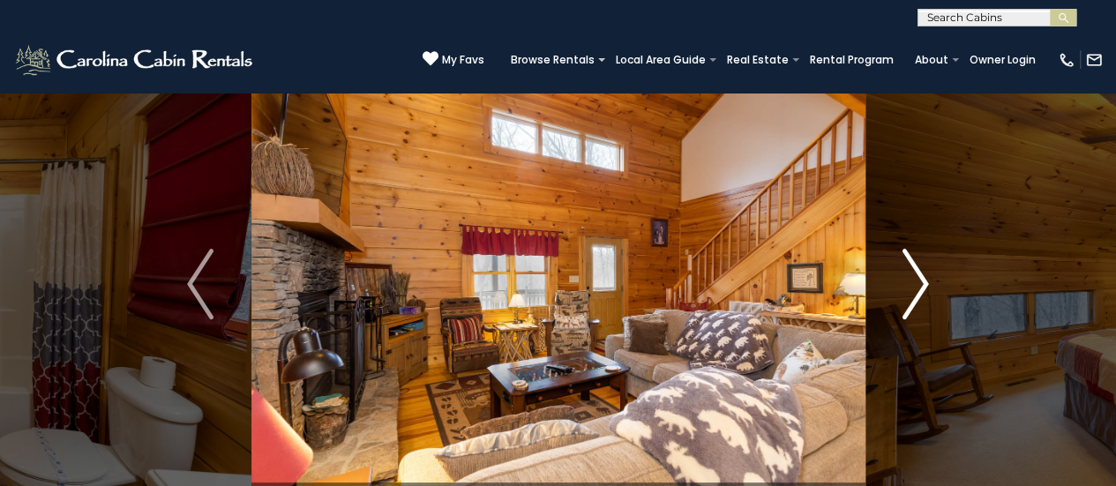
click at [917, 259] on img "Next" at bounding box center [915, 284] width 26 height 71
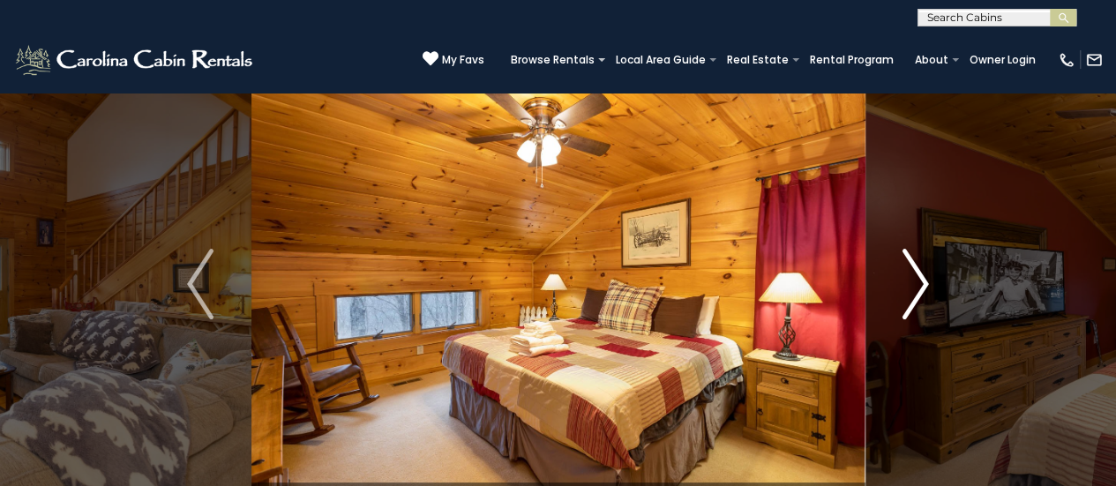
click at [917, 259] on img "Next" at bounding box center [915, 284] width 26 height 71
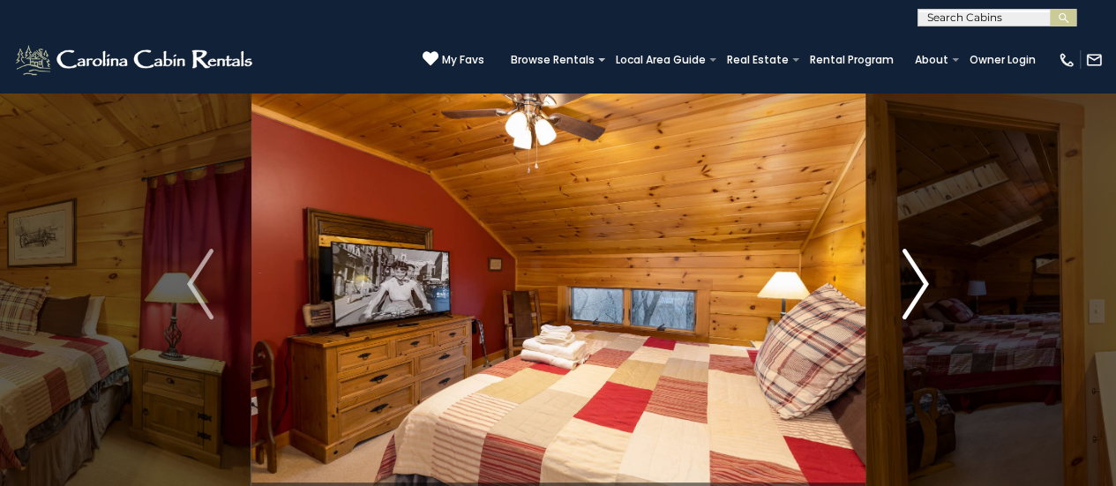
click at [917, 259] on img "Next" at bounding box center [915, 284] width 26 height 71
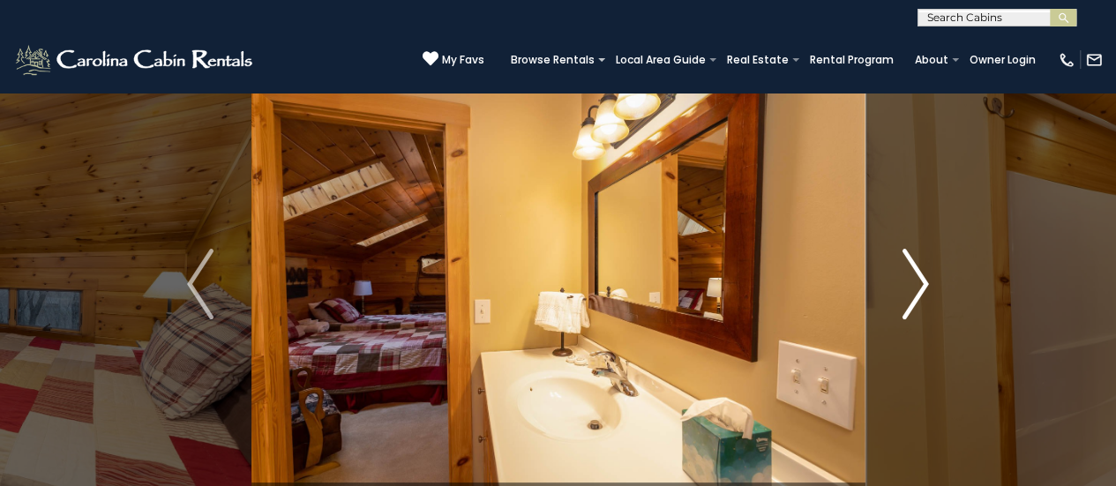
click at [917, 259] on img "Next" at bounding box center [915, 284] width 26 height 71
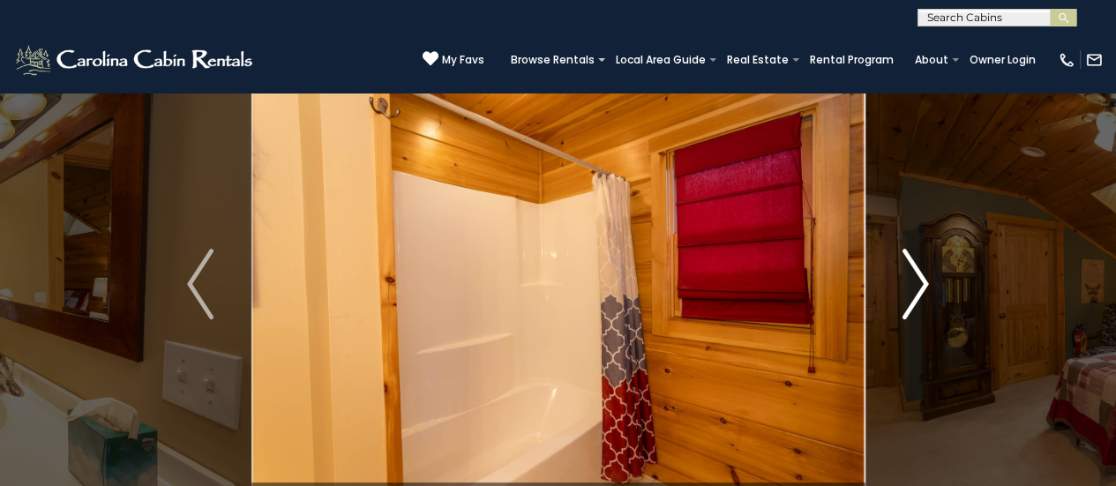
click at [917, 259] on img "Next" at bounding box center [915, 284] width 26 height 71
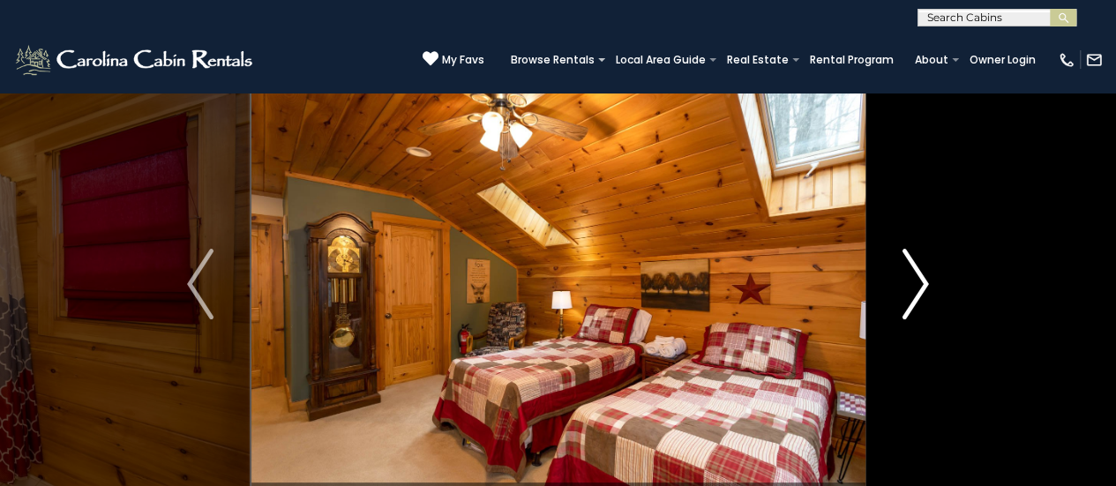
click at [917, 259] on img "Next" at bounding box center [915, 284] width 26 height 71
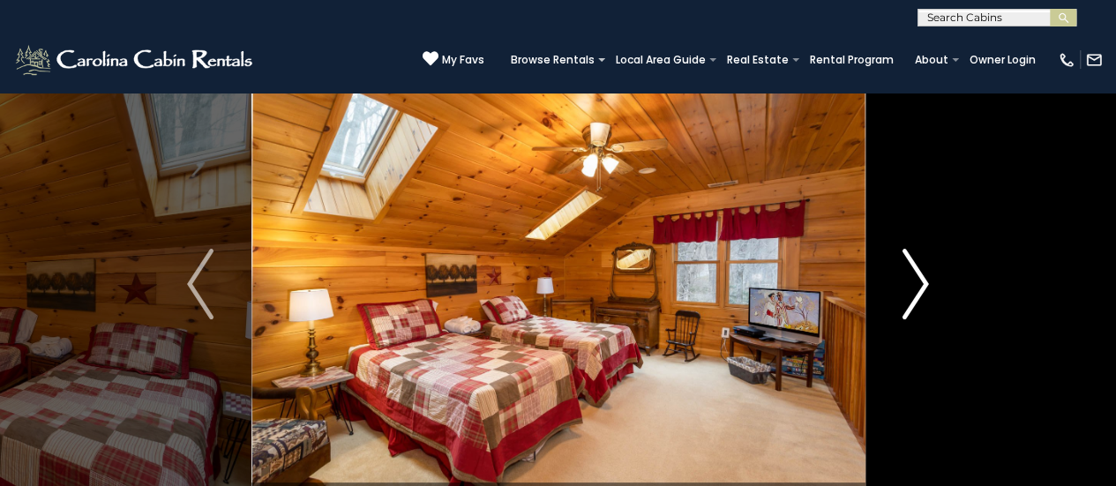
click at [917, 259] on img "Next" at bounding box center [915, 284] width 26 height 71
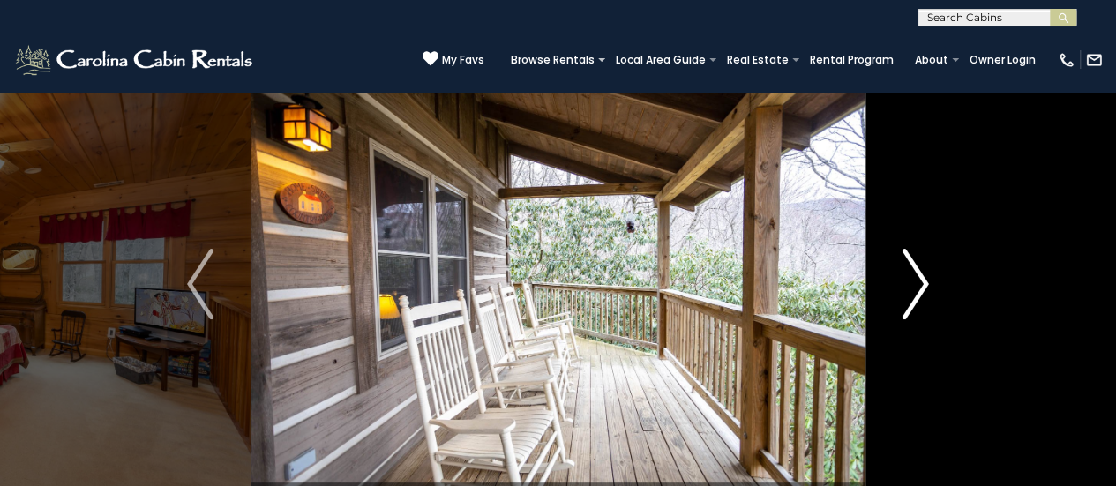
click at [917, 259] on img "Next" at bounding box center [915, 284] width 26 height 71
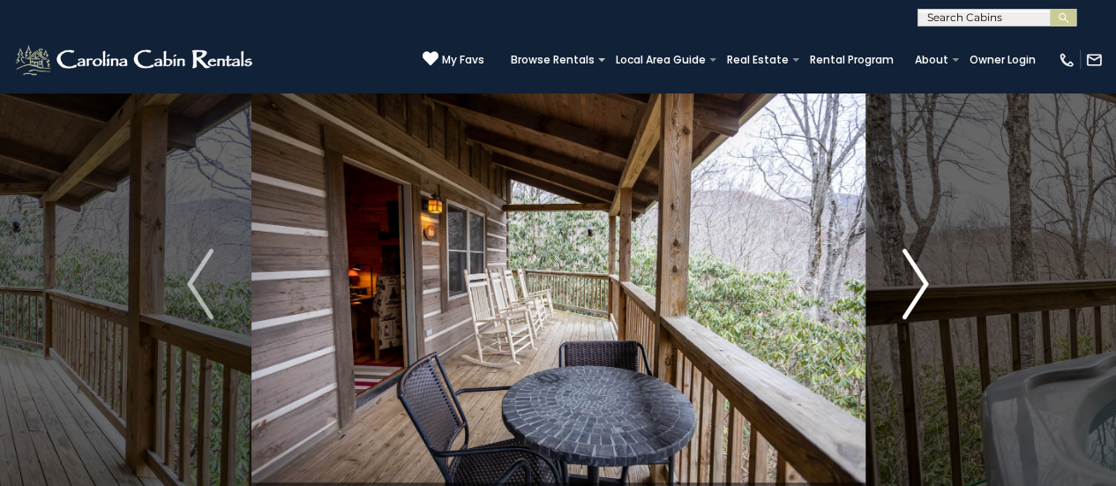
click at [917, 259] on img "Next" at bounding box center [915, 284] width 26 height 71
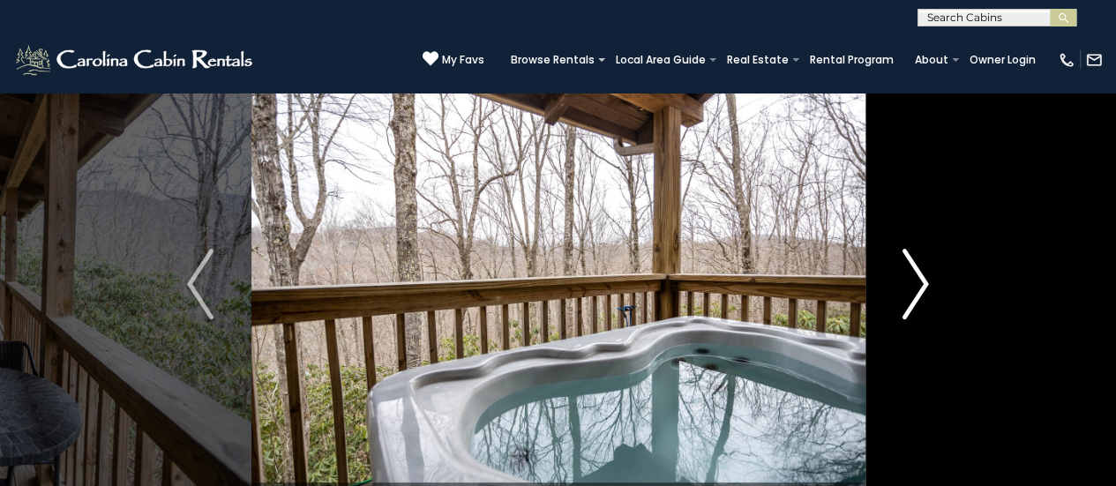
click at [917, 259] on img "Next" at bounding box center [915, 284] width 26 height 71
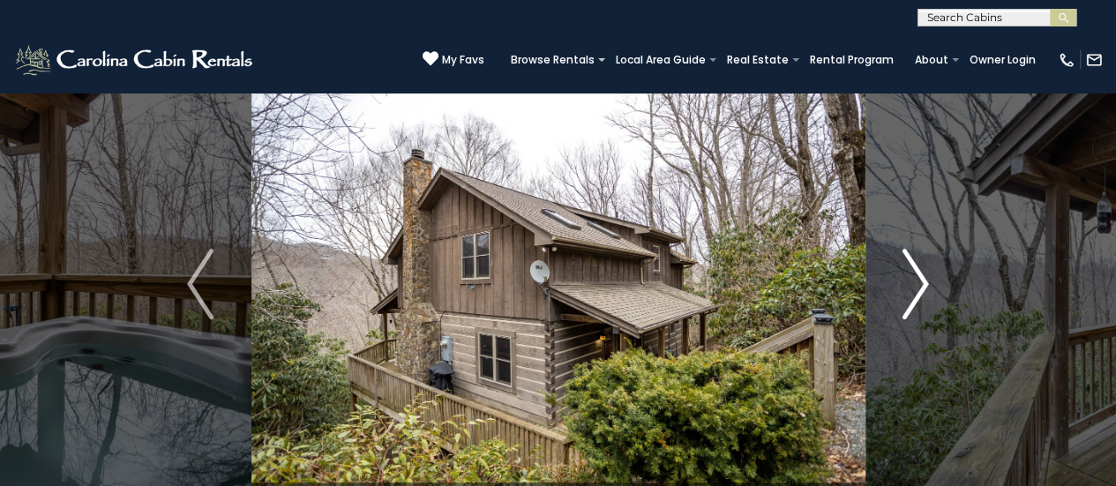
click at [917, 259] on img "Next" at bounding box center [915, 284] width 26 height 71
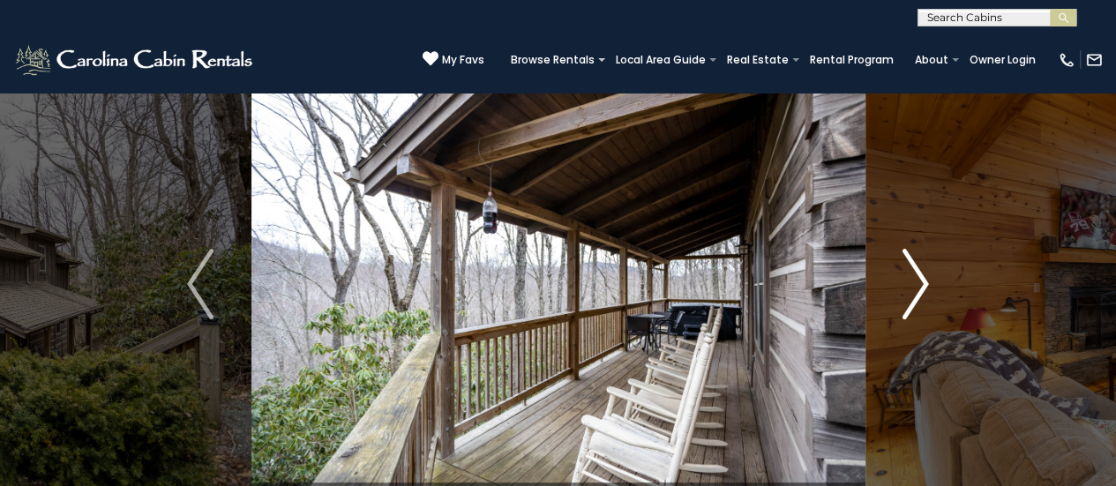
click at [917, 259] on img "Next" at bounding box center [915, 284] width 26 height 71
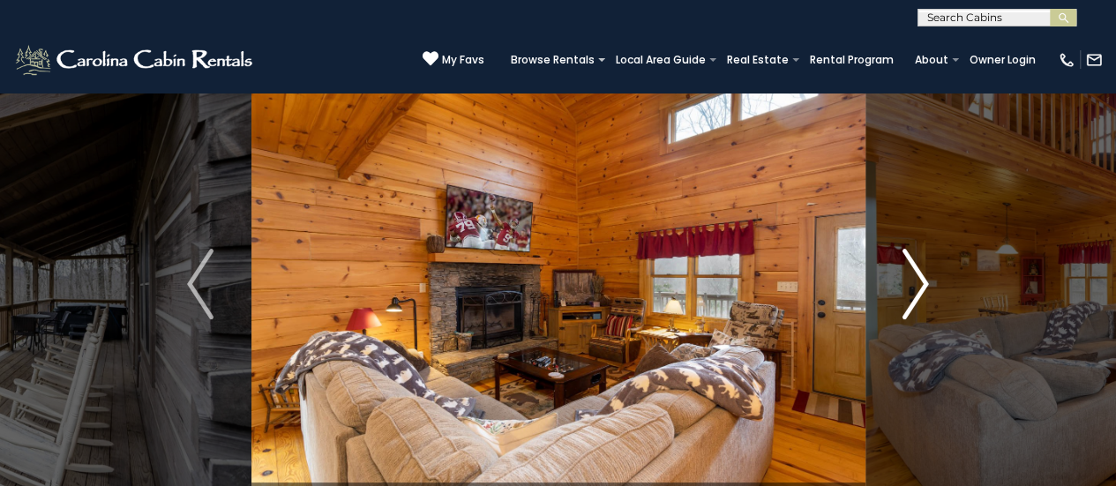
click at [917, 259] on img "Next" at bounding box center [915, 284] width 26 height 71
